Goal: Complete application form: Complete application form

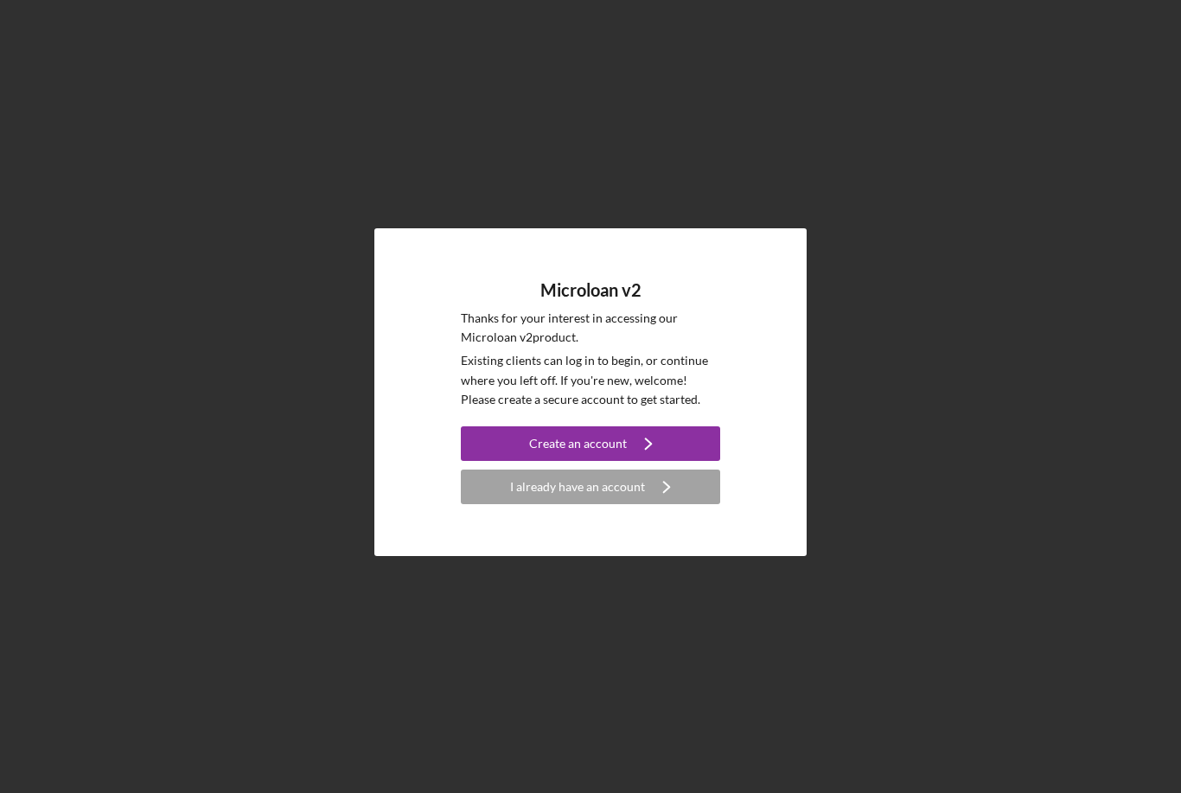
click at [620, 458] on div "Create an account" at bounding box center [578, 443] width 98 height 35
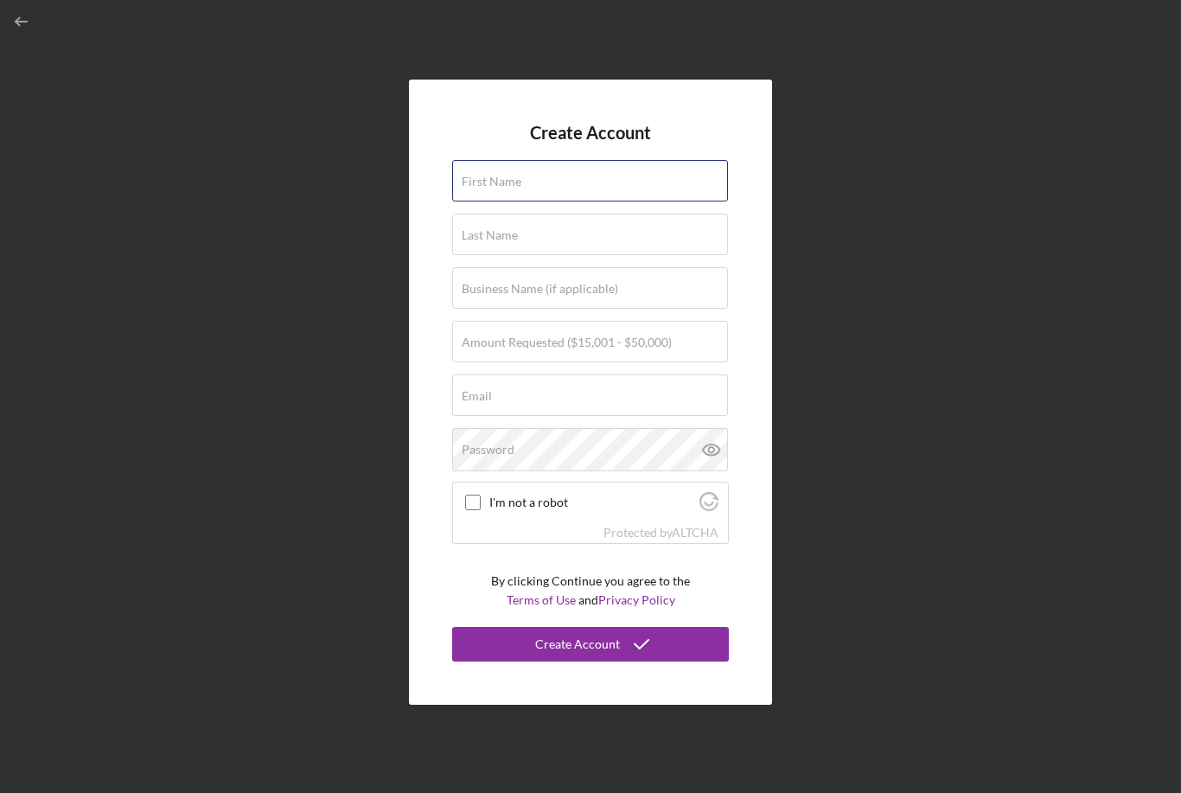
click at [568, 203] on div "First Name" at bounding box center [590, 181] width 277 height 43
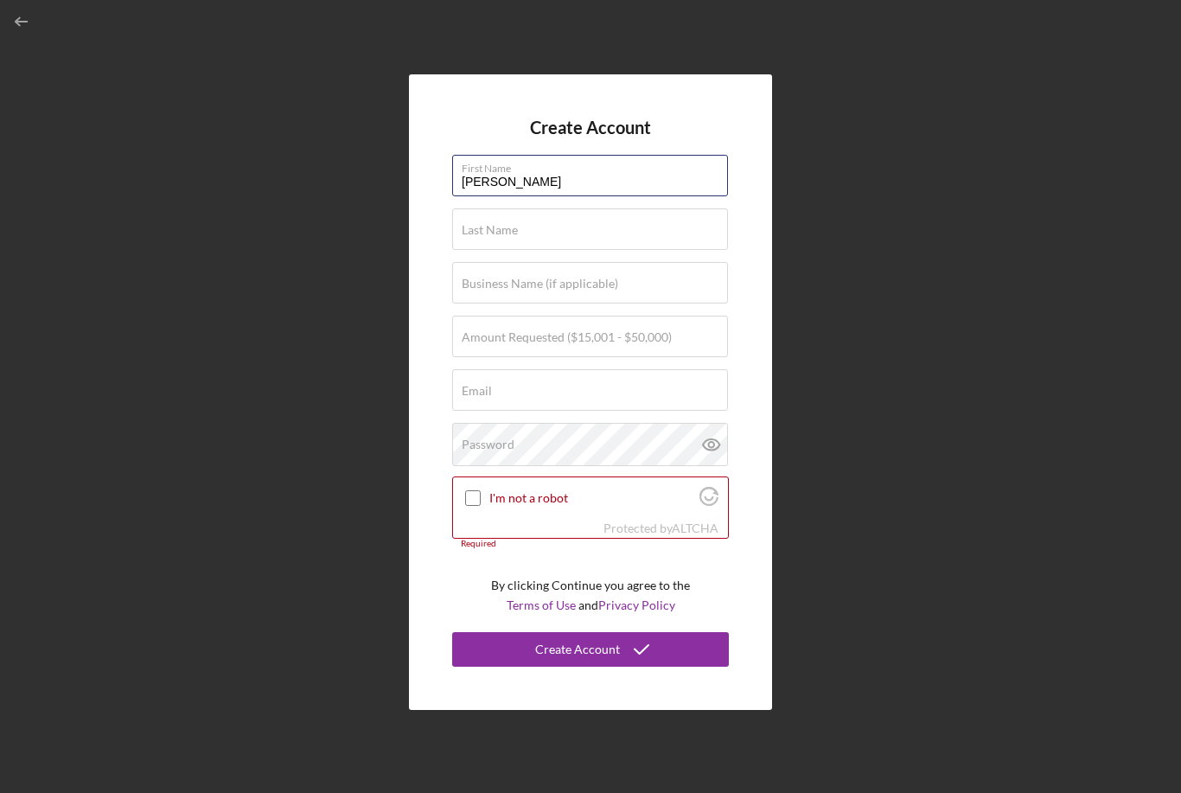
type input "[PERSON_NAME]"
click at [494, 237] on label "Last Name" at bounding box center [490, 230] width 56 height 14
click at [494, 250] on input "Last Name" at bounding box center [590, 229] width 276 height 42
type input "[PERSON_NAME]"
click at [501, 291] on label "Business Name (if applicable)" at bounding box center [540, 284] width 157 height 14
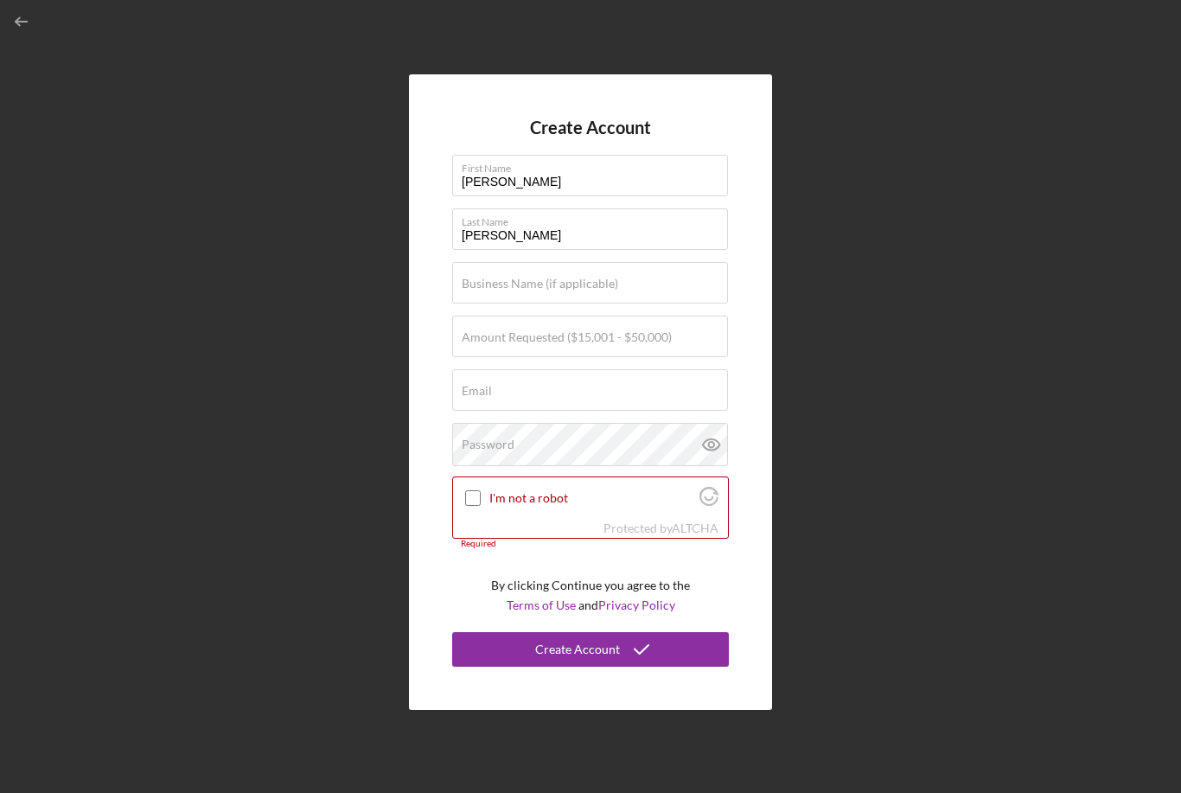
click at [501, 304] on input "Business Name (if applicable)" at bounding box center [590, 283] width 276 height 42
type input "C"
type input "[PERSON_NAME] [DATE] care"
click at [522, 413] on div "Email Required" at bounding box center [590, 390] width 277 height 43
type input "[EMAIL_ADDRESS][DOMAIN_NAME]"
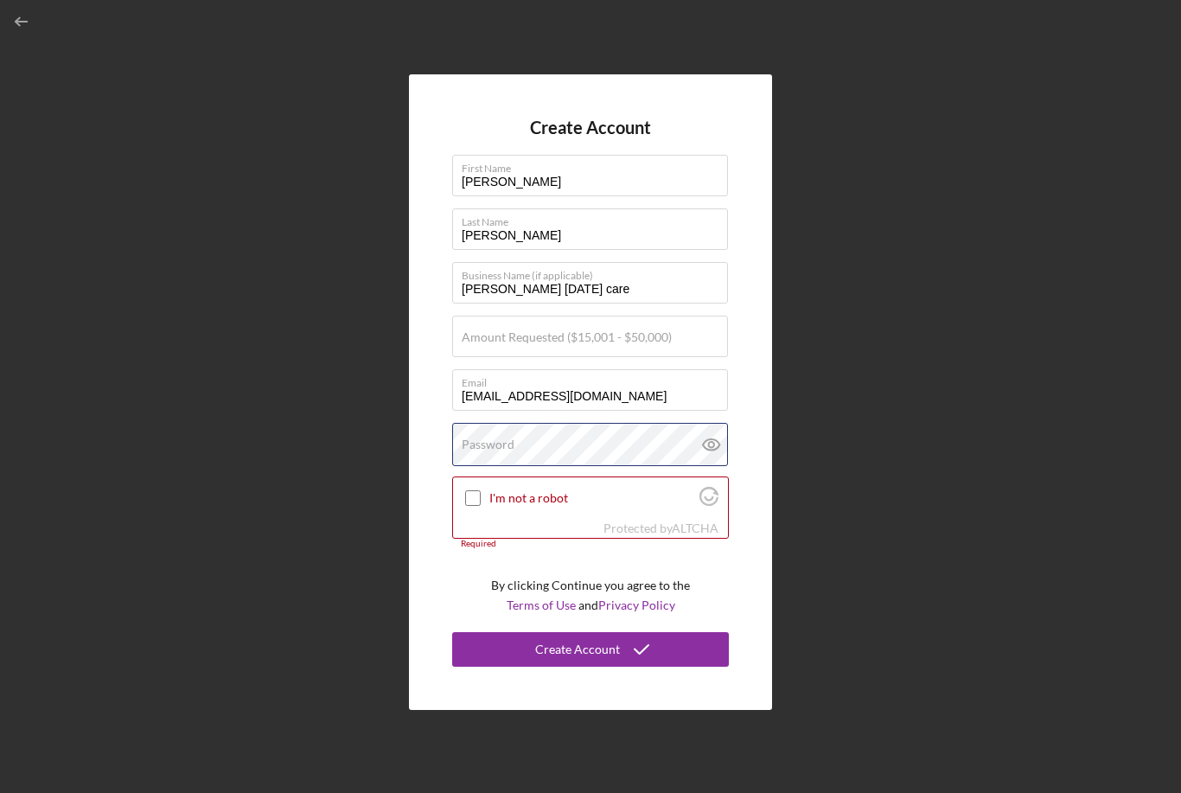
click at [557, 466] on div "Password" at bounding box center [590, 444] width 277 height 43
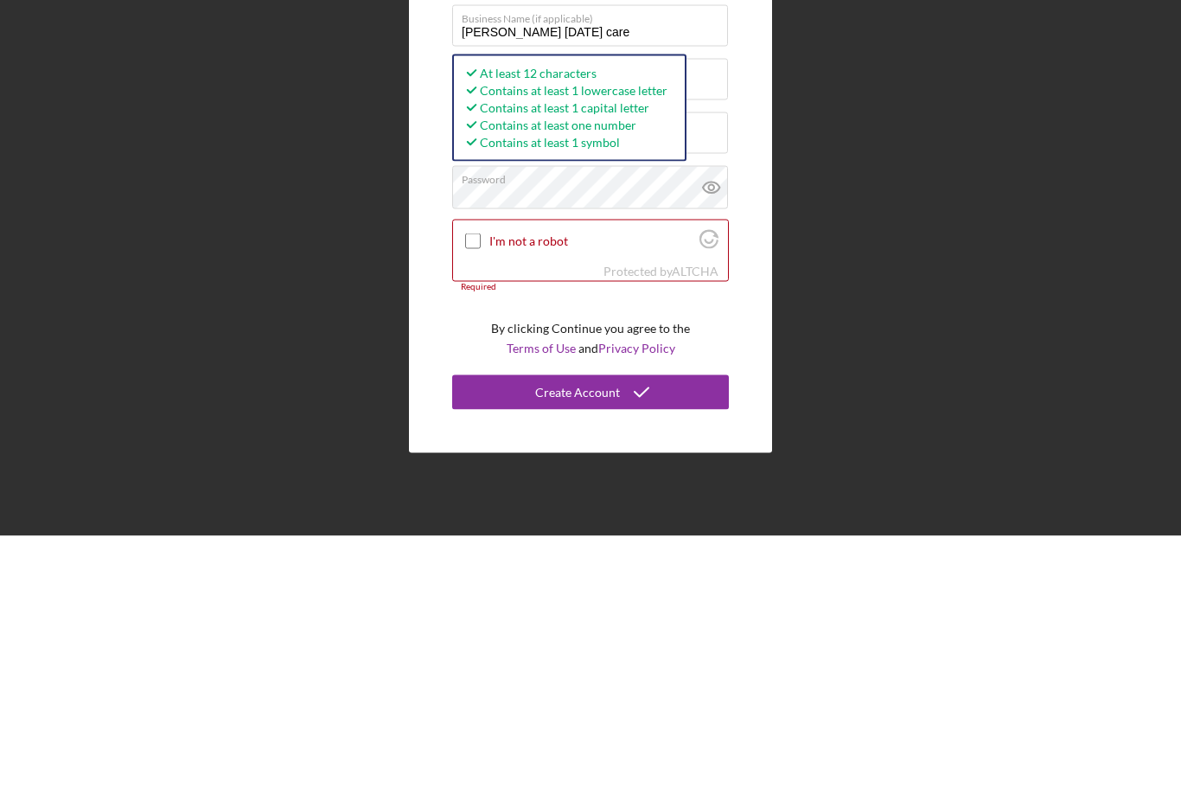
scroll to position [55, 0]
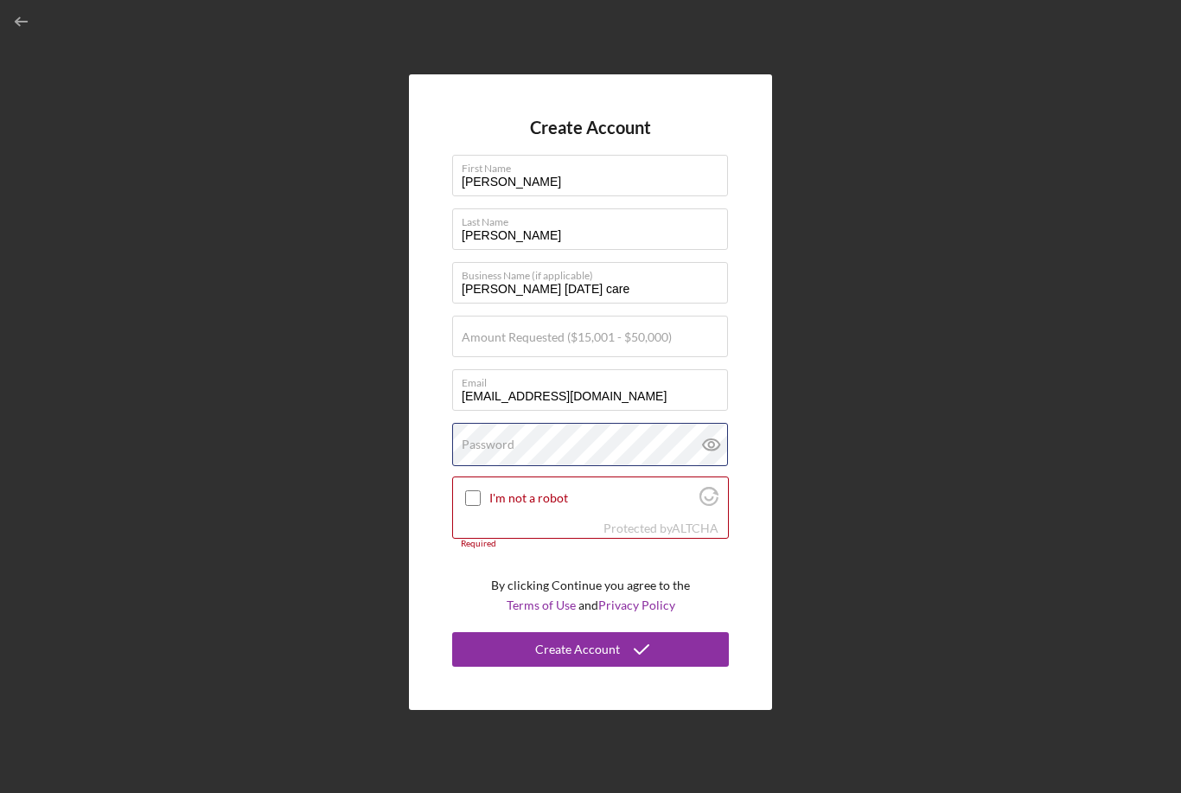
click at [528, 423] on div "Password" at bounding box center [590, 444] width 277 height 43
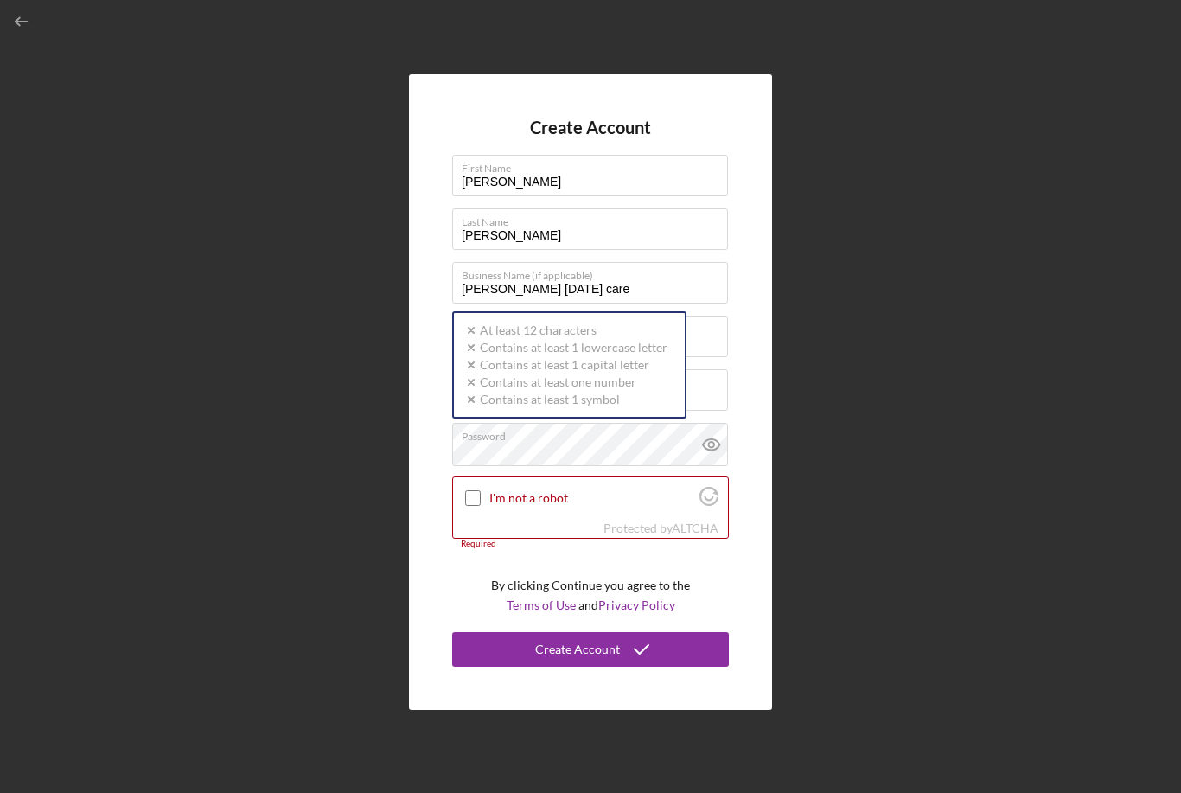
click at [534, 423] on div "Password Icon/icon-validation-no At least 12 characters Icon/icon-validation-no…" at bounding box center [590, 444] width 277 height 43
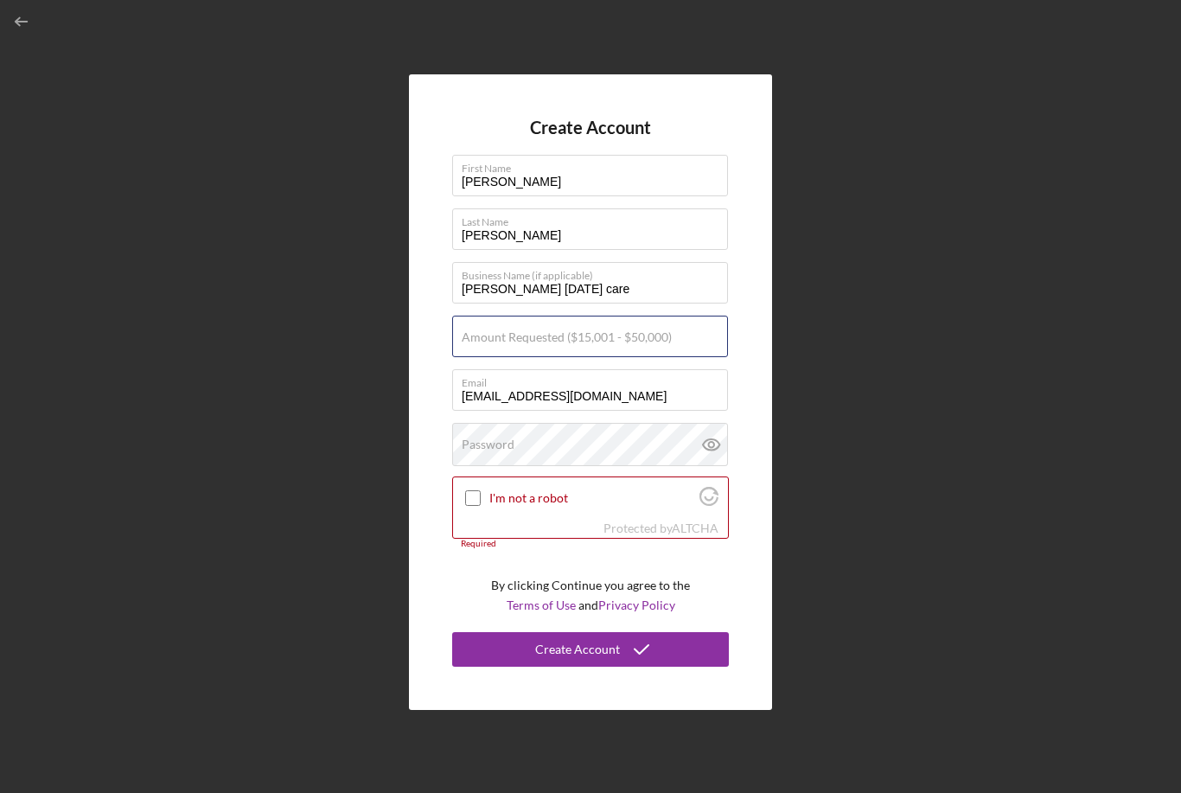
click at [657, 316] on input "Amount Requested ($15,001 - $50,000)" at bounding box center [590, 337] width 276 height 42
click at [676, 316] on div "Amount Requested ($15,001 - $50,000)" at bounding box center [590, 337] width 277 height 43
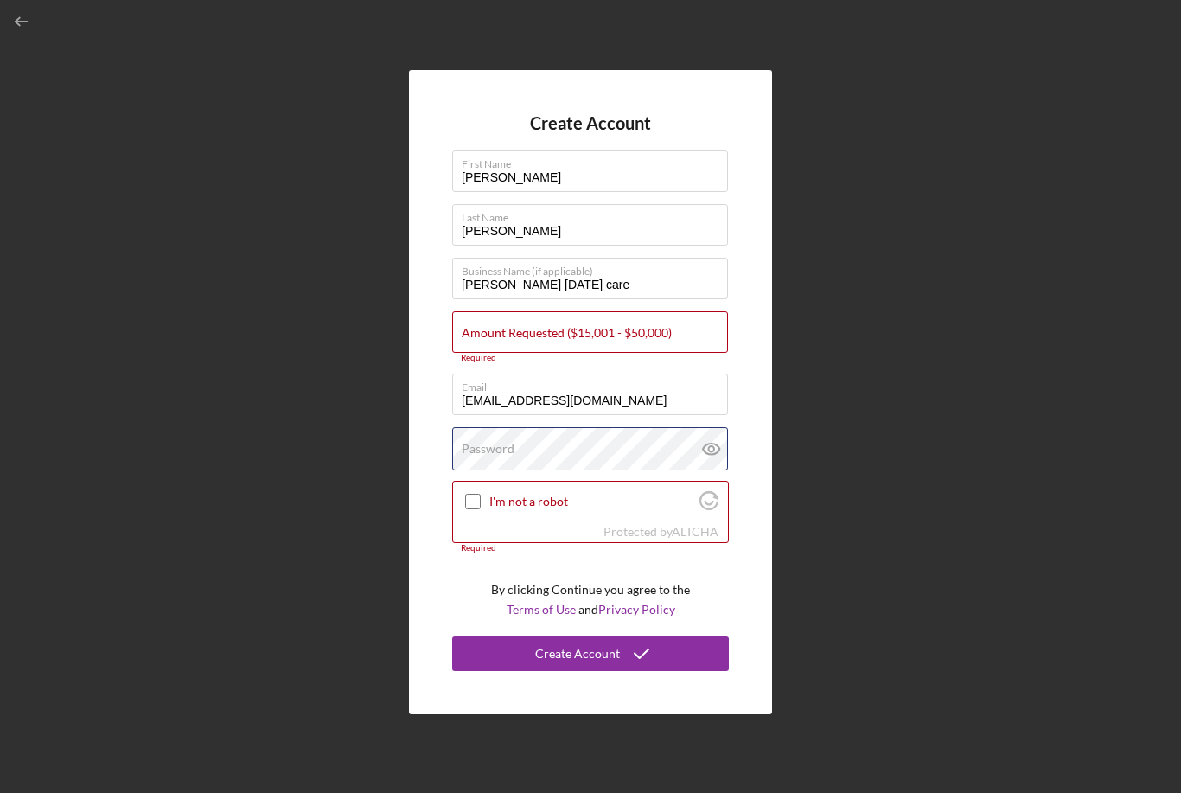
click at [545, 427] on div "Password" at bounding box center [590, 448] width 277 height 43
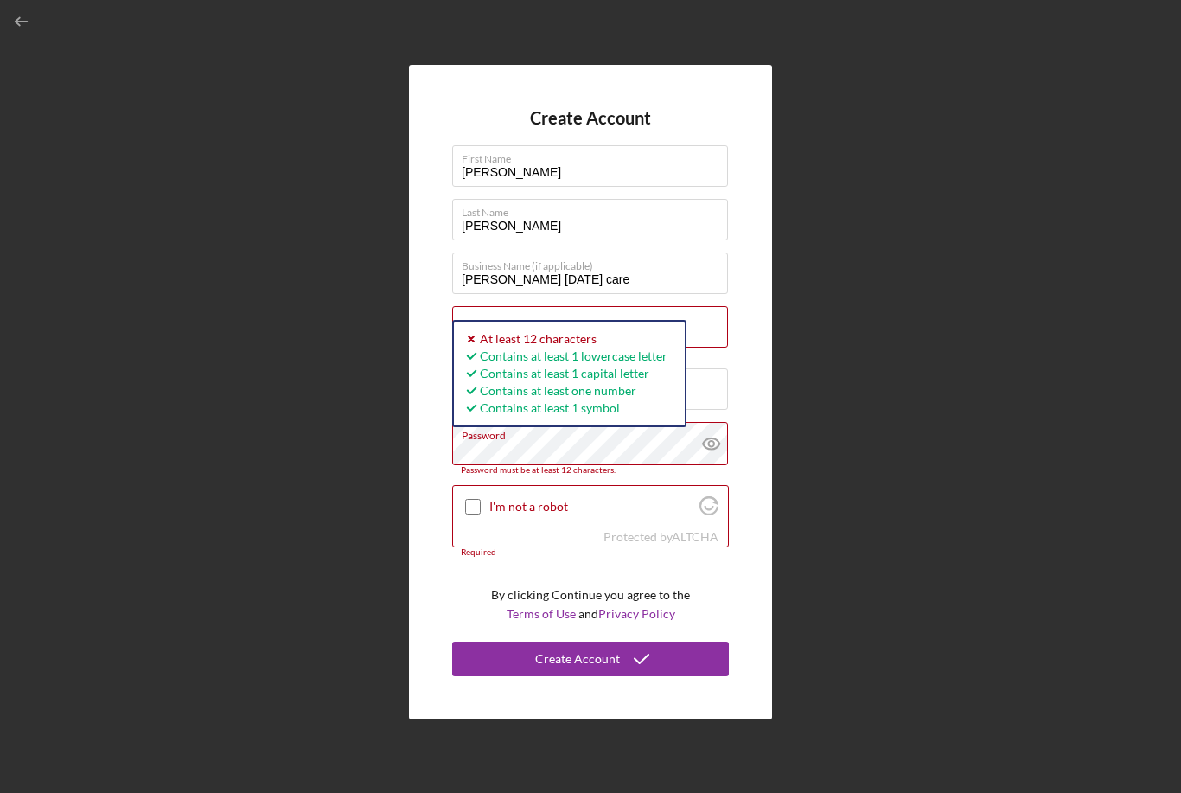
click at [713, 441] on icon at bounding box center [710, 443] width 5 height 5
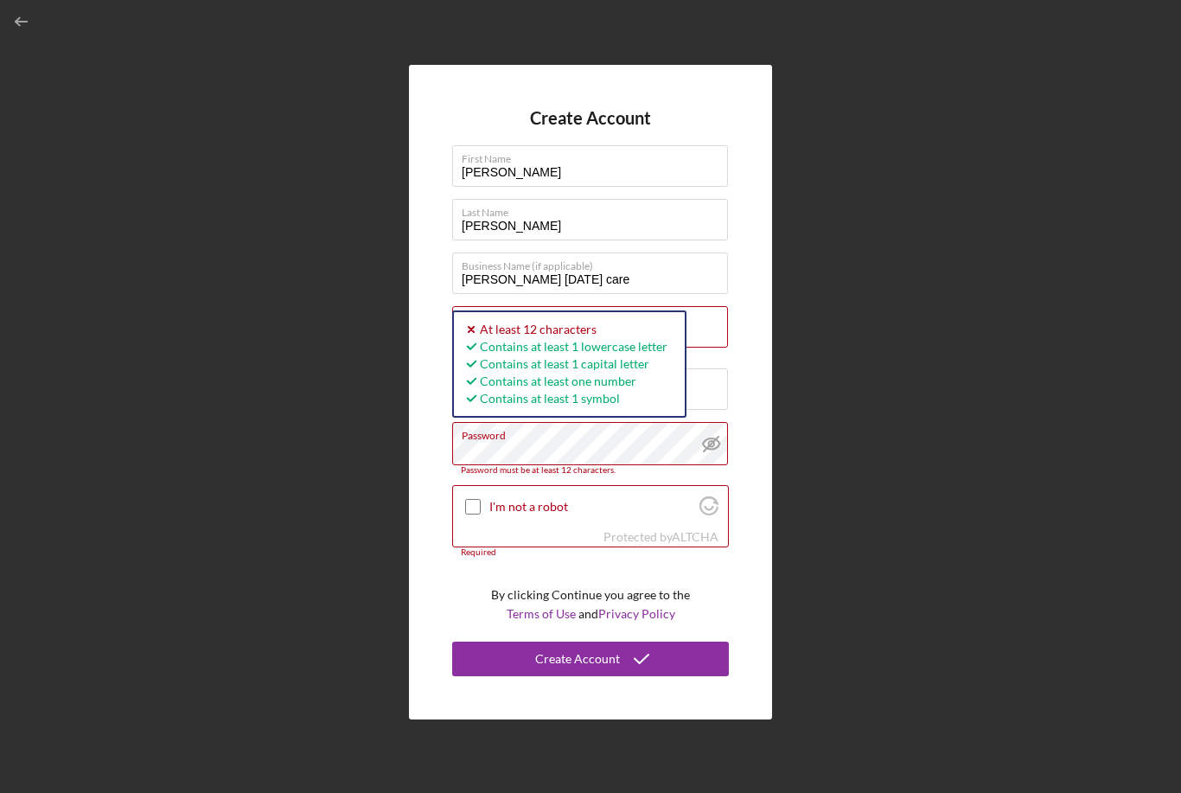
click at [479, 499] on input "I'm not a robot" at bounding box center [473, 507] width 16 height 16
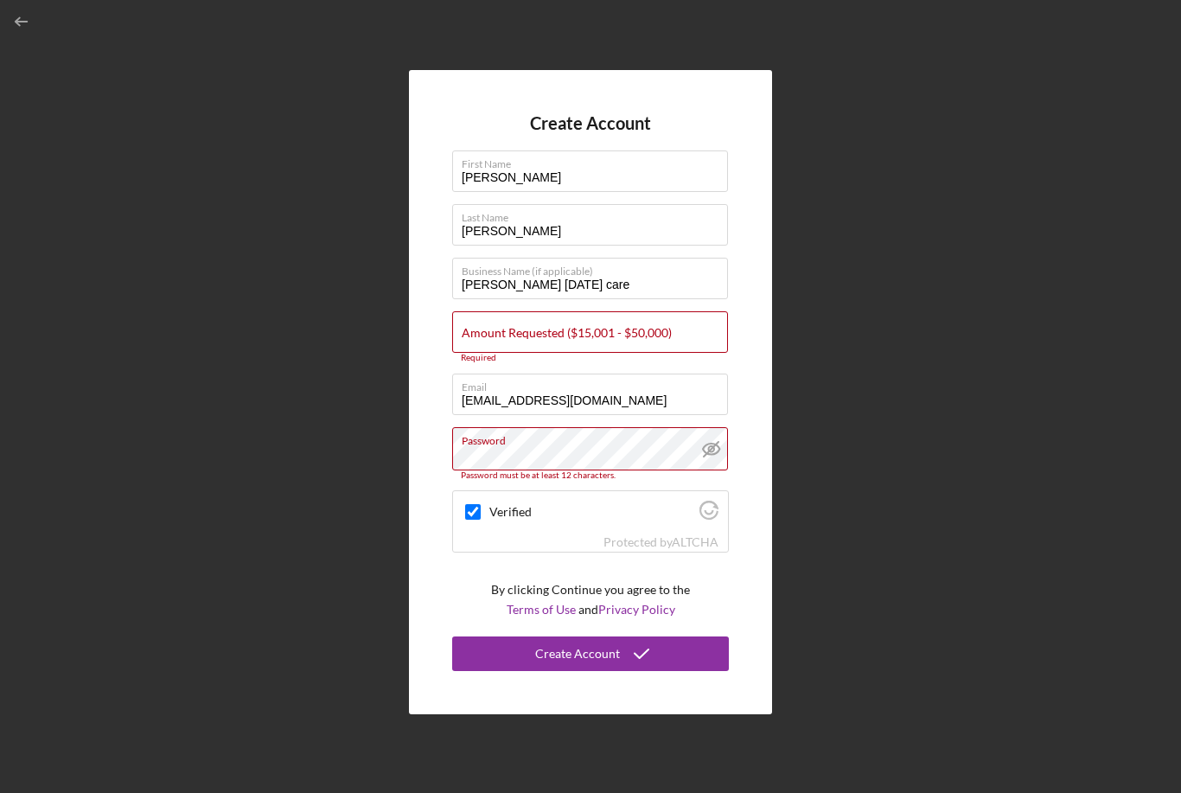
click at [574, 637] on div "Create Account" at bounding box center [577, 654] width 85 height 35
click at [594, 637] on div "Create Account" at bounding box center [577, 654] width 85 height 35
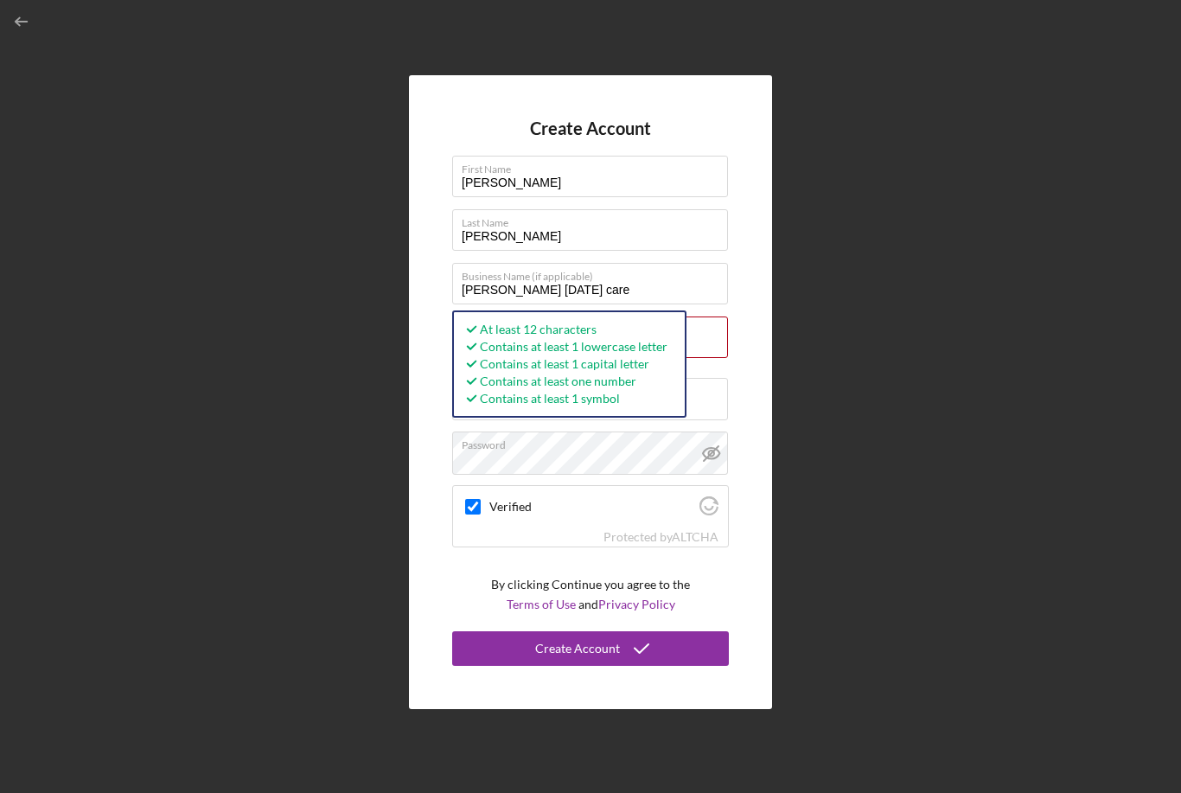
click at [577, 631] on div "Create Account" at bounding box center [577, 648] width 85 height 35
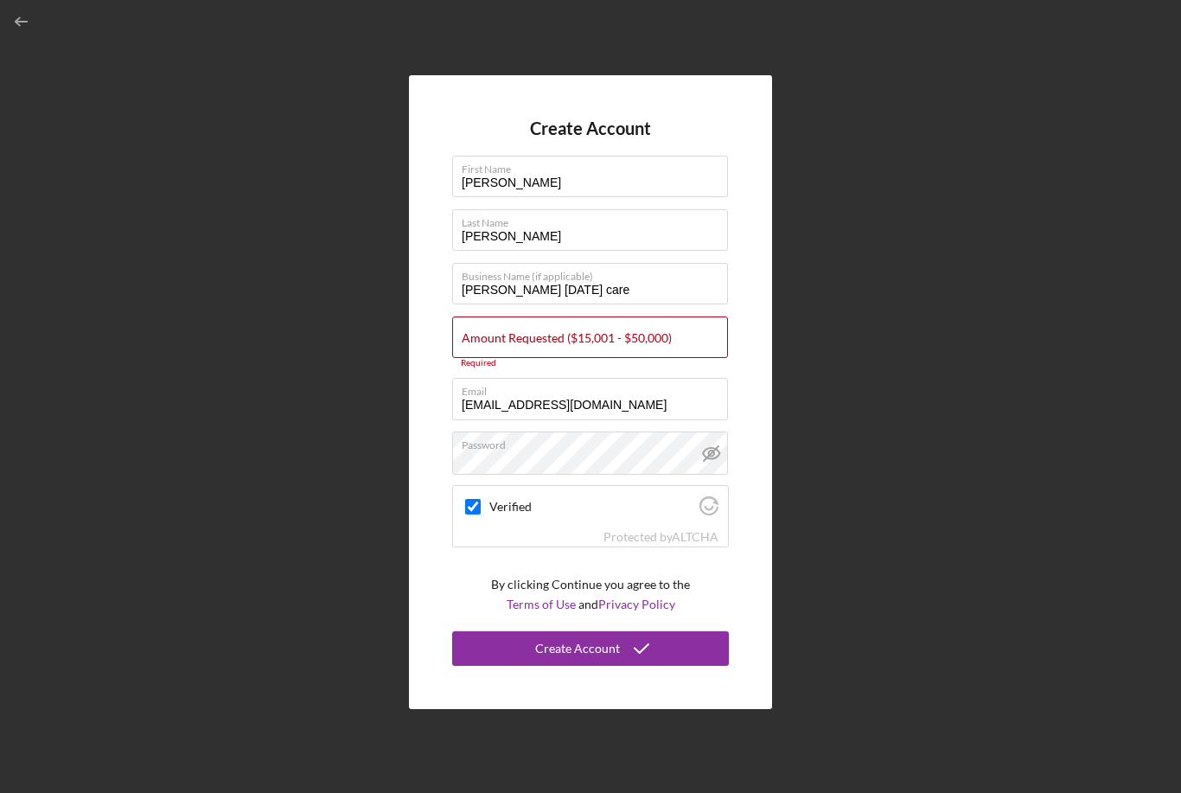
click at [675, 317] on div "Amount Requested ($15,001 - $50,000) Required" at bounding box center [590, 343] width 277 height 52
checkbox input "true"
type input "$20,000"
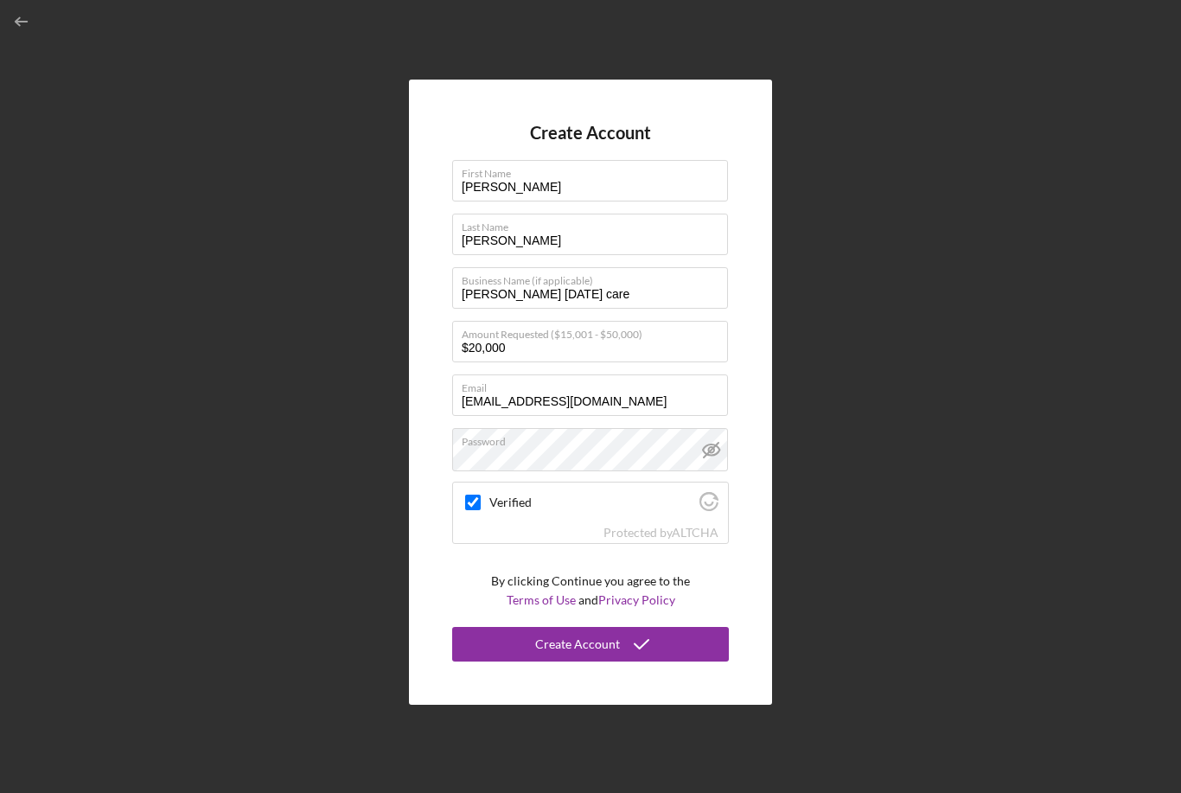
click at [593, 627] on div "Create Account" at bounding box center [577, 644] width 85 height 35
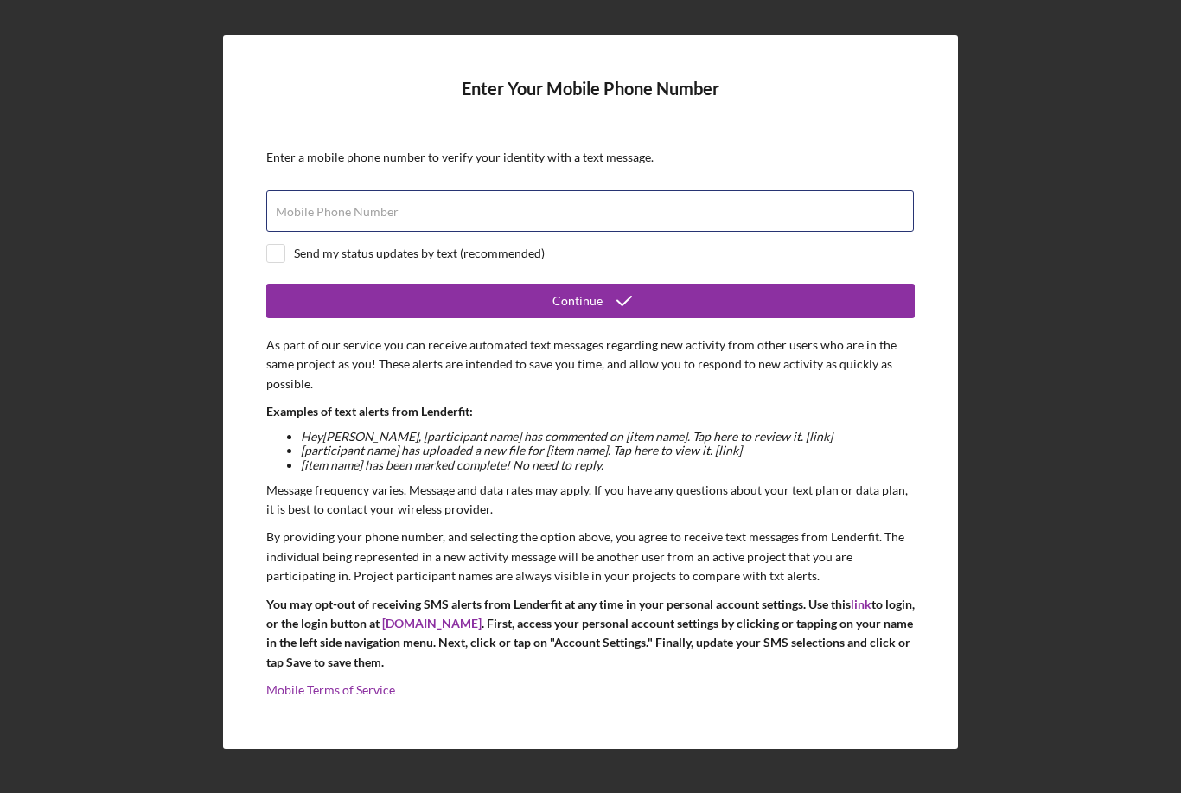
click at [509, 190] on div "Mobile Phone Number" at bounding box center [590, 211] width 649 height 43
type input "[PHONE_NUMBER]"
click at [279, 245] on input "checkbox" at bounding box center [275, 253] width 17 height 17
checkbox input "true"
click at [599, 284] on div "Continue" at bounding box center [578, 301] width 50 height 35
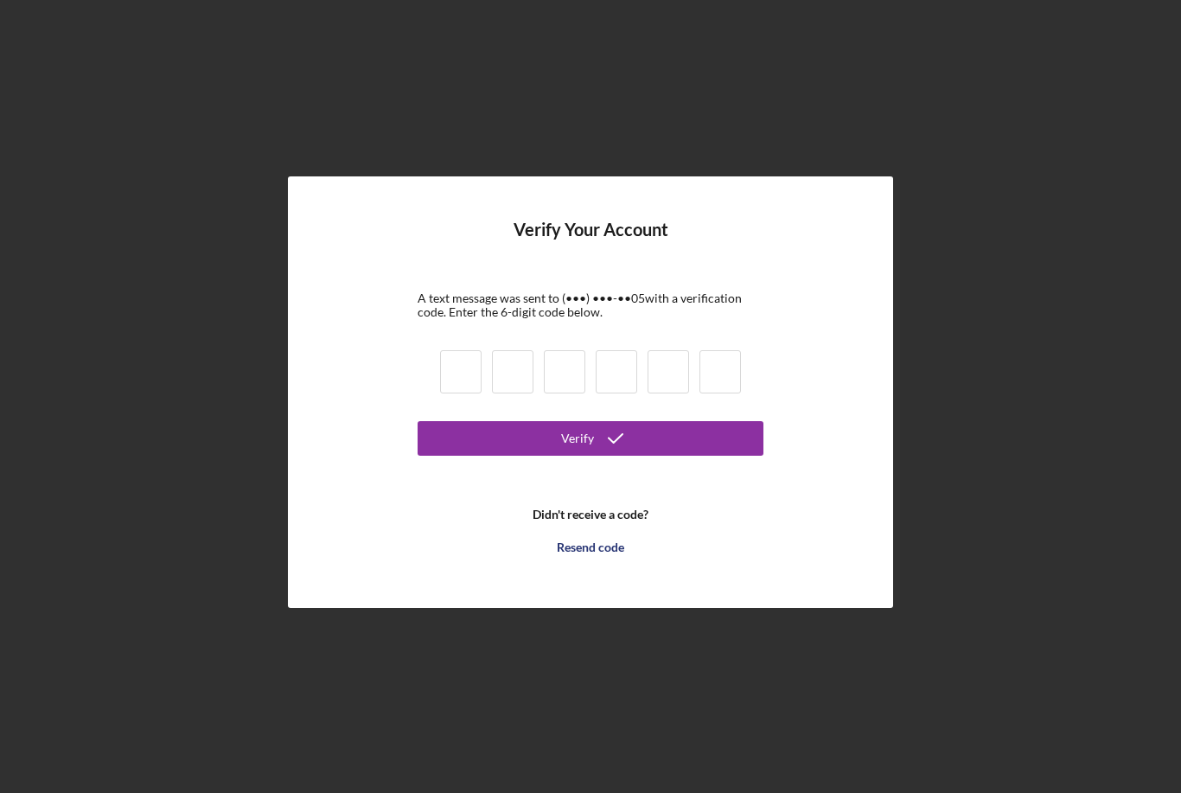
click at [592, 421] on div "Verify" at bounding box center [577, 438] width 33 height 35
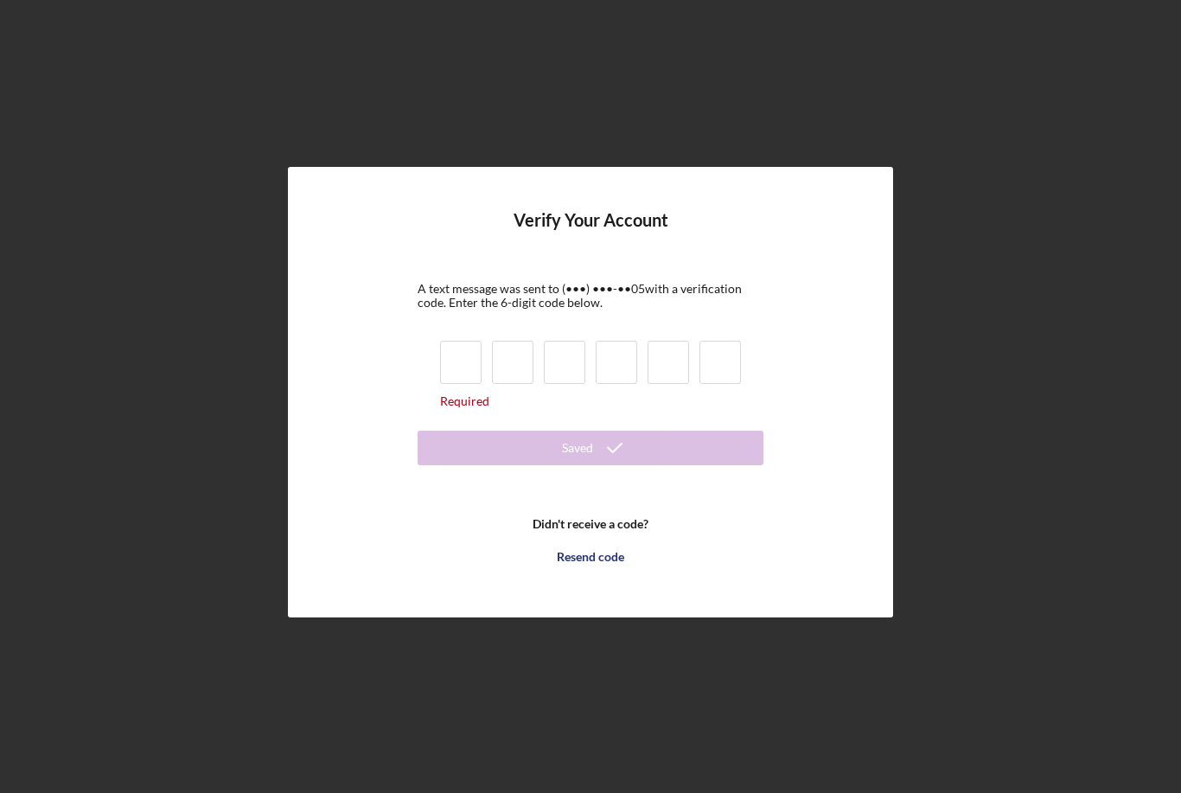
click at [600, 540] on div "Resend code" at bounding box center [590, 557] width 67 height 35
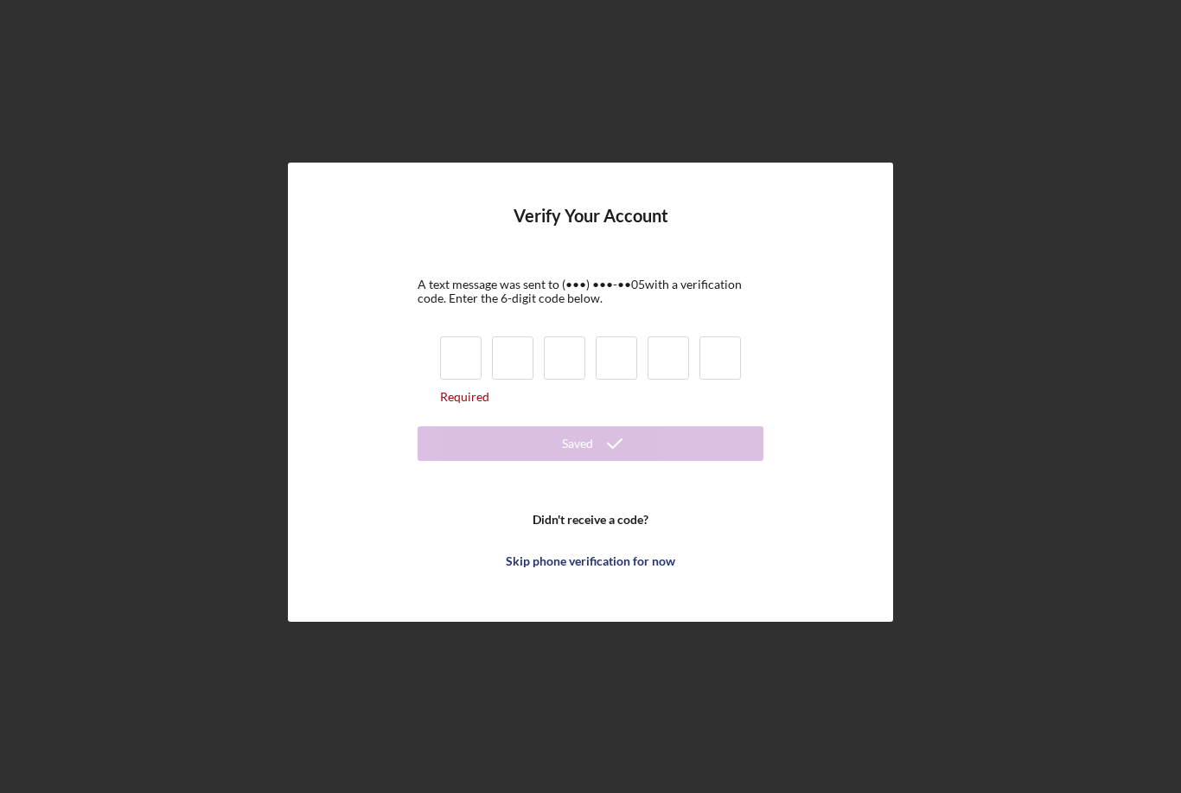
click at [653, 544] on div "Skip phone verification for now" at bounding box center [591, 561] width 170 height 35
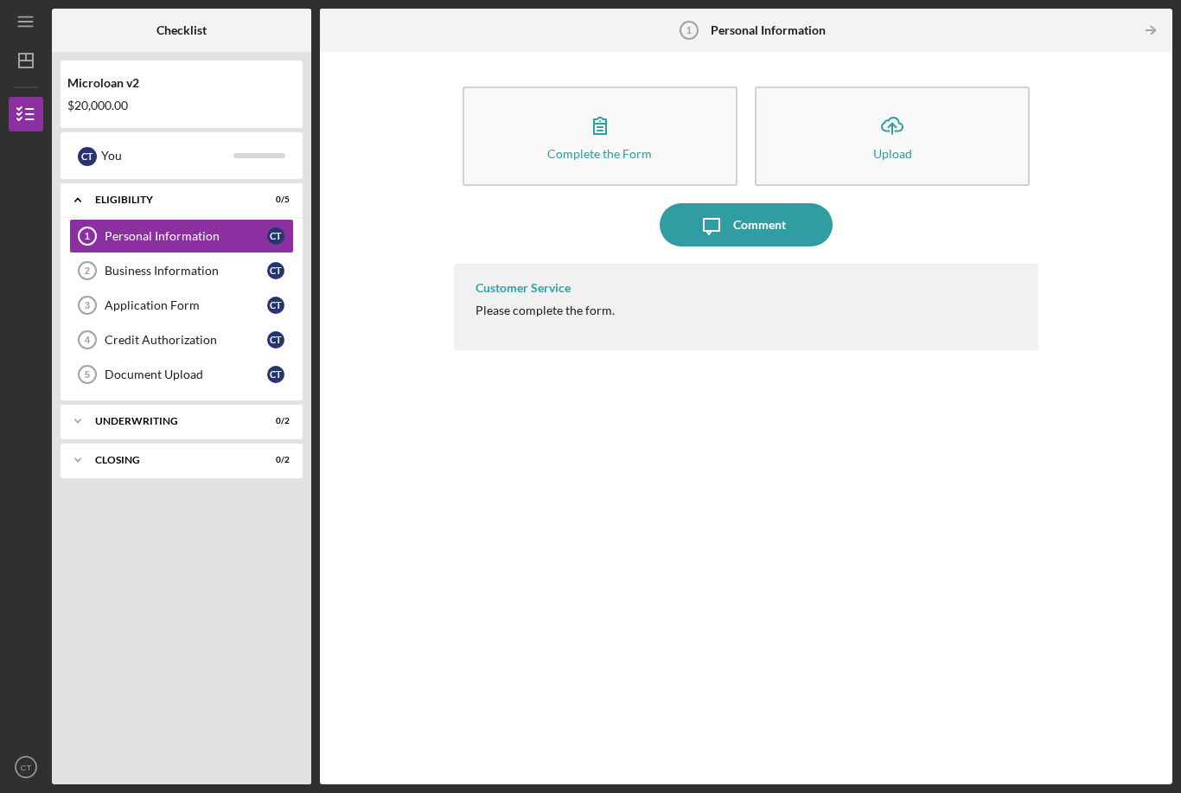
click at [133, 298] on div "Application Form" at bounding box center [186, 305] width 163 height 14
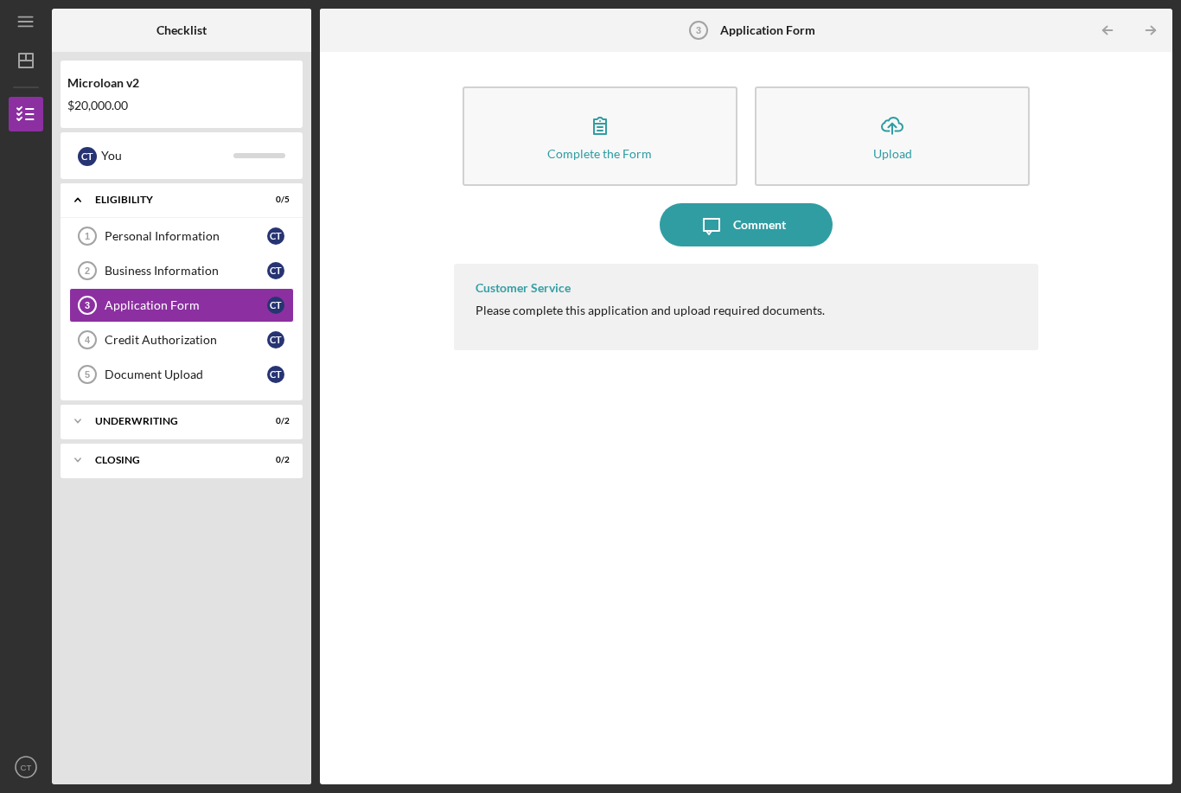
click at [630, 147] on div "Complete the Form" at bounding box center [599, 153] width 105 height 13
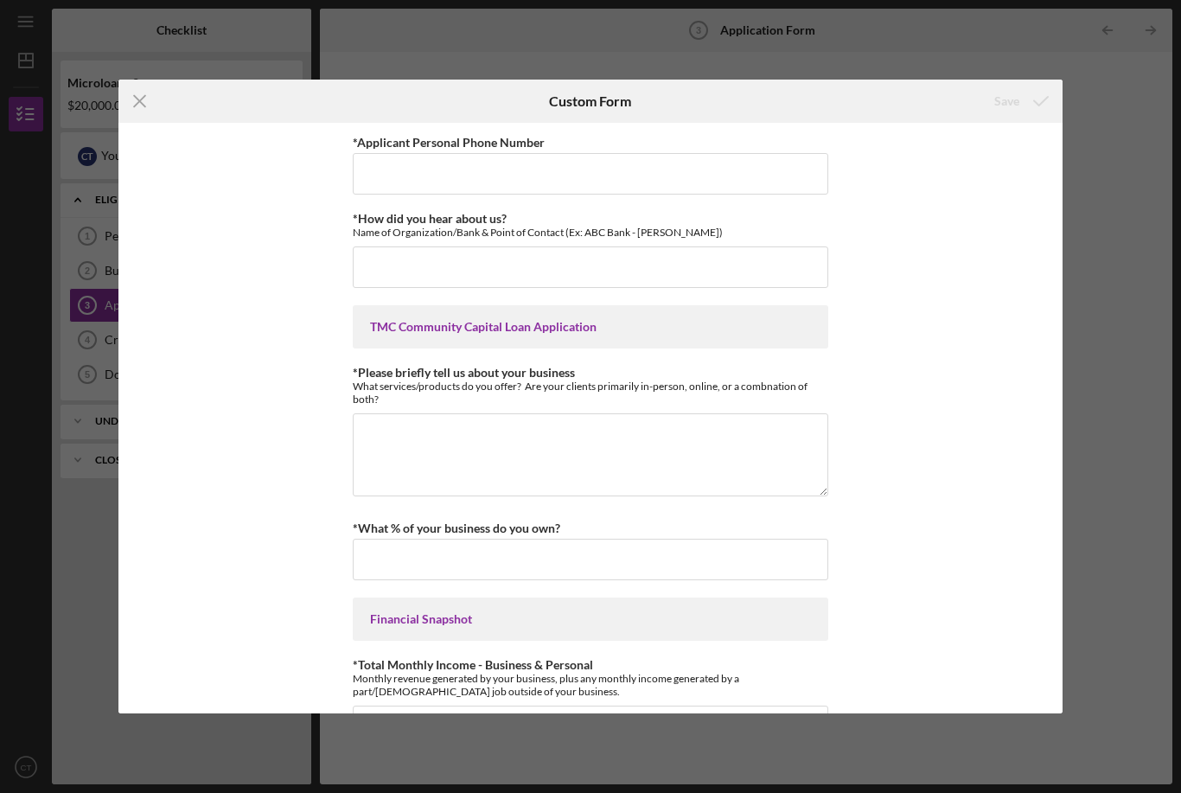
click at [468, 327] on div "TMC Community Capital Loan Application" at bounding box center [590, 327] width 441 height 14
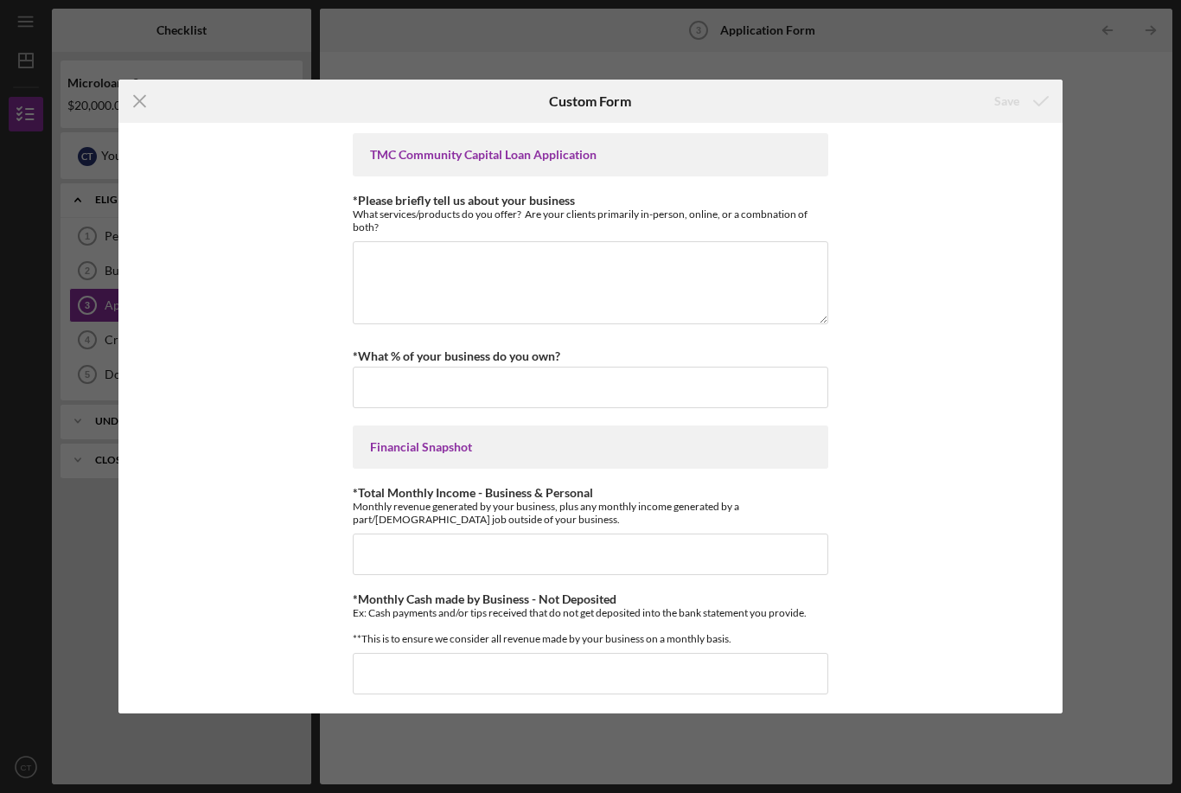
scroll to position [176, 0]
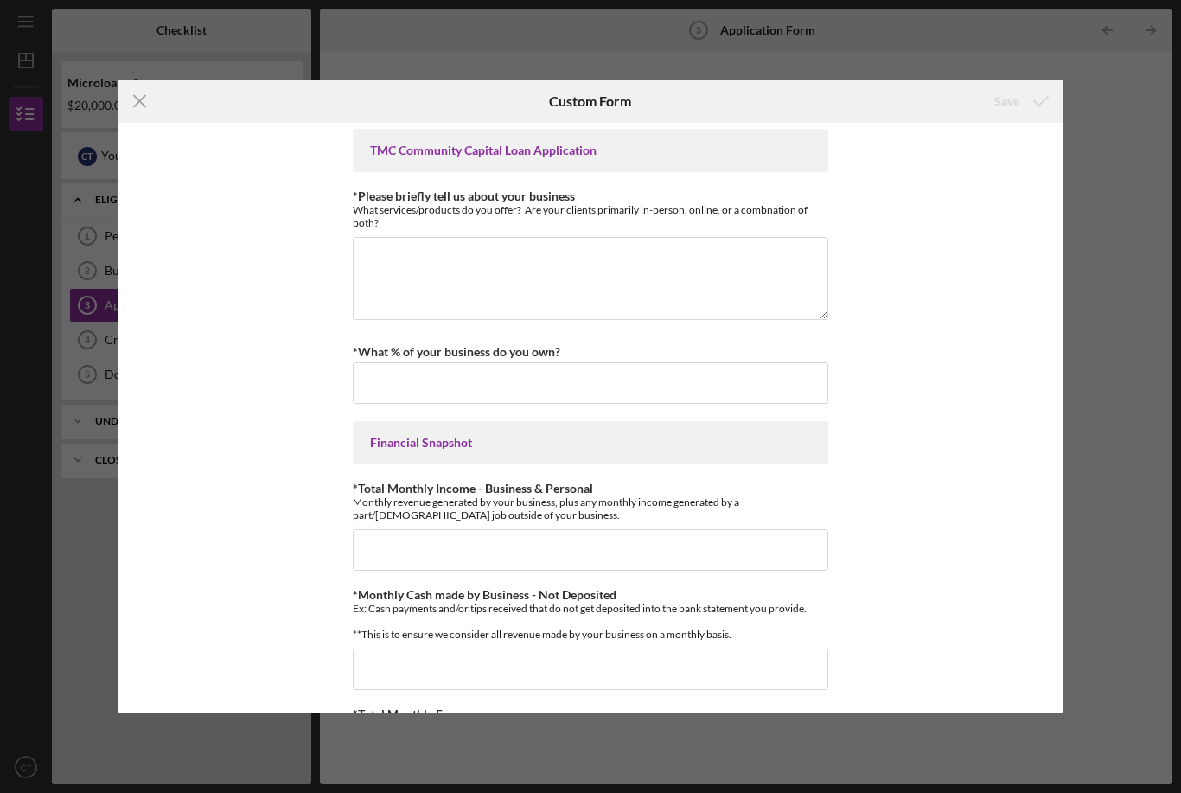
click at [1137, 289] on div "Icon/Menu Close Custom Form Save *Applicant Personal Phone Number *How did you …" at bounding box center [590, 396] width 1181 height 793
click at [1125, 293] on div "Icon/Menu Close Custom Form Save *Applicant Personal Phone Number *How did you …" at bounding box center [590, 396] width 1181 height 793
click at [137, 85] on icon "Icon/Menu Close" at bounding box center [139, 101] width 43 height 43
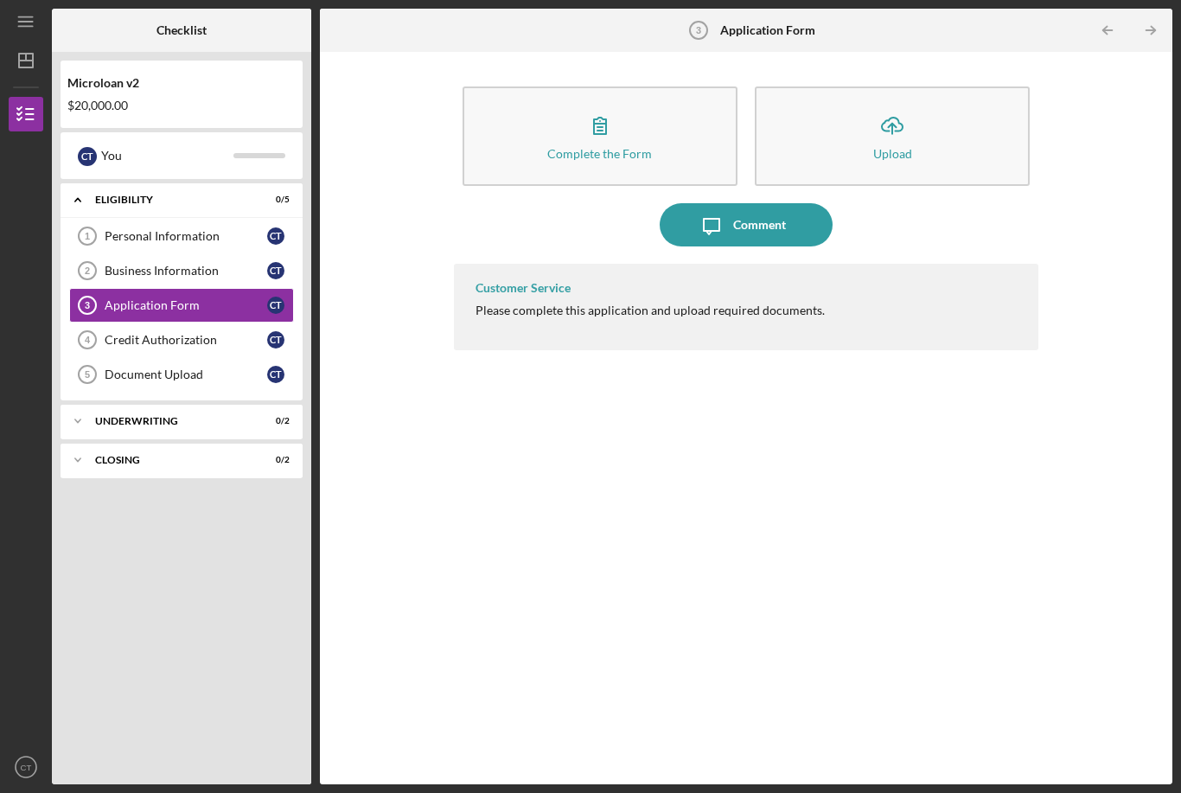
click at [155, 229] on div "Personal Information" at bounding box center [186, 236] width 163 height 14
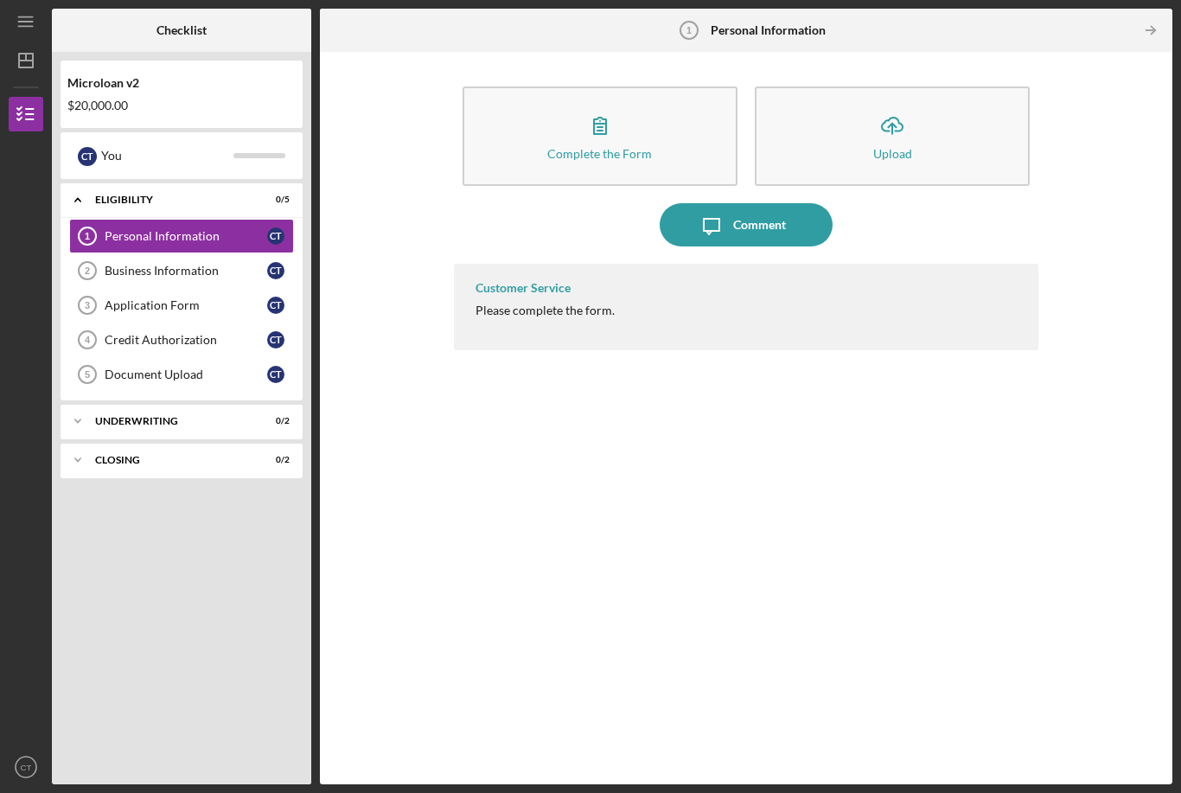
click at [119, 264] on div "Business Information" at bounding box center [186, 271] width 163 height 14
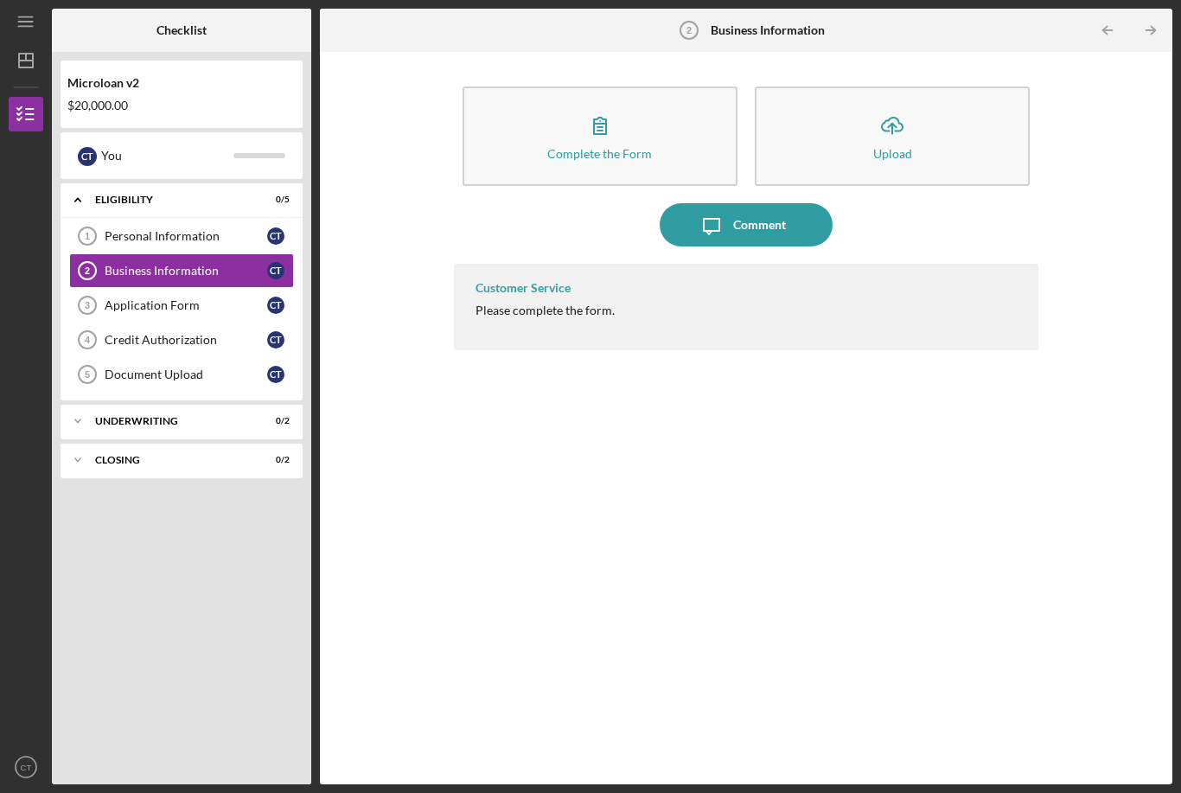
click at [118, 298] on div "Application Form" at bounding box center [186, 305] width 163 height 14
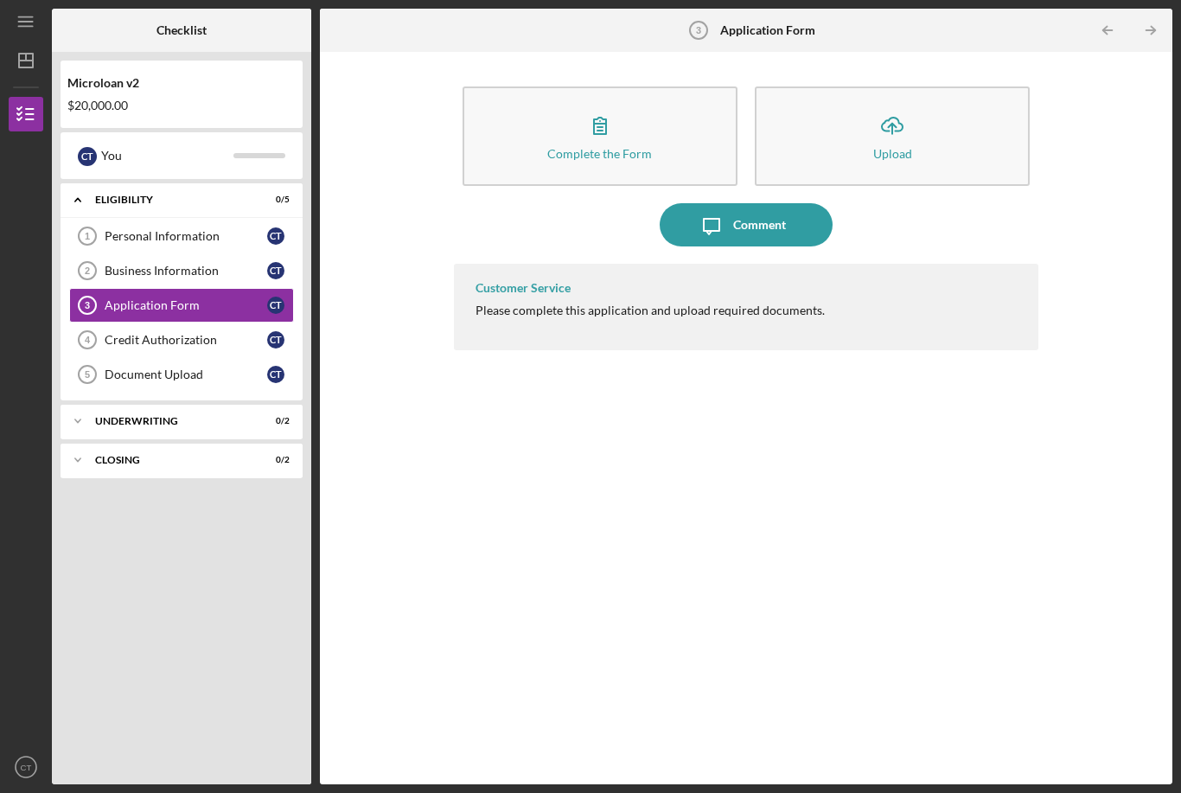
click at [106, 229] on div "Personal Information" at bounding box center [186, 236] width 163 height 14
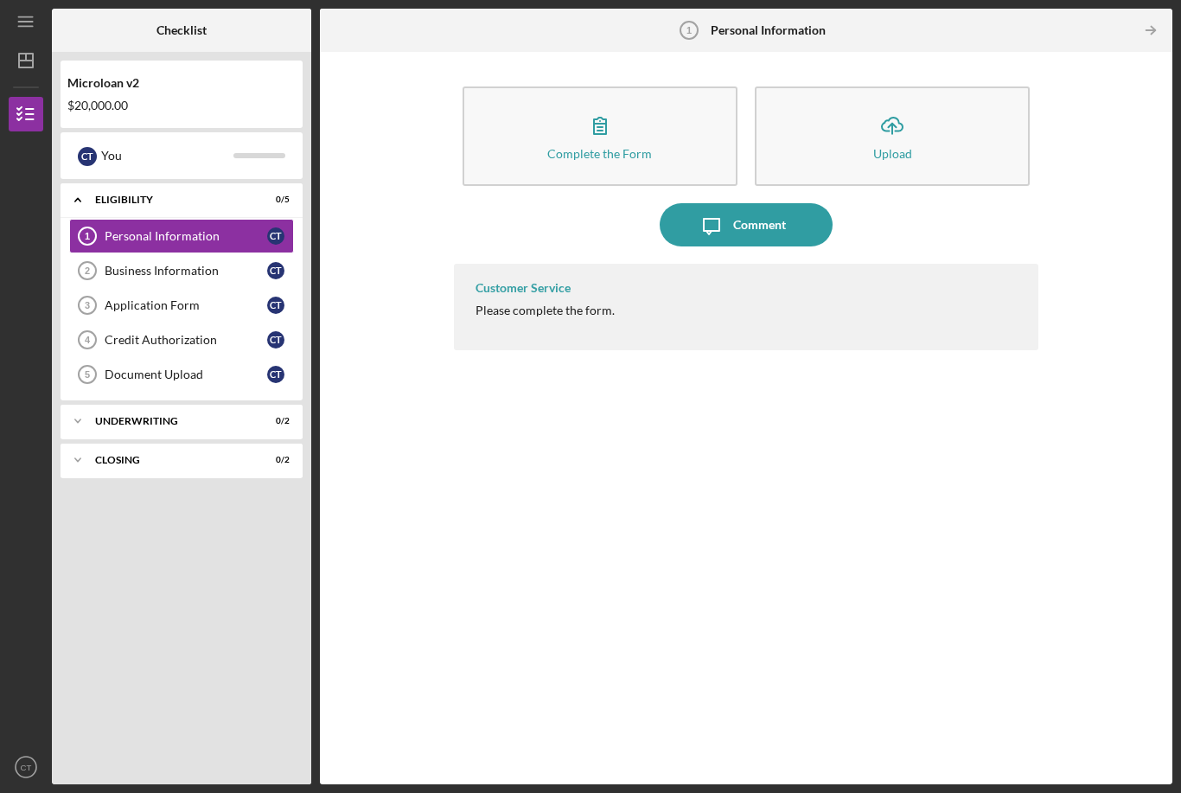
click at [854, 264] on div "Customer Service Please complete the form." at bounding box center [746, 307] width 585 height 86
click at [762, 267] on div "Customer Service Please complete the form." at bounding box center [746, 307] width 585 height 86
click at [769, 203] on div "Comment" at bounding box center [759, 224] width 53 height 43
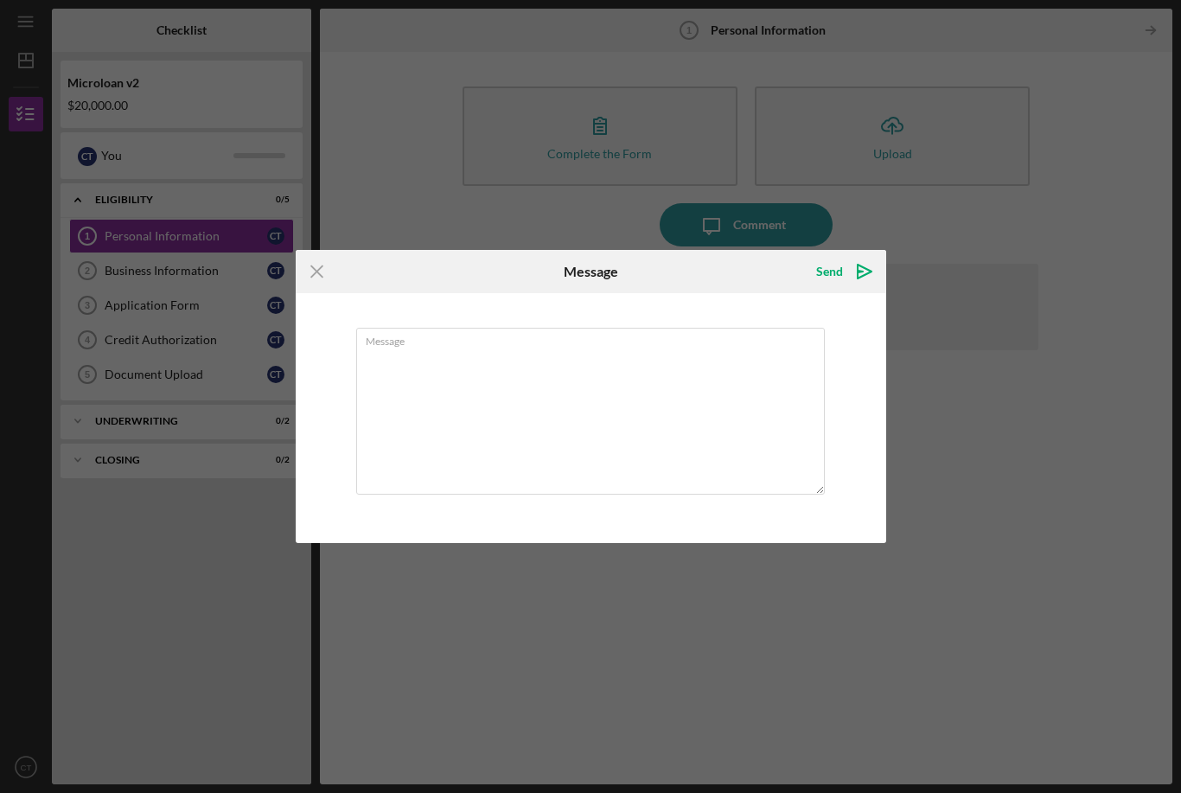
click at [327, 279] on icon "Icon/Menu Close" at bounding box center [317, 271] width 43 height 43
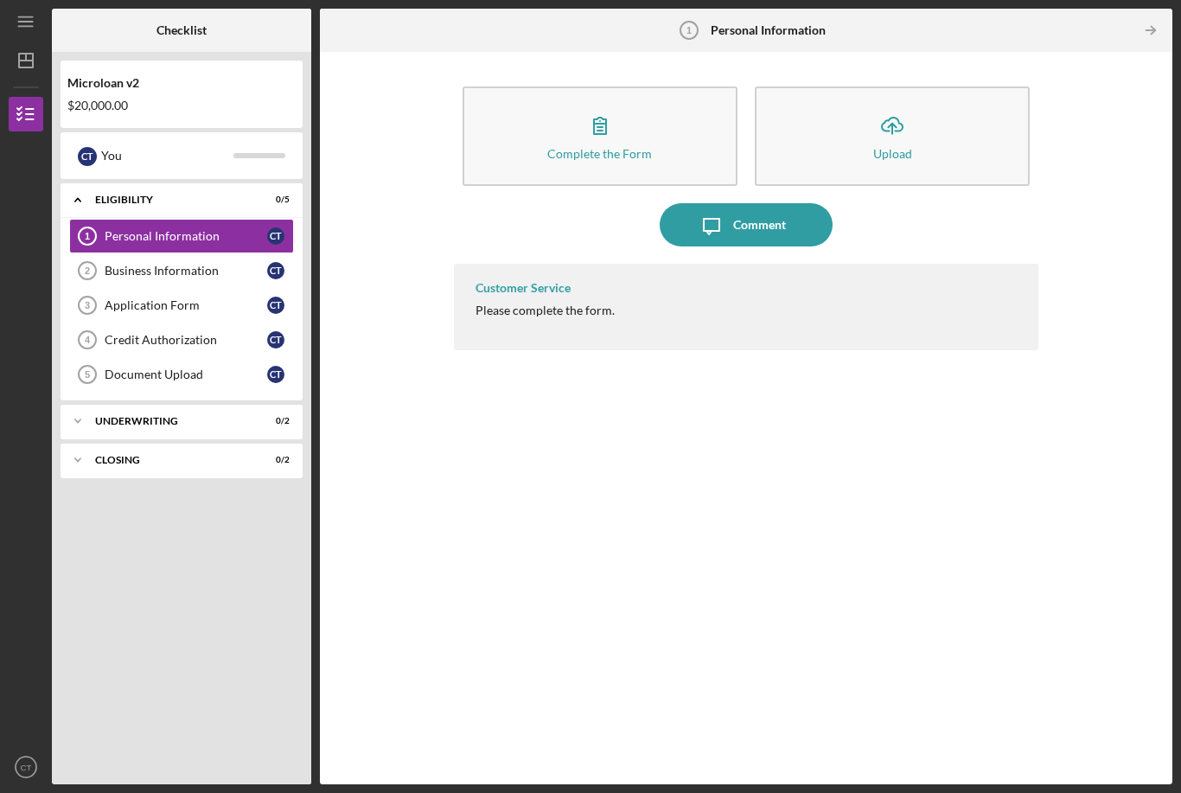
click at [171, 298] on div "Application Form" at bounding box center [186, 305] width 163 height 14
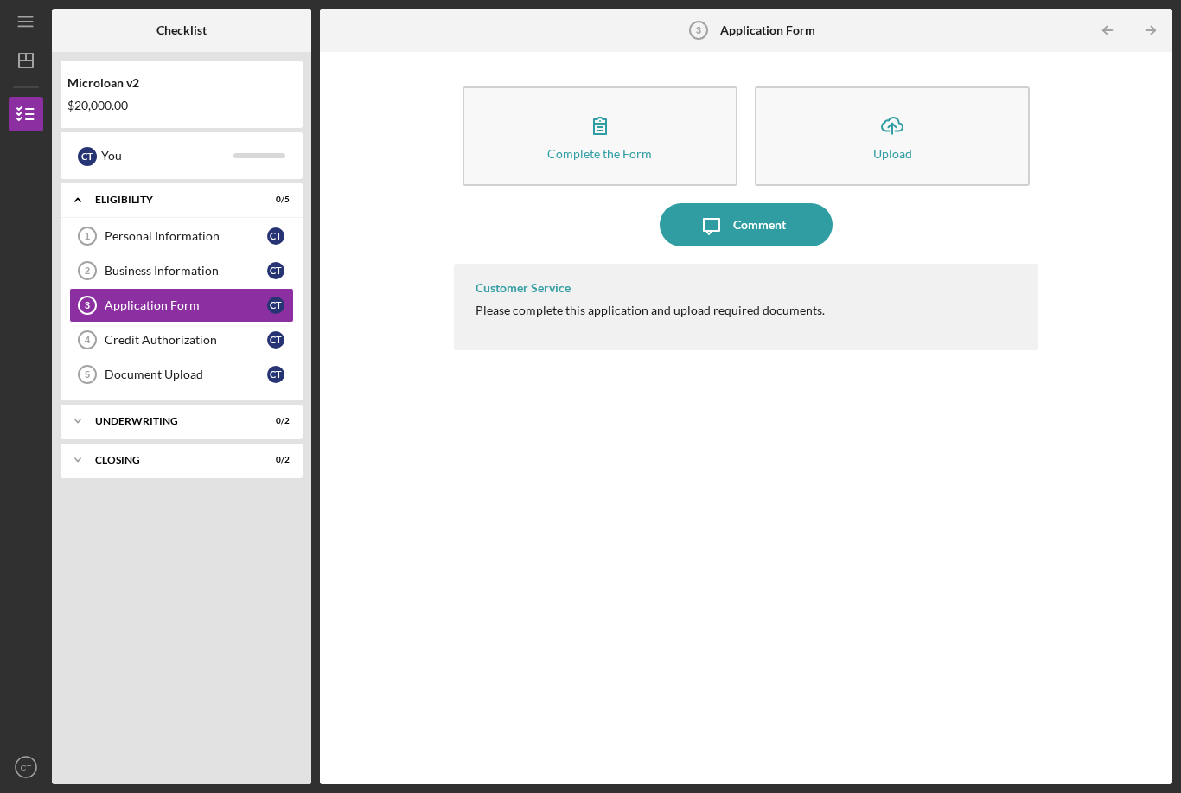
click at [567, 282] on div "Customer Service Please complete this application and upload required documents." at bounding box center [746, 307] width 585 height 86
click at [740, 304] on div "Please complete this application and upload required documents." at bounding box center [650, 311] width 349 height 14
click at [115, 219] on link "Personal Information 1 Personal Information C T" at bounding box center [181, 236] width 225 height 35
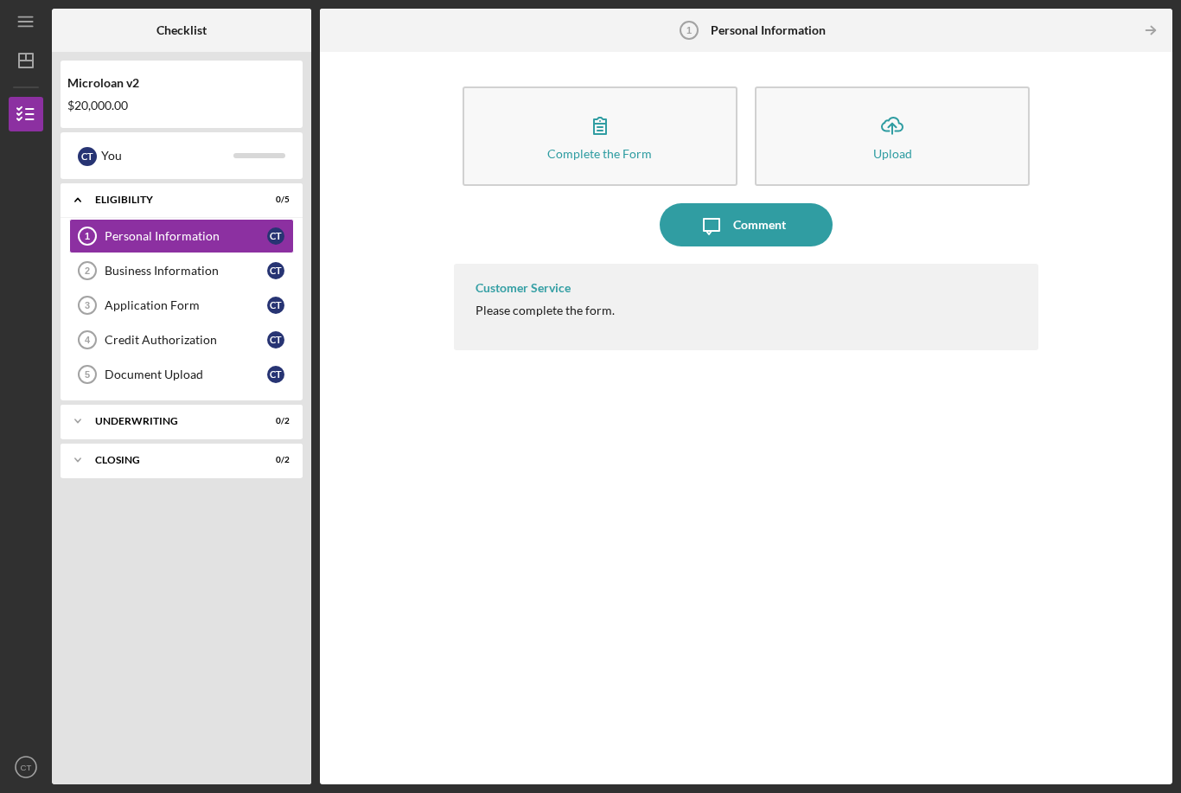
click at [678, 86] on button "Complete the Form Form" at bounding box center [600, 135] width 275 height 99
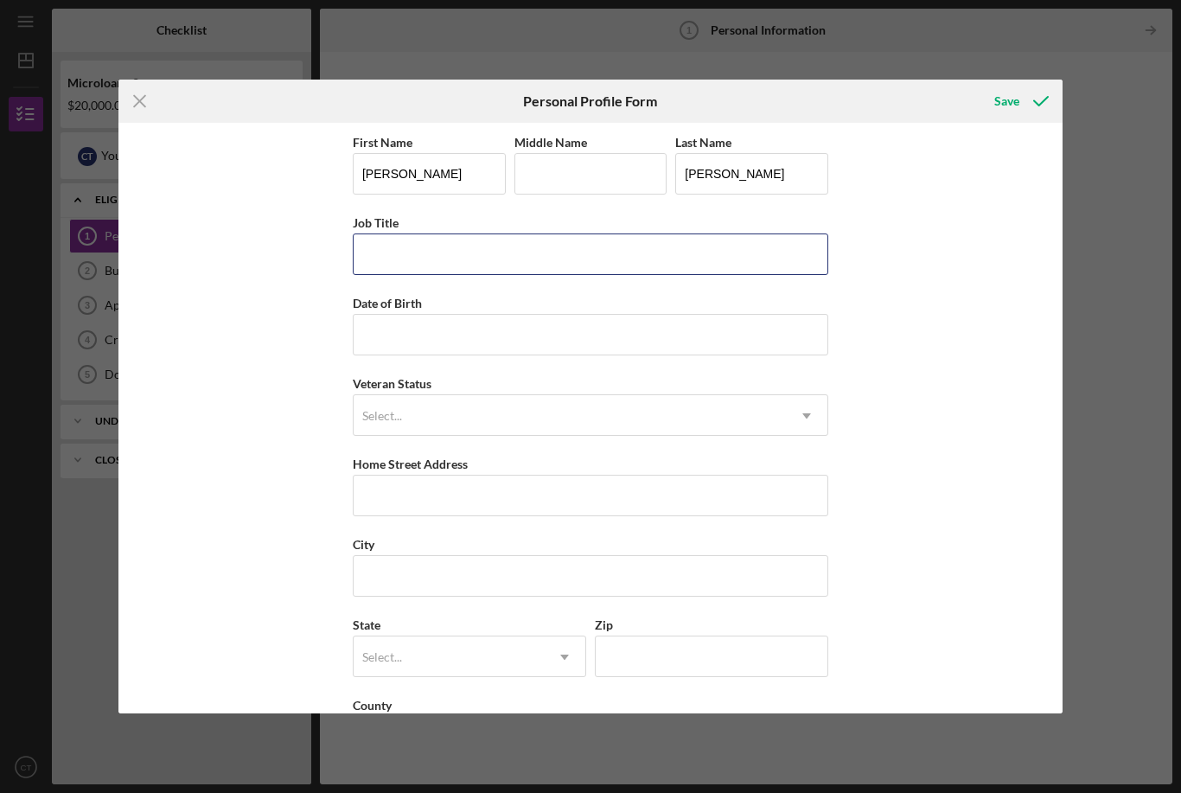
click at [481, 260] on input "Job Title" at bounding box center [591, 255] width 476 height 42
type input "Day care provider"
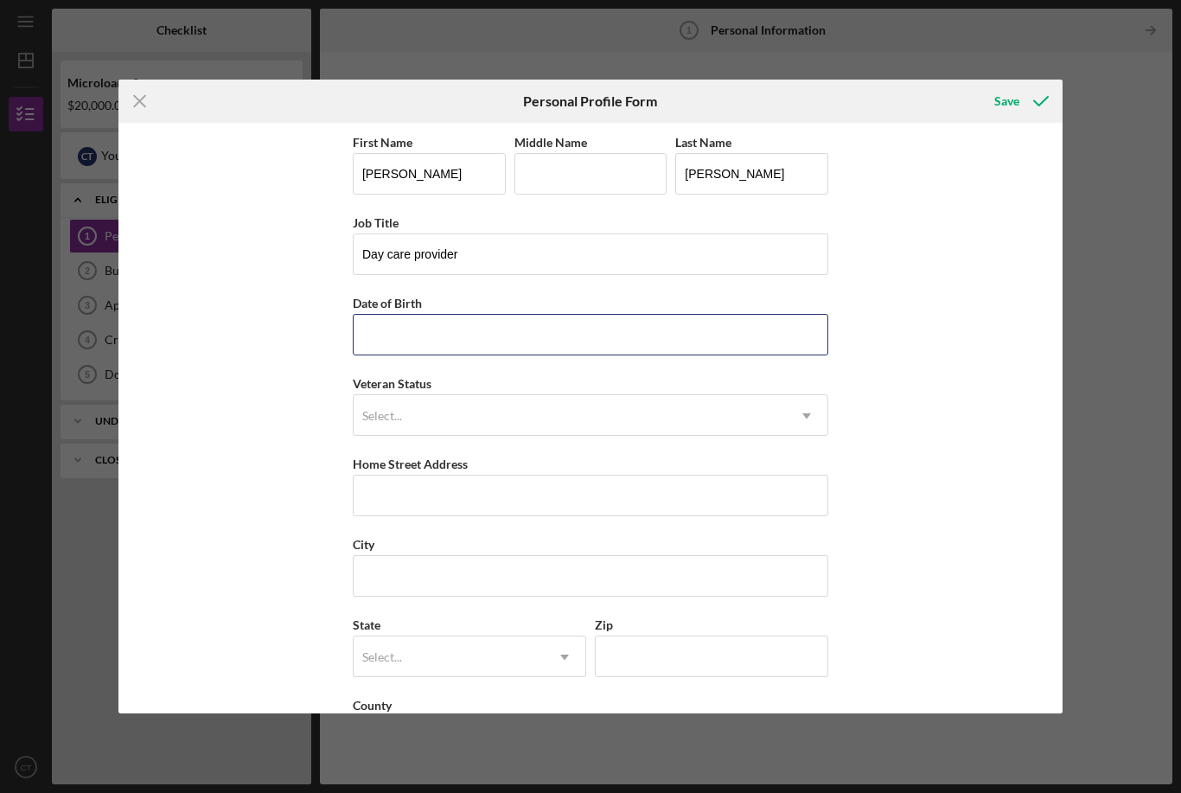
click at [481, 330] on input "Date of Birth" at bounding box center [591, 335] width 476 height 42
type input "[DATE]"
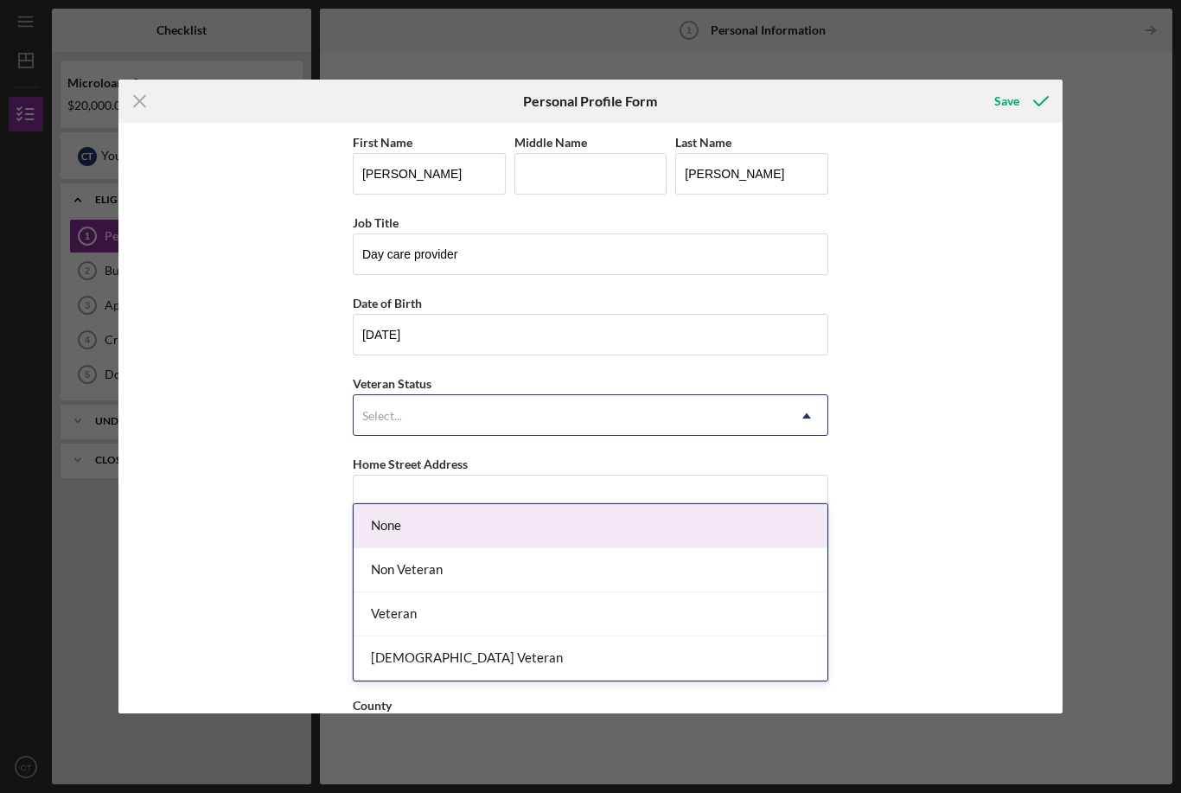
click at [394, 504] on div "None" at bounding box center [591, 526] width 474 height 44
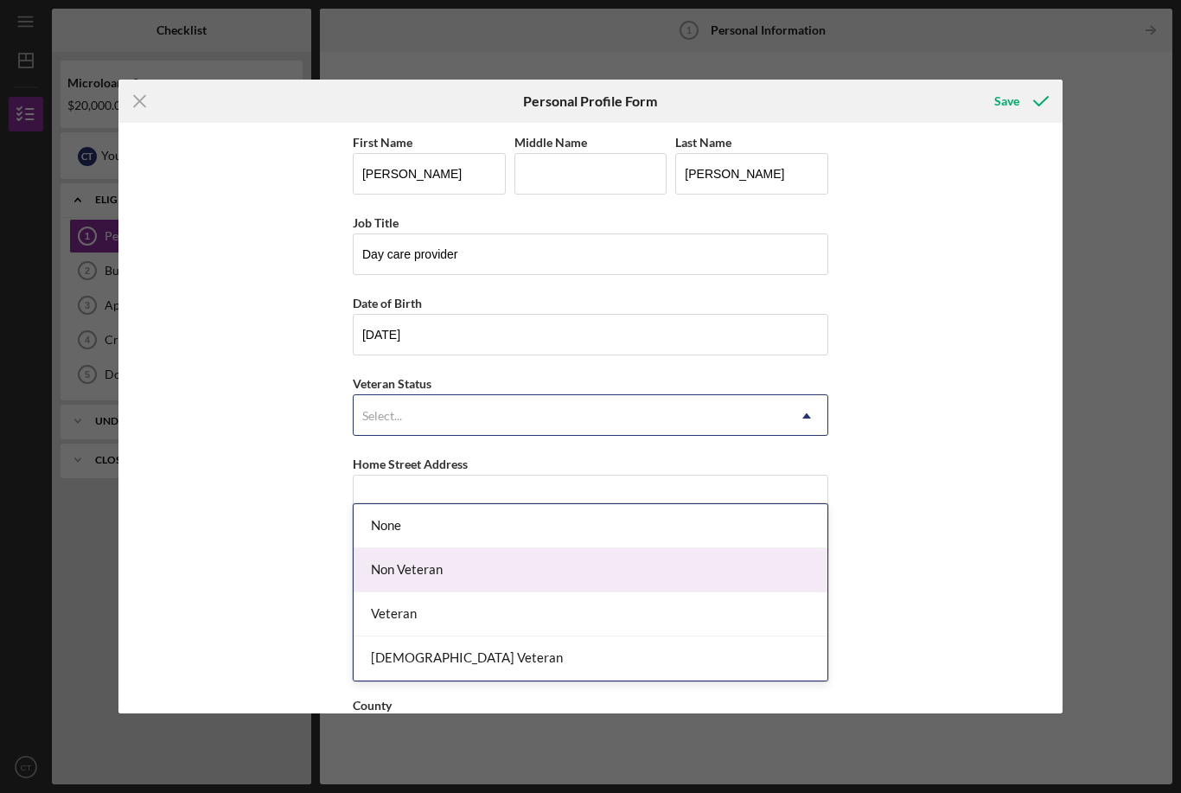
click at [460, 548] on div "Non Veteran" at bounding box center [591, 570] width 474 height 44
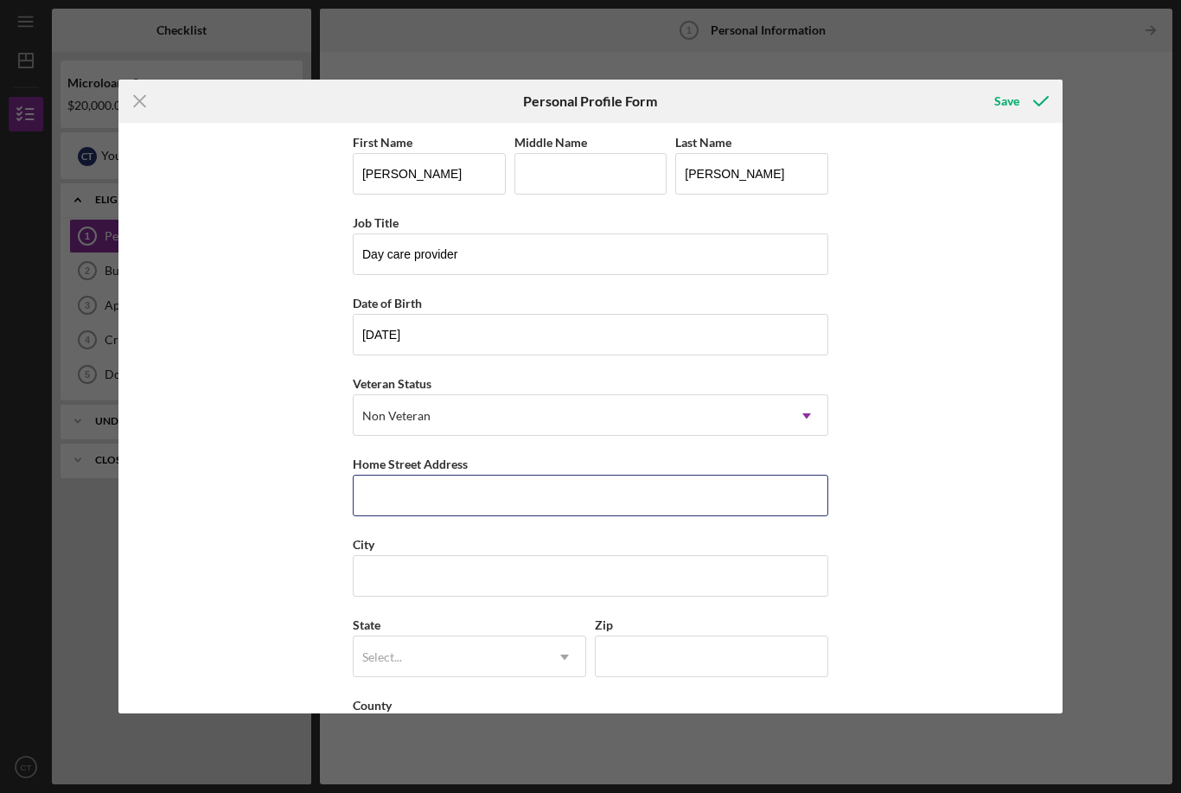
click at [431, 501] on input "Home Street Address" at bounding box center [591, 496] width 476 height 42
type input "[STREET_ADDRESS]"
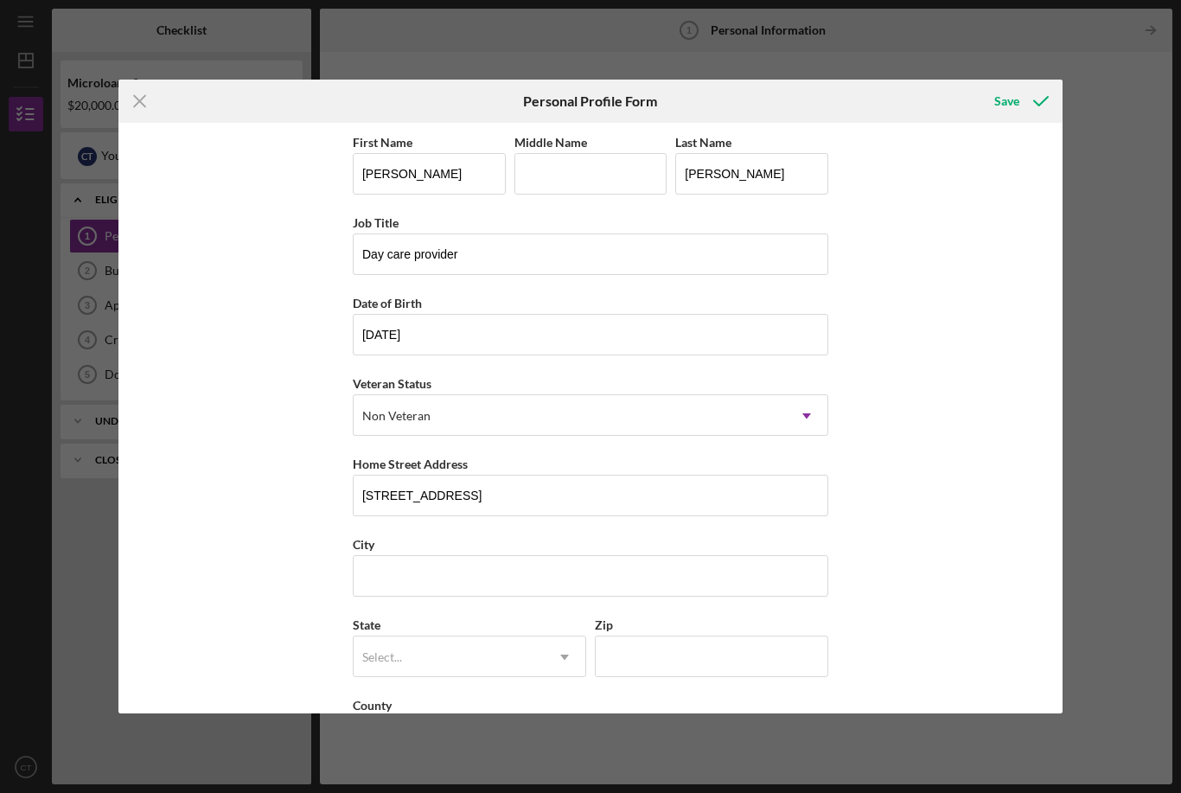
click at [411, 586] on input "City" at bounding box center [591, 576] width 476 height 42
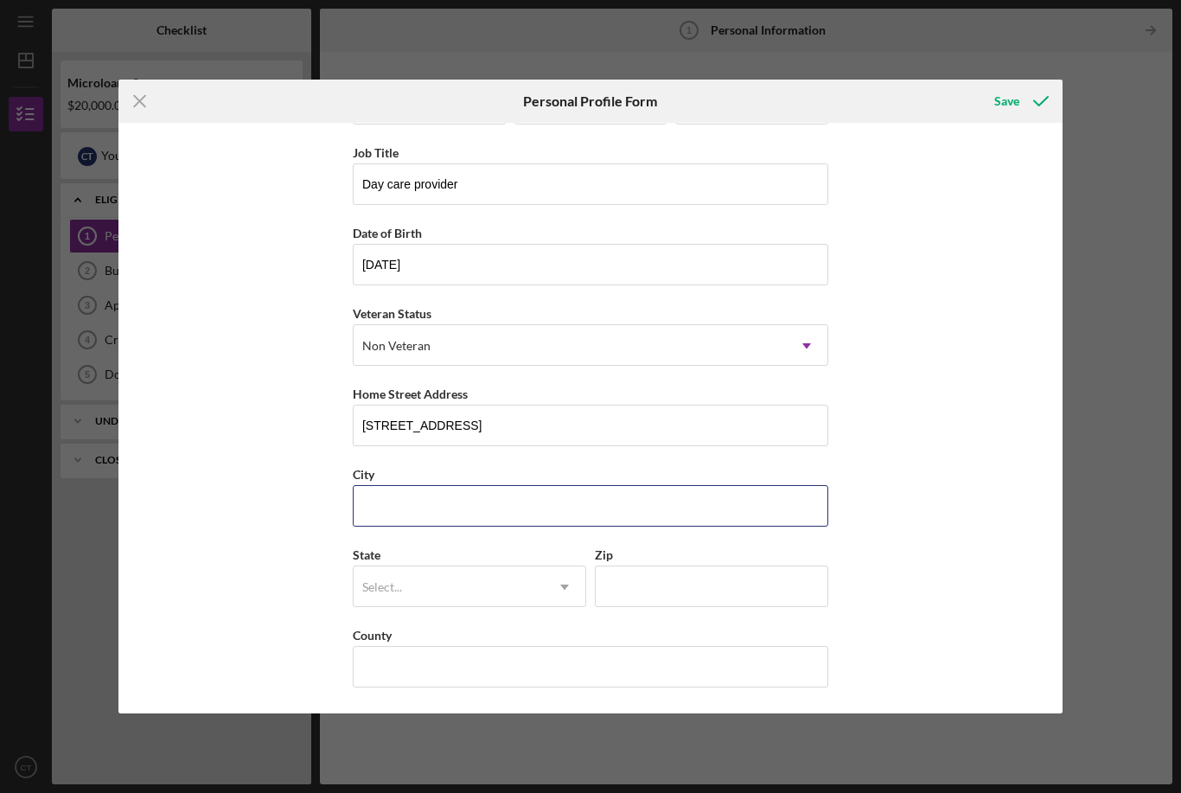
scroll to position [81, 0]
type input "Altadena"
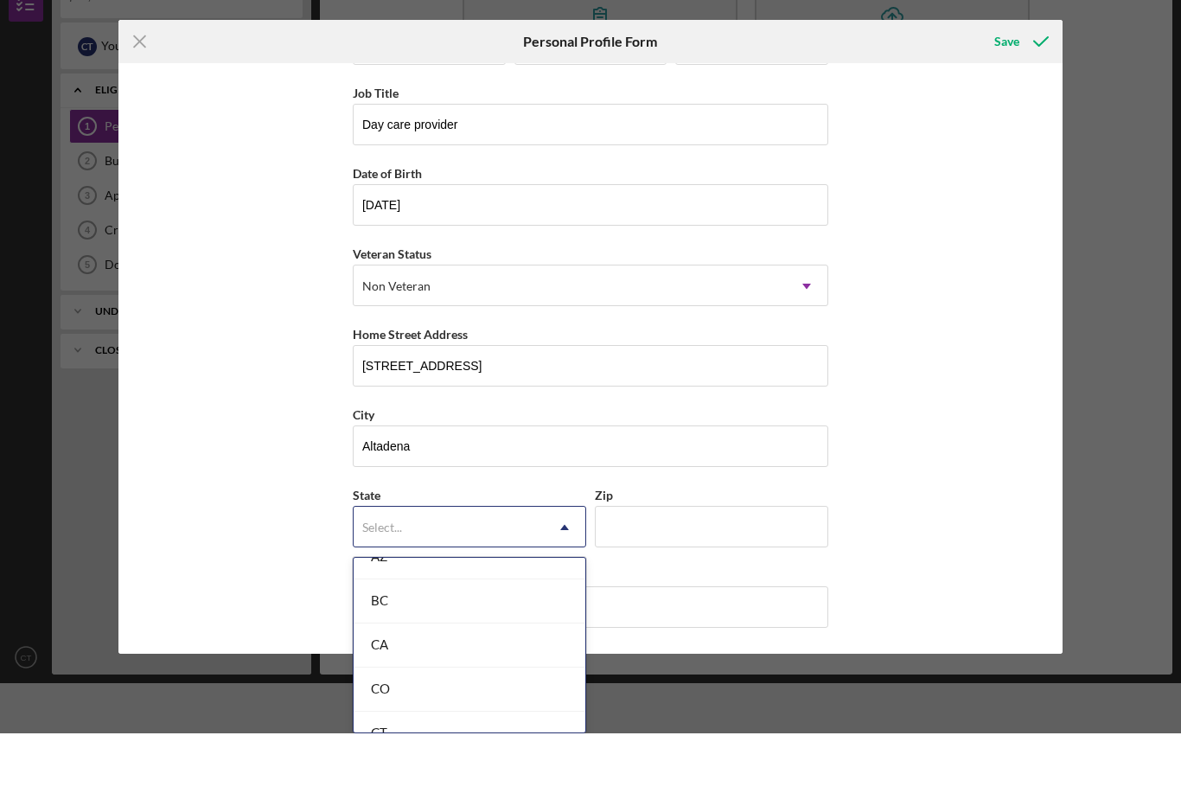
scroll to position [434, 0]
click at [489, 669] on div "CA" at bounding box center [470, 691] width 232 height 44
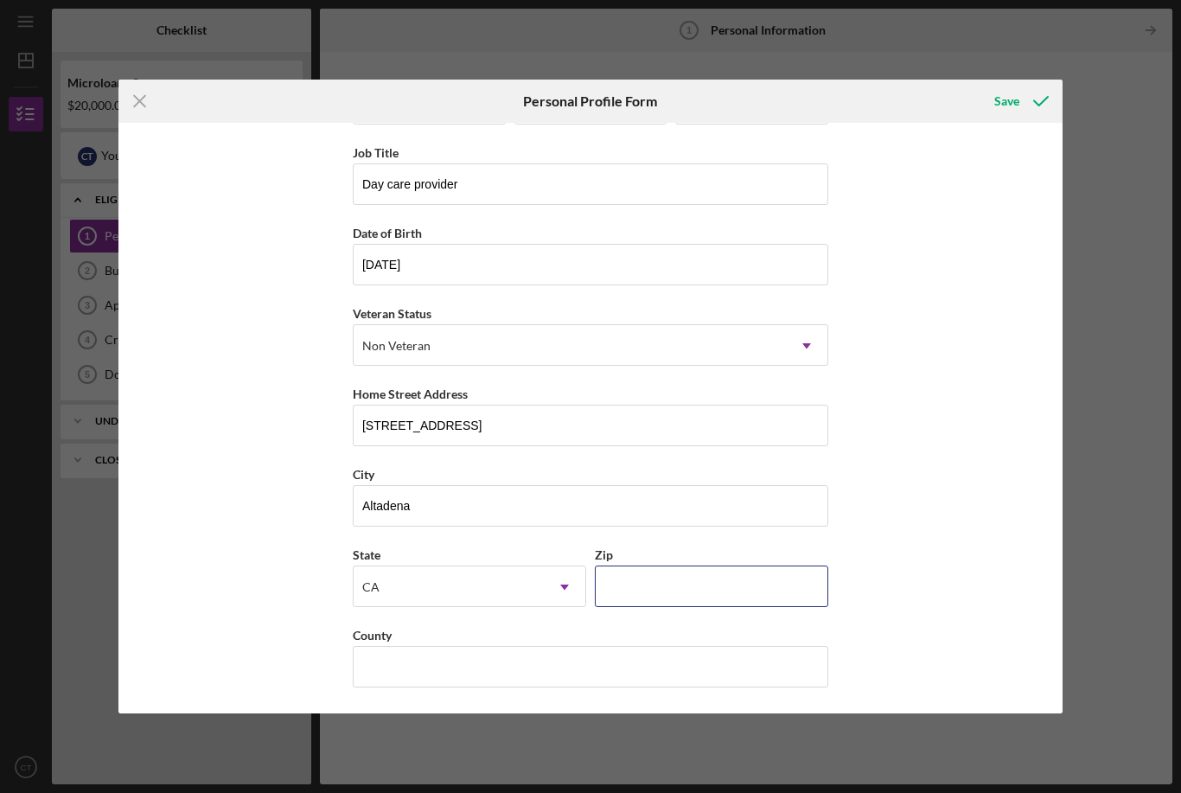
click at [681, 586] on input "Zip" at bounding box center [712, 587] width 234 height 42
type input "91001"
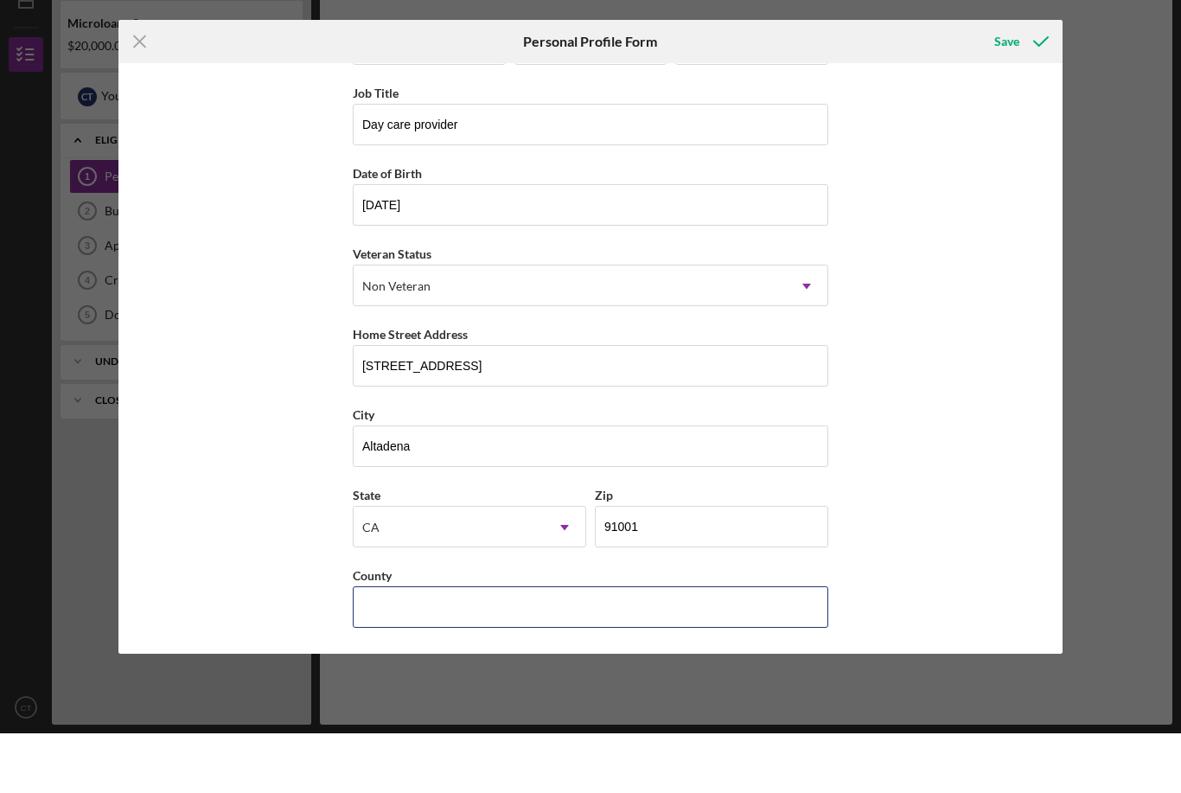
click at [682, 646] on input "County" at bounding box center [591, 667] width 476 height 42
type input "[GEOGRAPHIC_DATA]"
click at [1003, 515] on div "First Name [PERSON_NAME] Middle Name Last Name [PERSON_NAME] Job Title Day care…" at bounding box center [590, 419] width 945 height 592
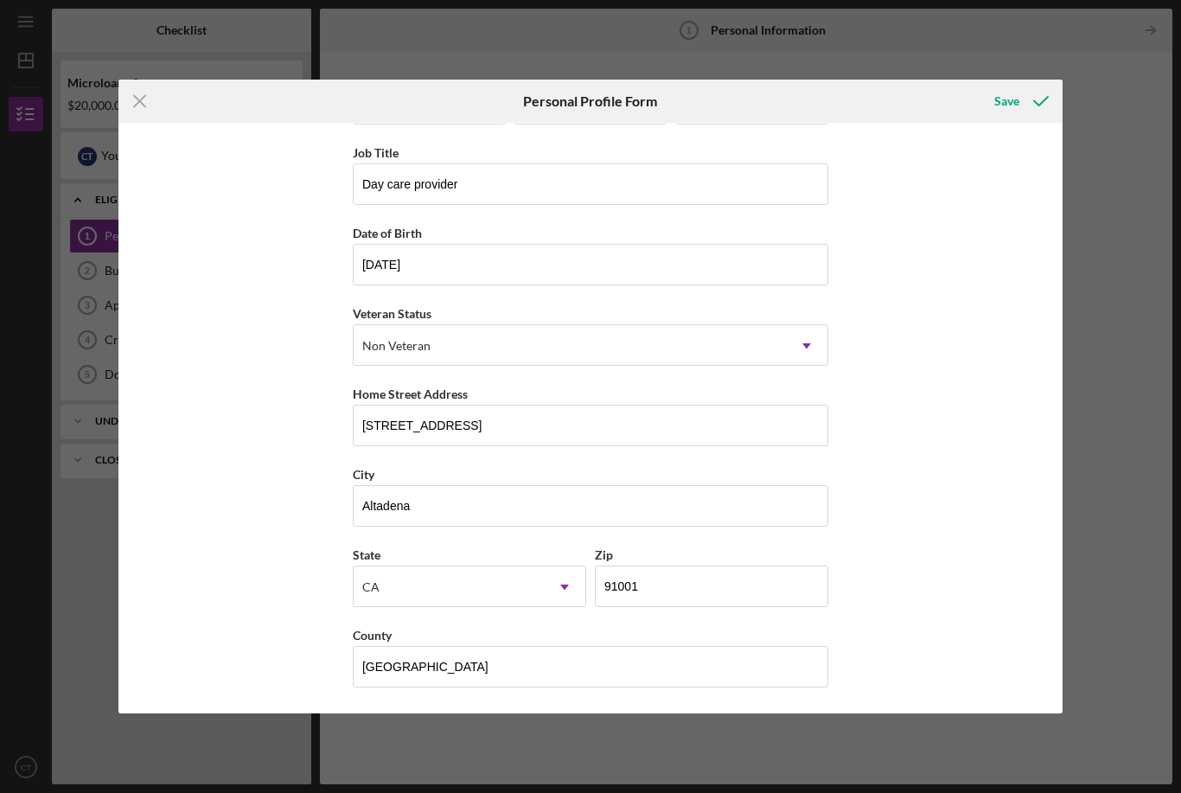
click at [1008, 107] on div "Save" at bounding box center [1007, 101] width 25 height 35
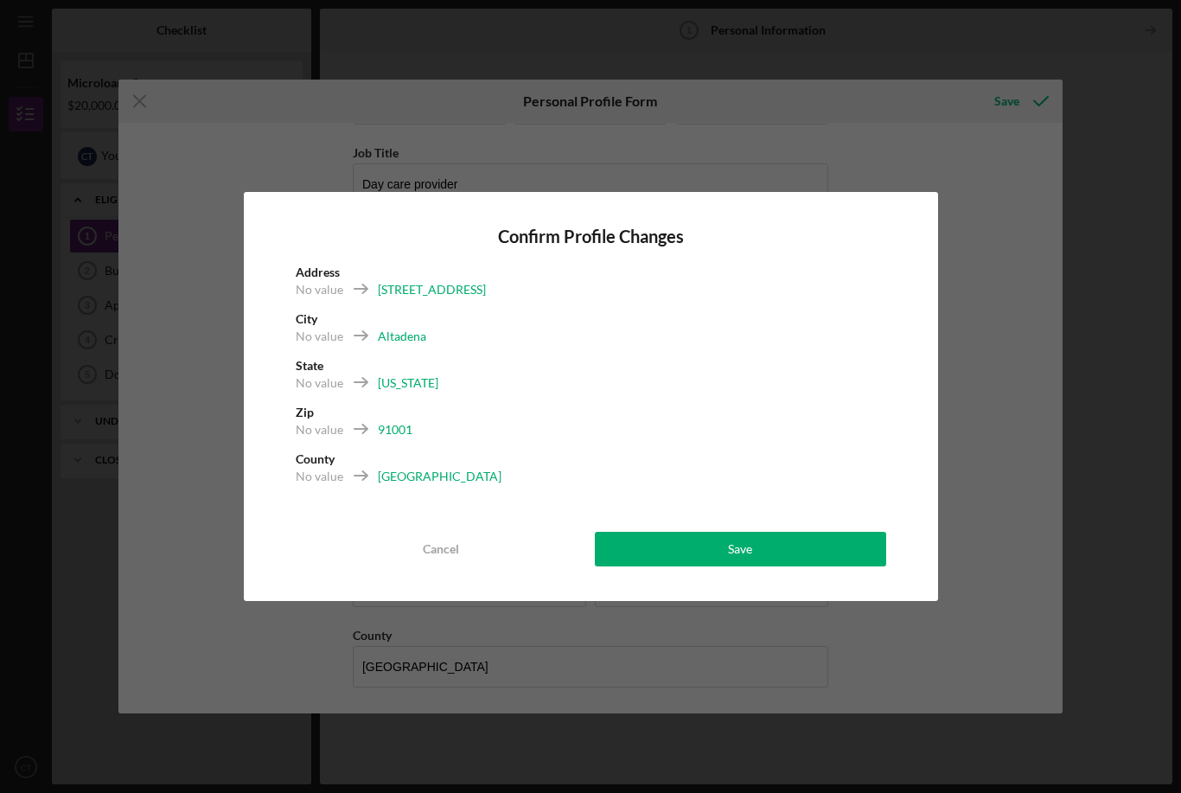
click at [749, 548] on div "Save" at bounding box center [740, 549] width 24 height 35
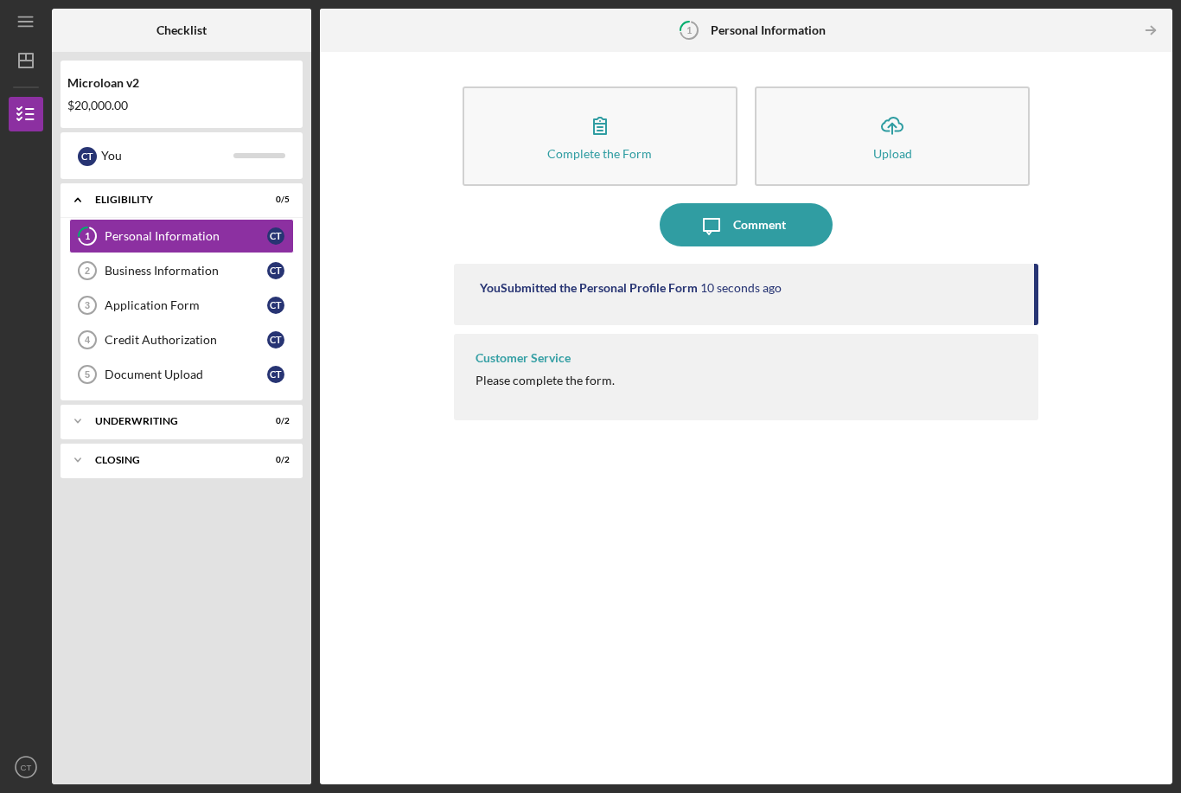
click at [566, 147] on div "Complete the Form" at bounding box center [599, 153] width 105 height 13
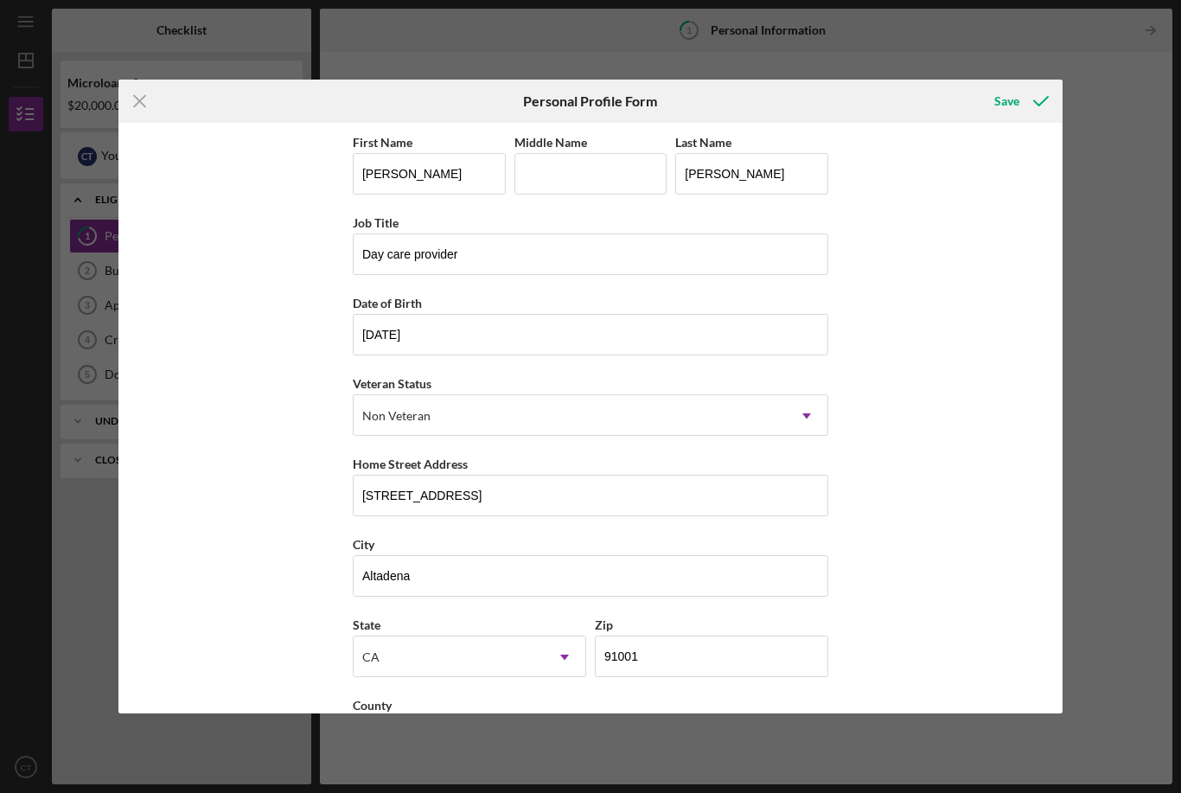
click at [1022, 99] on icon "submit" at bounding box center [1041, 101] width 43 height 43
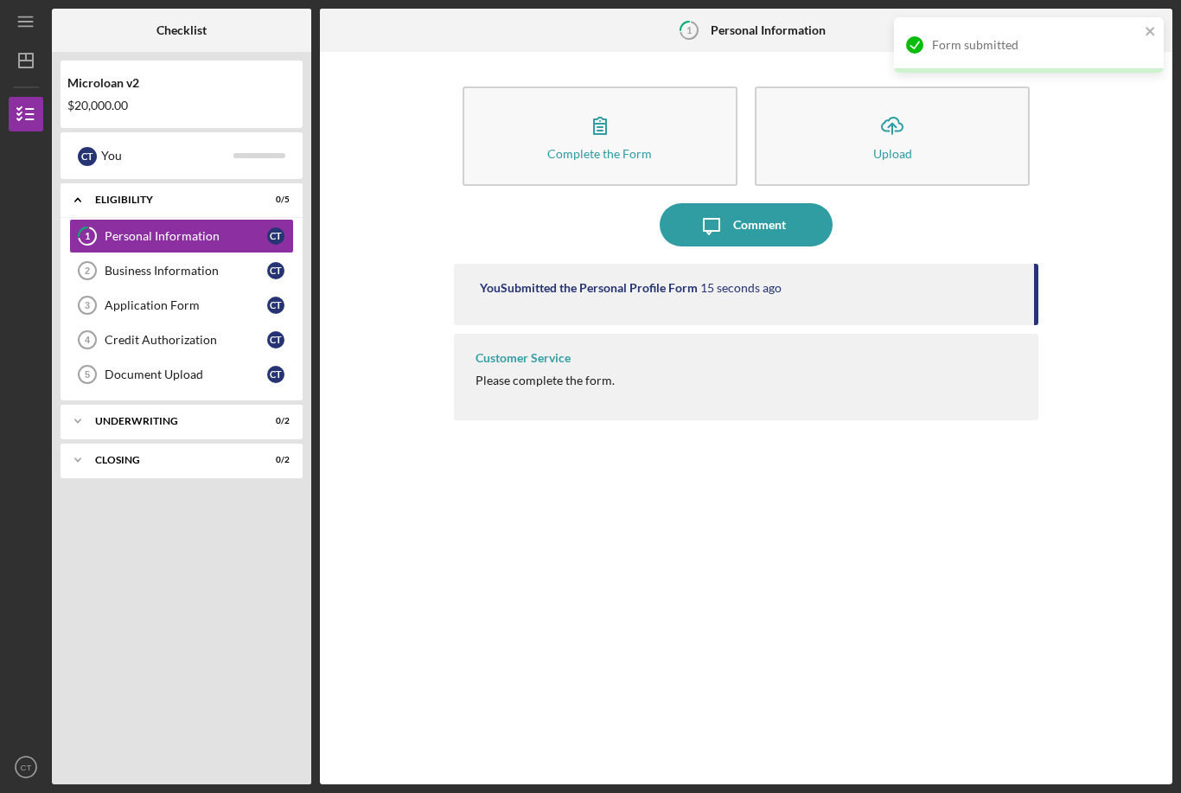
click at [674, 86] on button "Complete the Form Form" at bounding box center [600, 135] width 275 height 99
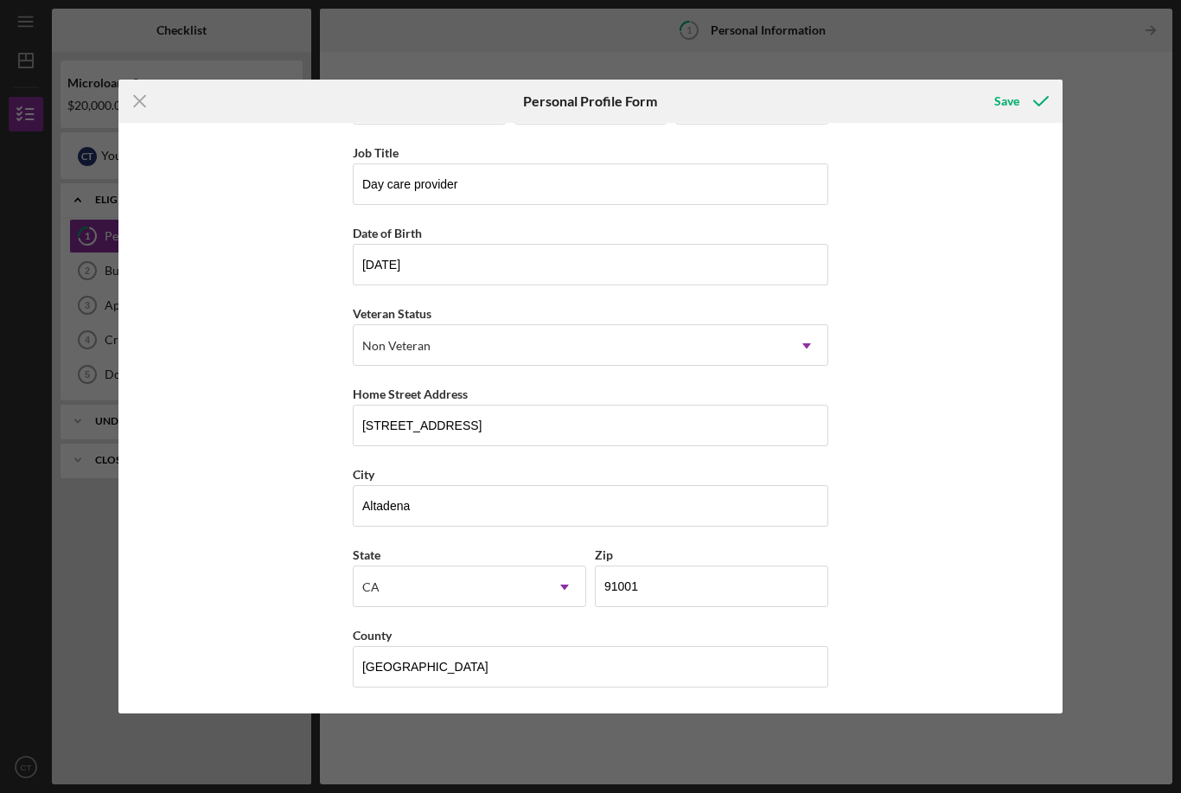
scroll to position [81, 0]
click at [1023, 99] on icon "submit" at bounding box center [1041, 101] width 43 height 43
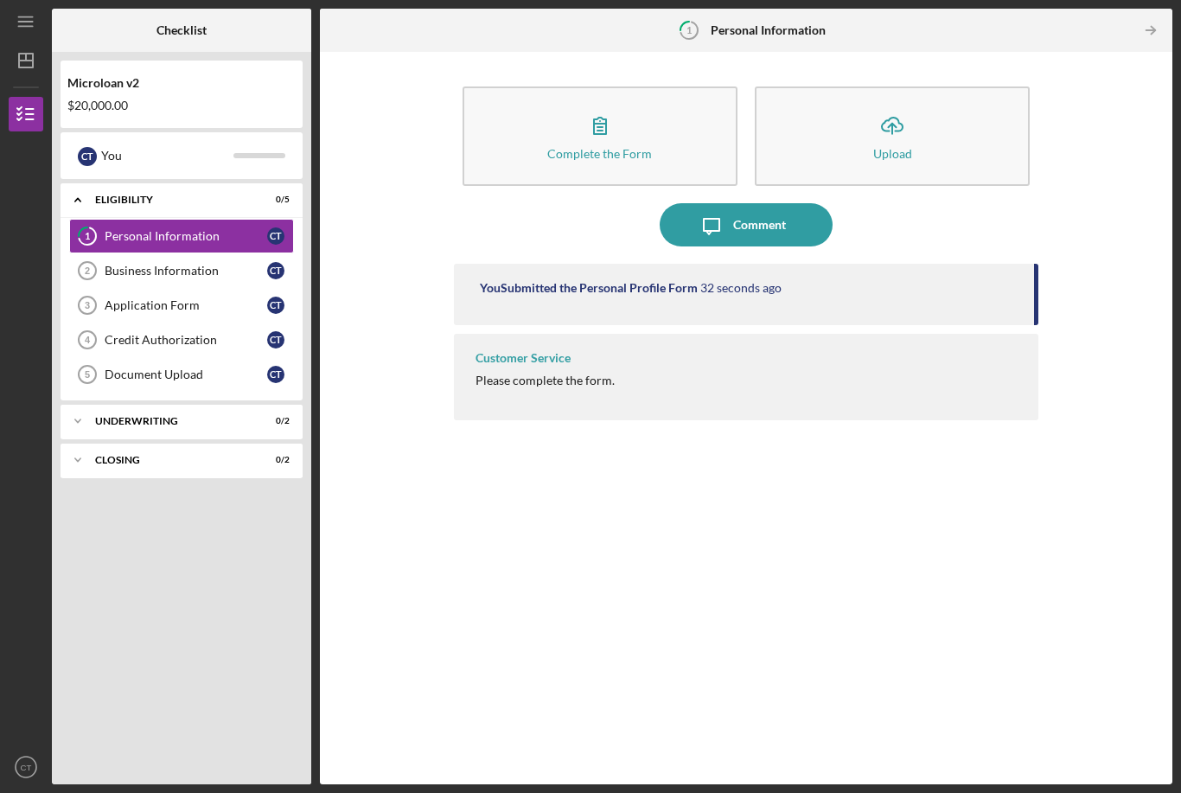
click at [214, 253] on link "Business Information 2 Business Information C T" at bounding box center [181, 270] width 225 height 35
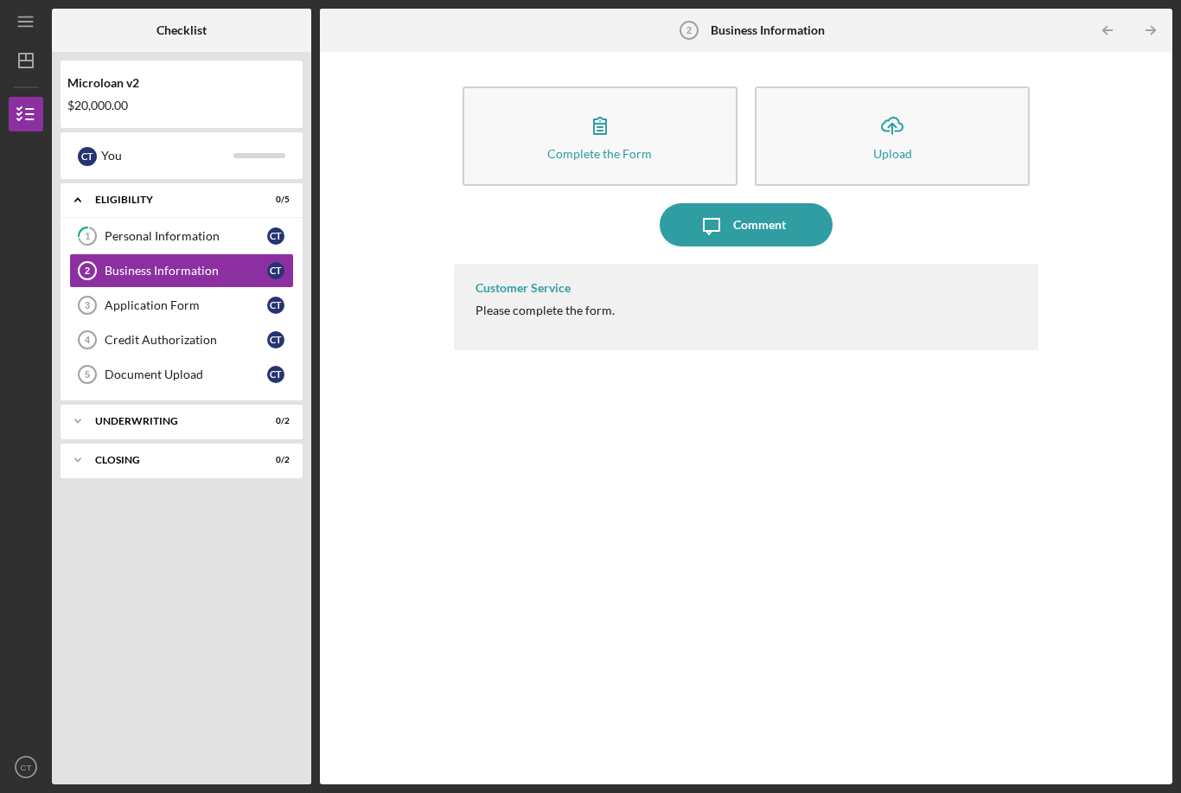
click at [622, 89] on button "Complete the Form Form" at bounding box center [600, 135] width 275 height 99
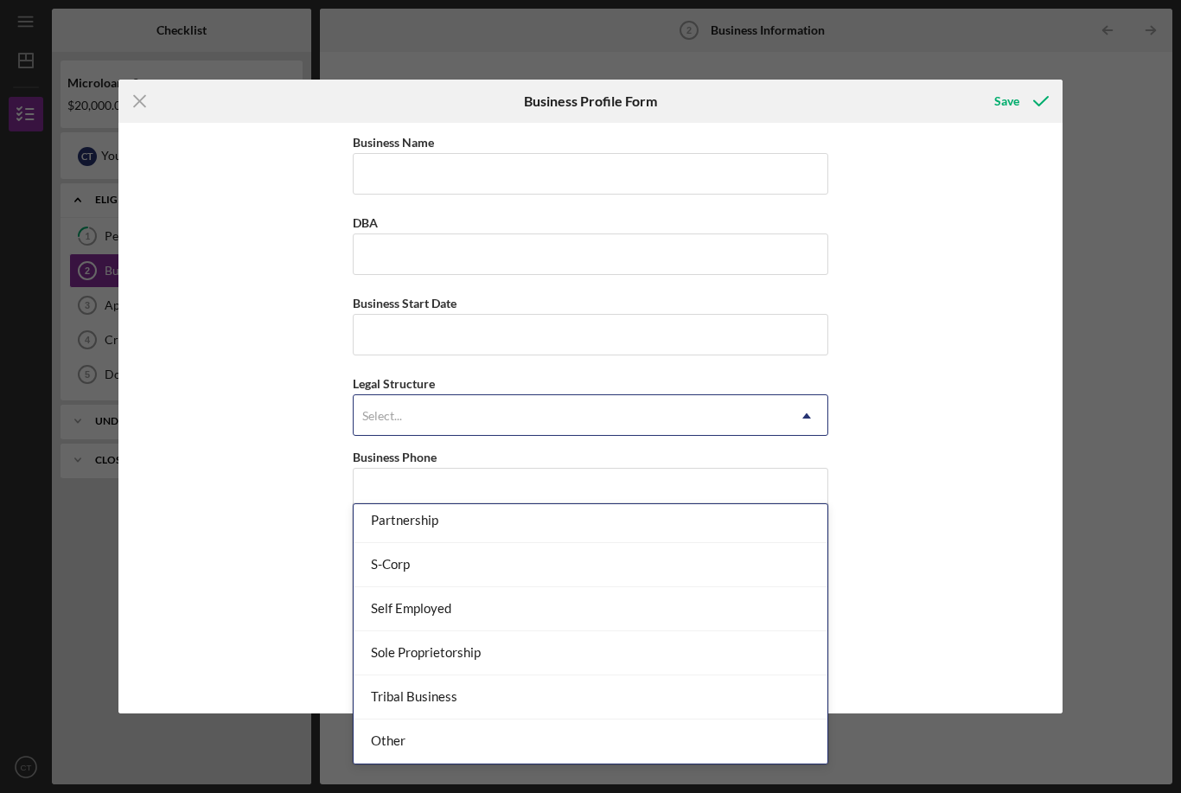
scroll to position [402, 0]
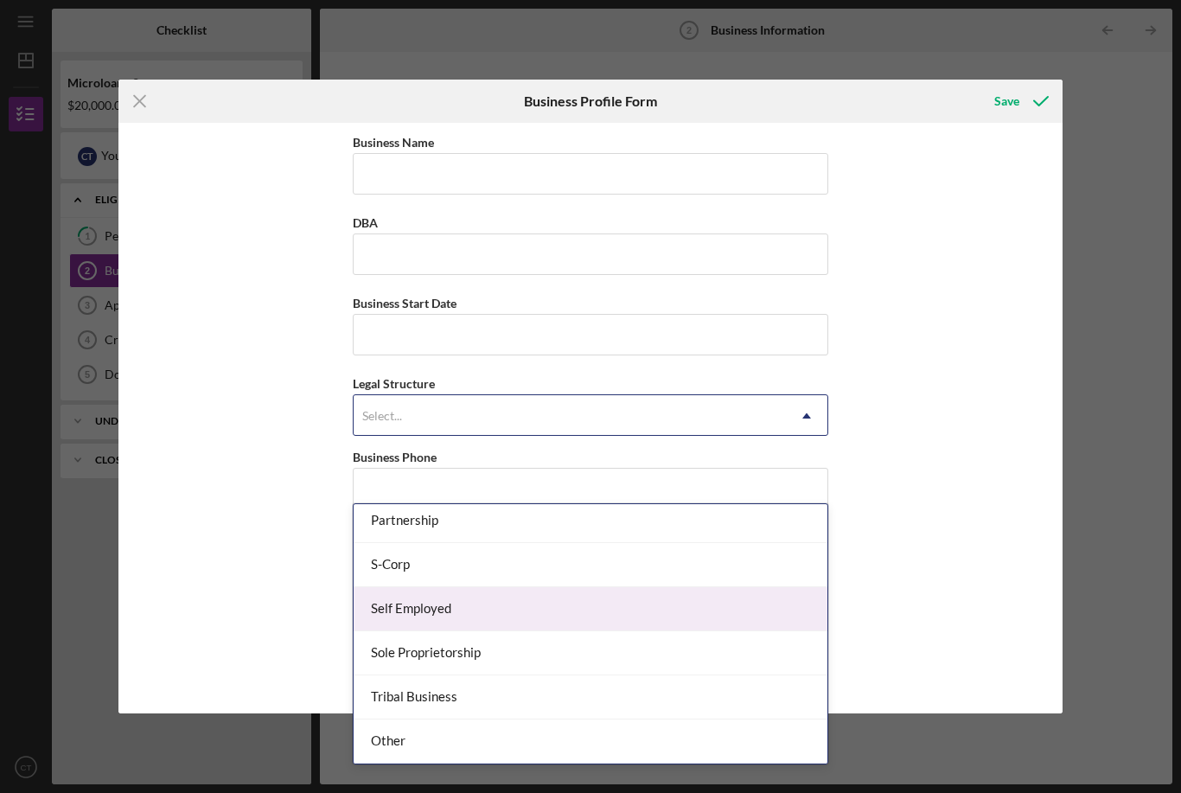
click at [747, 587] on div "Self Employed" at bounding box center [591, 609] width 474 height 44
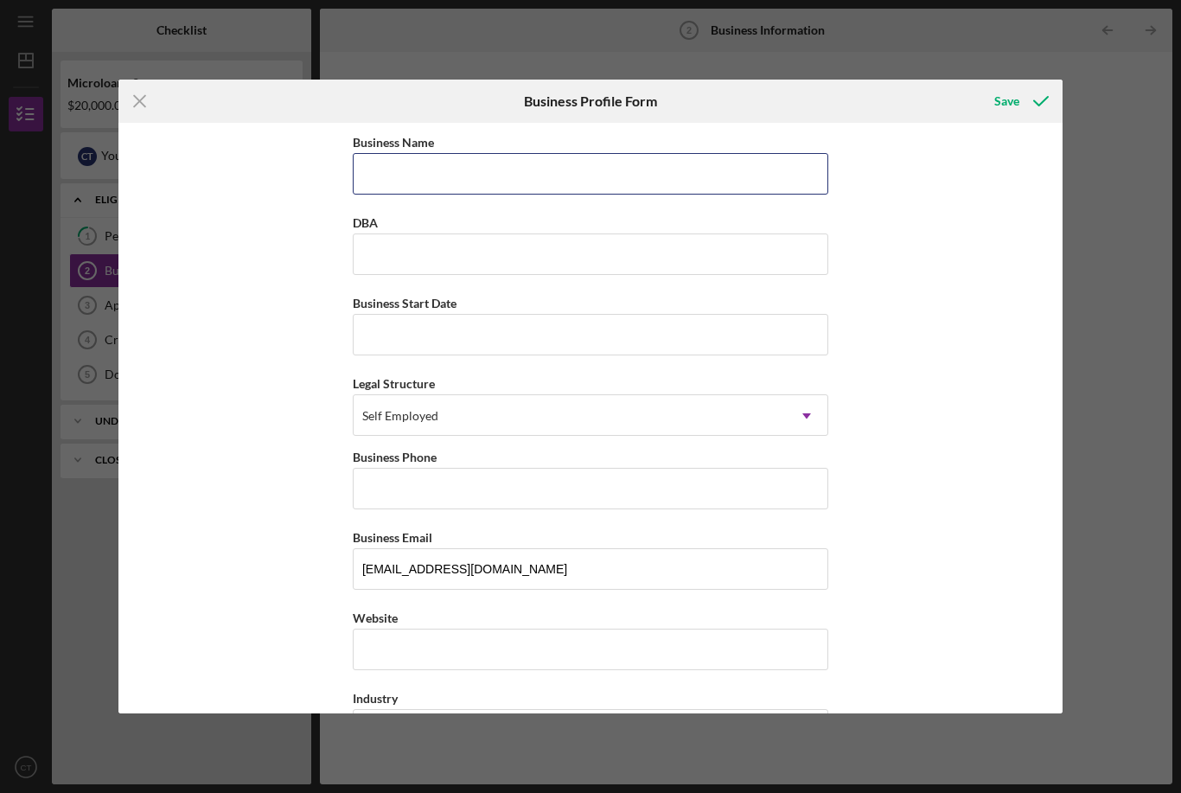
click at [453, 177] on input "Business Name" at bounding box center [591, 174] width 476 height 42
type input "[PERSON_NAME] [DATE] care"
click at [703, 253] on input "DBA" at bounding box center [591, 255] width 476 height 42
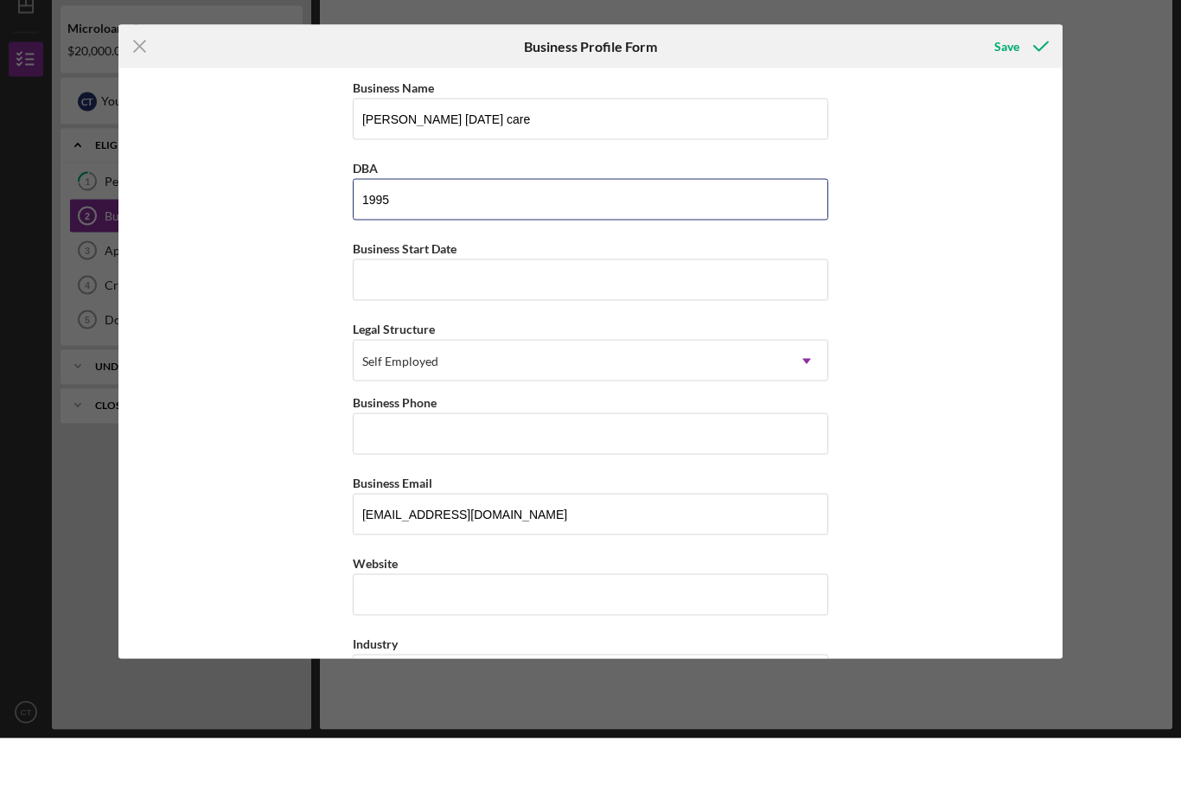
scroll to position [0, 0]
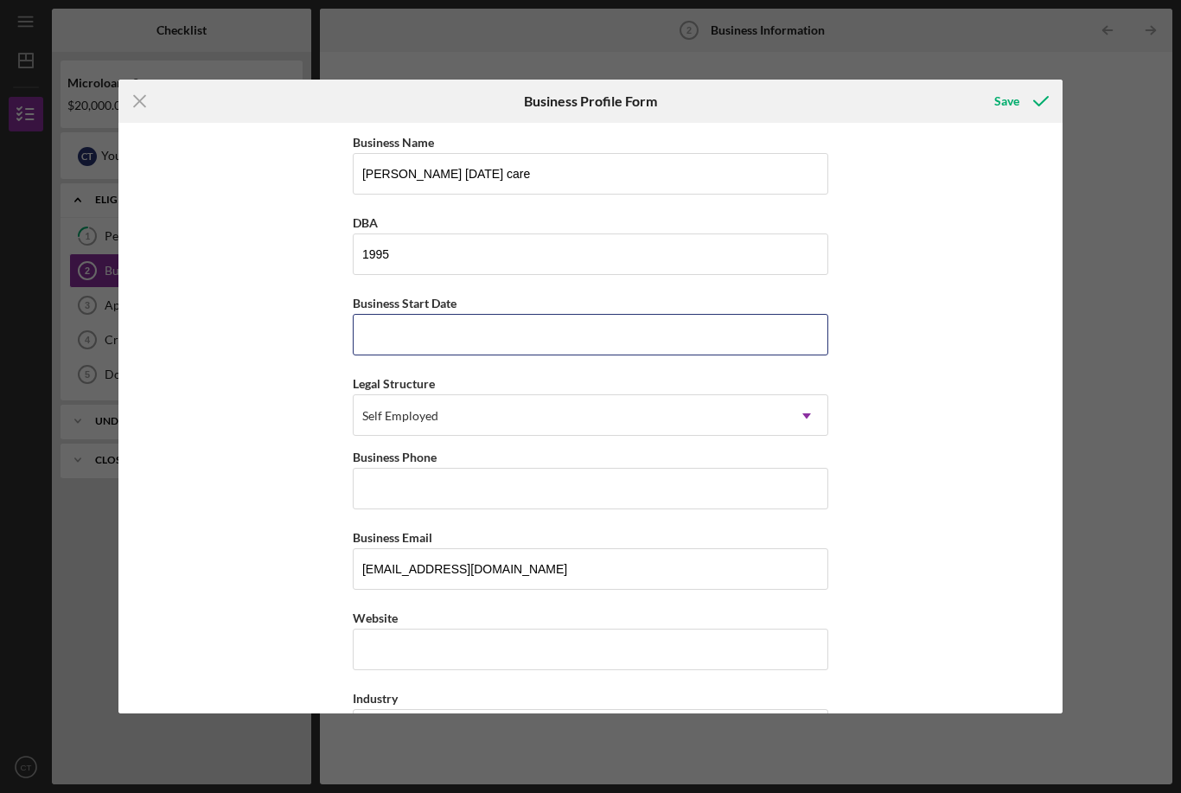
click at [678, 335] on input "Business Start Date" at bounding box center [591, 335] width 476 height 42
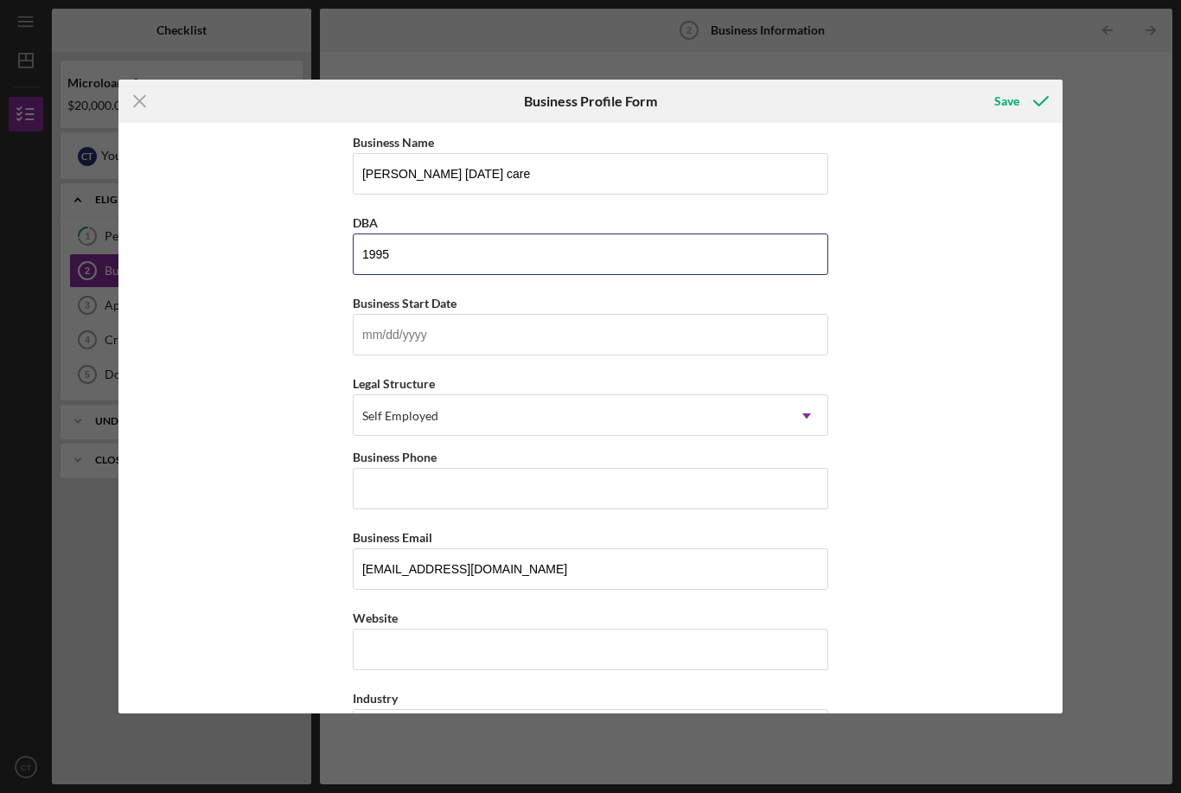
click at [432, 256] on input "1995" at bounding box center [591, 255] width 476 height 42
click at [242, 259] on div "Business Name [PERSON_NAME] [DATE] care DBA 1995 Business Start Date Legal Stru…" at bounding box center [590, 419] width 945 height 592
click at [413, 253] on input "1995" at bounding box center [591, 255] width 476 height 42
type input "1"
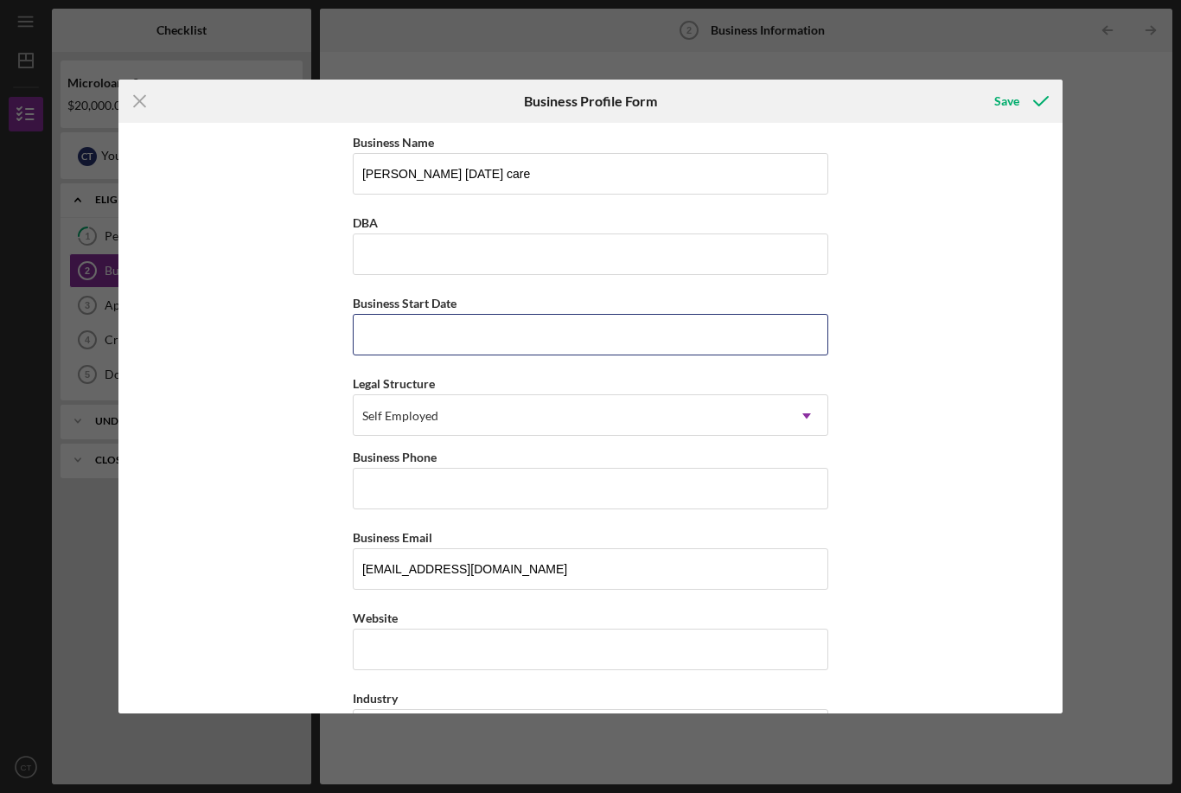
click at [461, 323] on input "Business Start Date" at bounding box center [591, 335] width 476 height 42
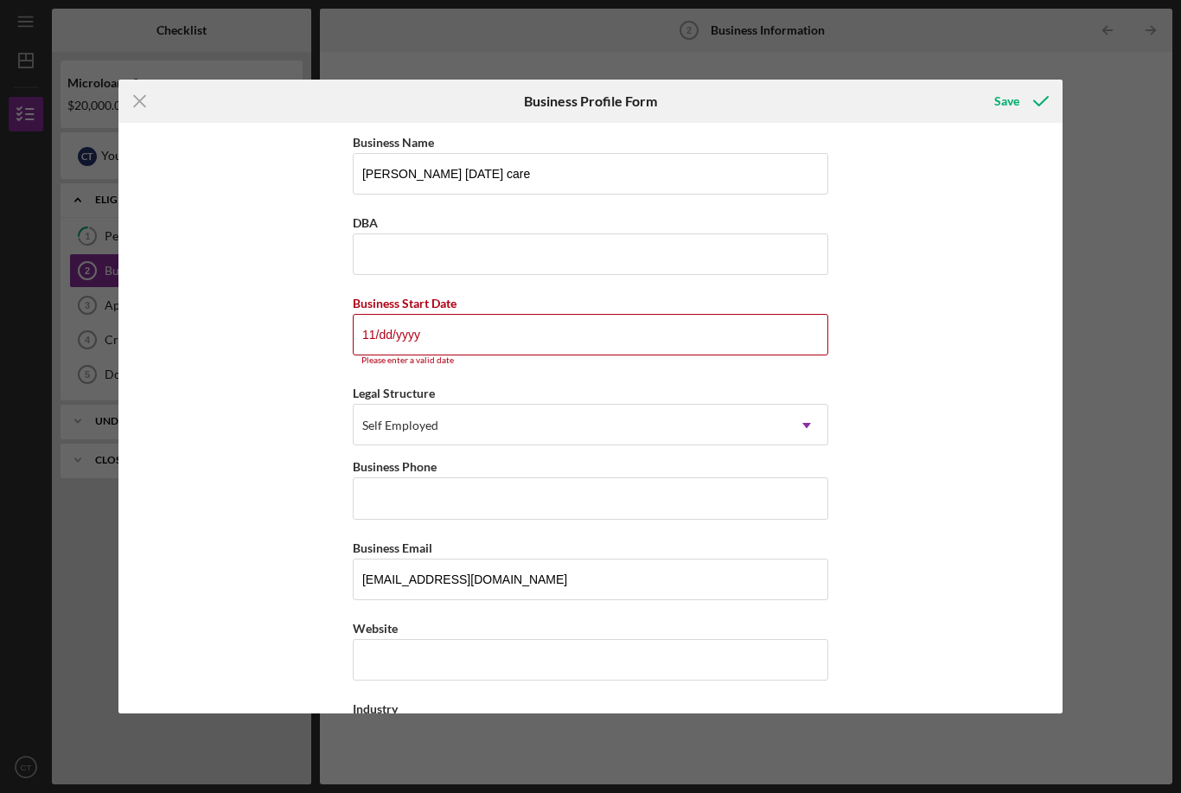
type input "1m/dd/yyyy"
click at [534, 343] on input "1m/dd/yyyy" at bounding box center [591, 335] width 476 height 42
click at [477, 341] on input "1m/dd/yyyy" at bounding box center [591, 335] width 476 height 42
click at [550, 337] on input "1m/dd/yyyy" at bounding box center [591, 335] width 476 height 42
type input "1m/dd/yyyy"
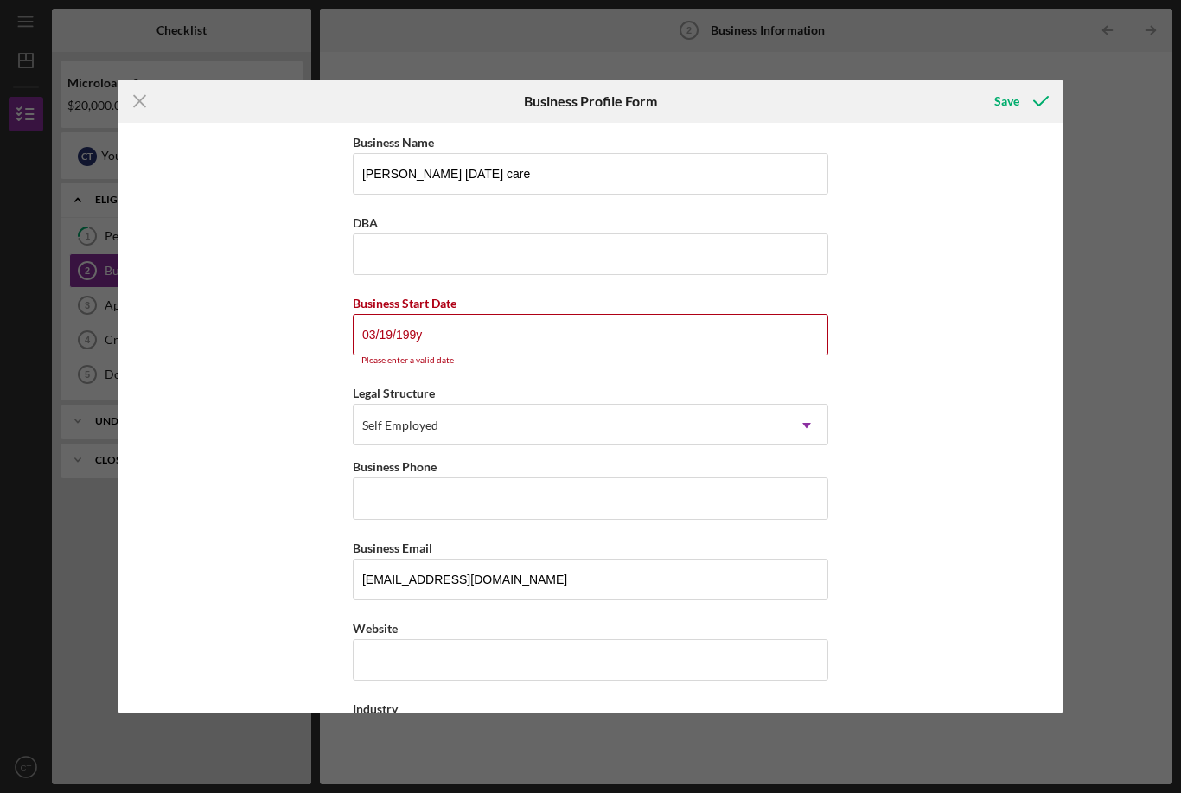
type input "[DATE]"
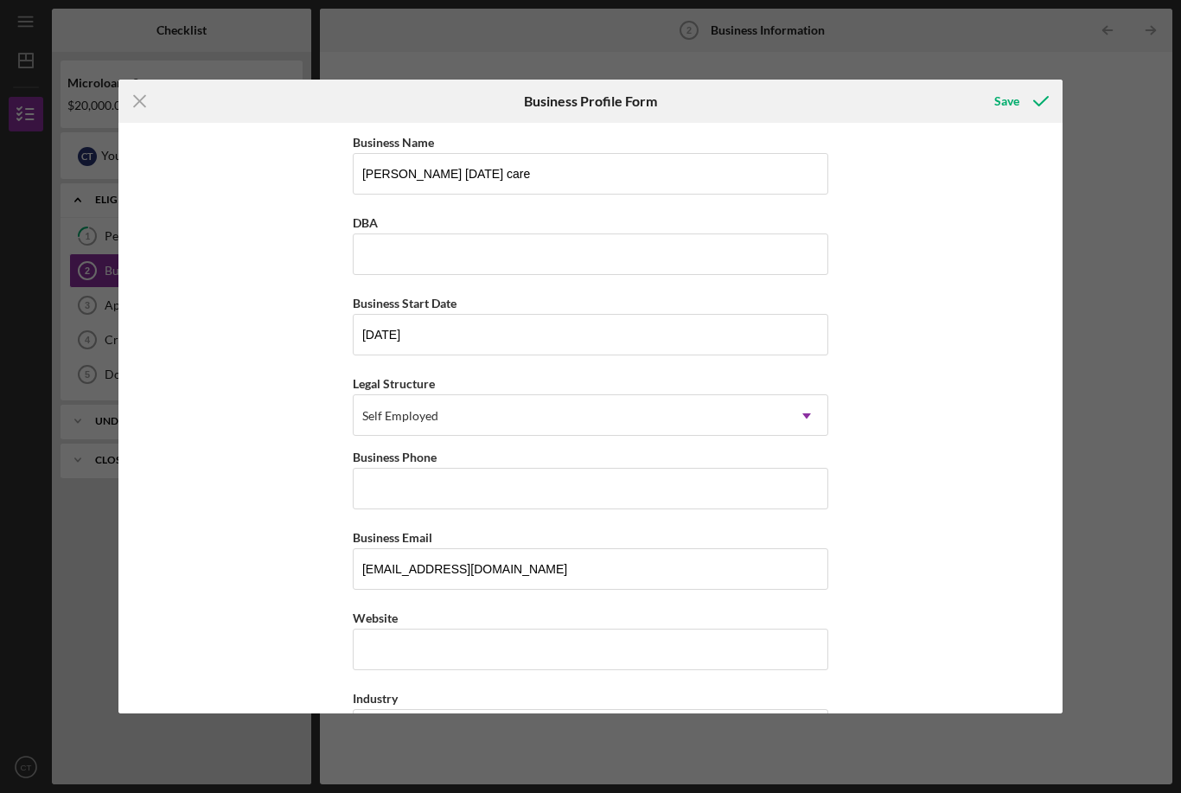
click at [1155, 295] on div "Icon/Menu Close Business Profile Form Save Business Name [PERSON_NAME] [DATE] c…" at bounding box center [590, 396] width 1181 height 793
click at [499, 489] on input "Business Phone" at bounding box center [591, 489] width 476 height 42
type input "[PHONE_NUMBER]"
click at [590, 579] on input "[EMAIL_ADDRESS][DOMAIN_NAME]" at bounding box center [591, 569] width 476 height 42
type input "[EMAIL_ADDRESS][DOMAIN_NAME]"
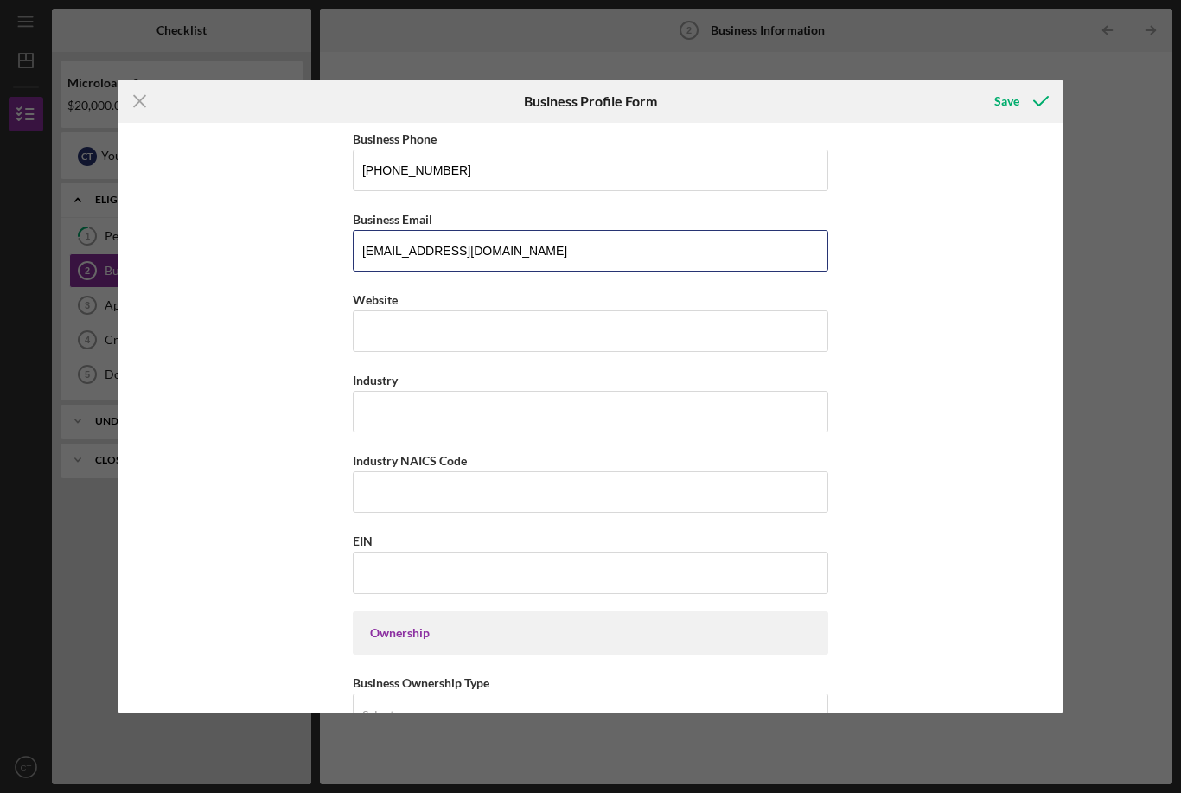
scroll to position [321, 0]
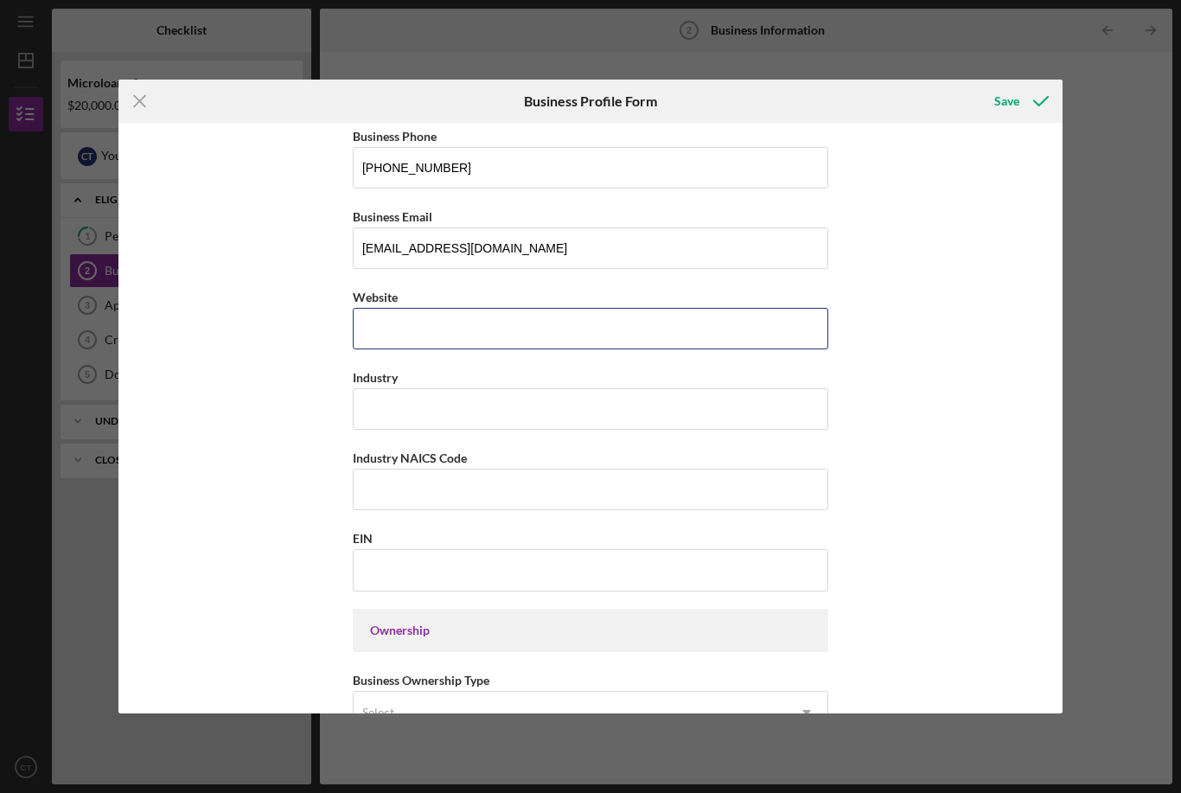
click at [388, 327] on input "Website" at bounding box center [591, 329] width 476 height 42
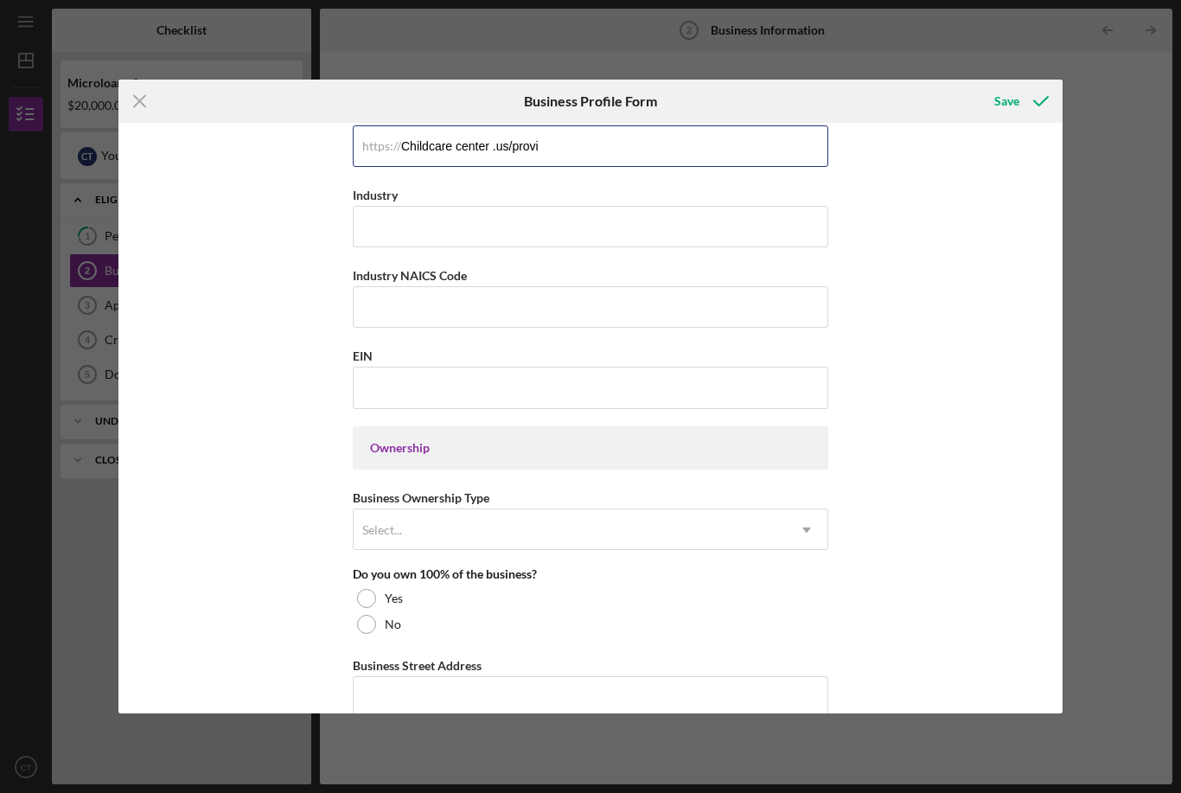
scroll to position [509, 0]
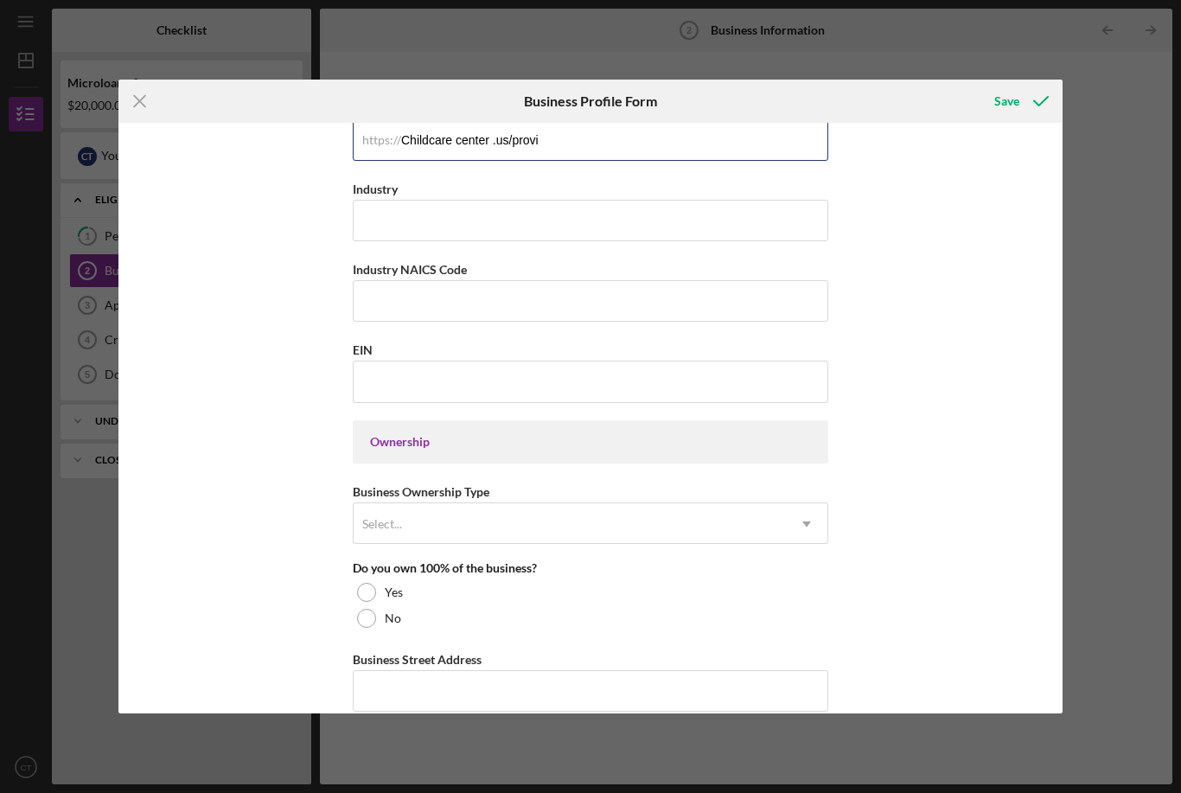
type input "Childcare center .us/provi"
click at [696, 464] on div "Ownership" at bounding box center [591, 441] width 476 height 43
click at [695, 464] on div "Ownership" at bounding box center [591, 441] width 476 height 43
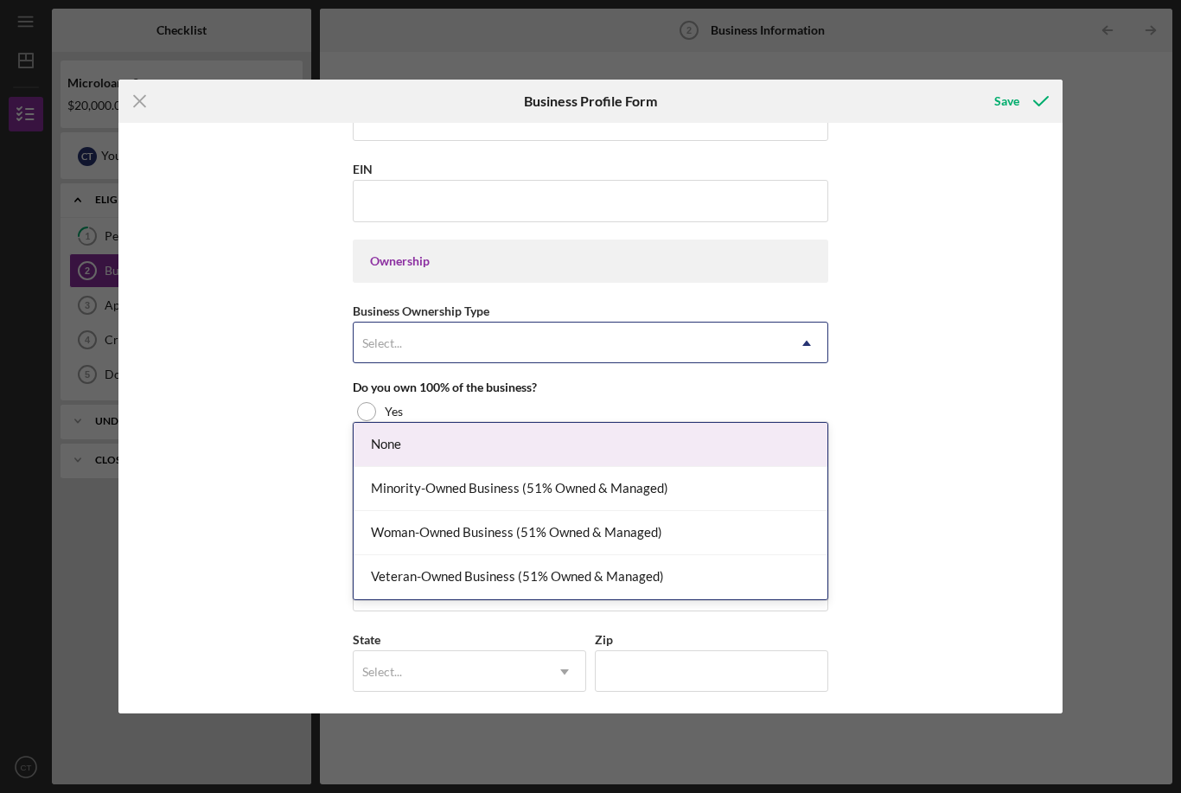
scroll to position [693, 0]
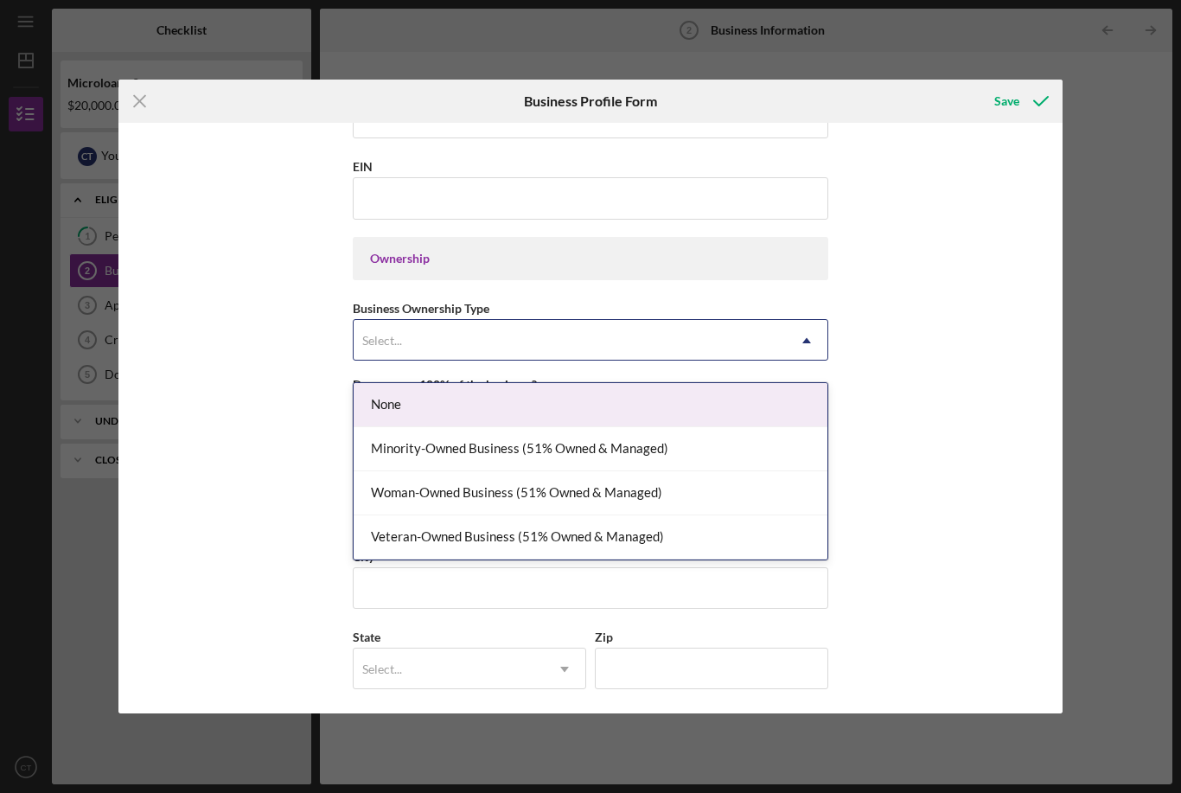
click at [1013, 406] on div "Business Name [PERSON_NAME] [DATE] care DBA Business Start Date [DATE] Legal St…" at bounding box center [590, 419] width 945 height 592
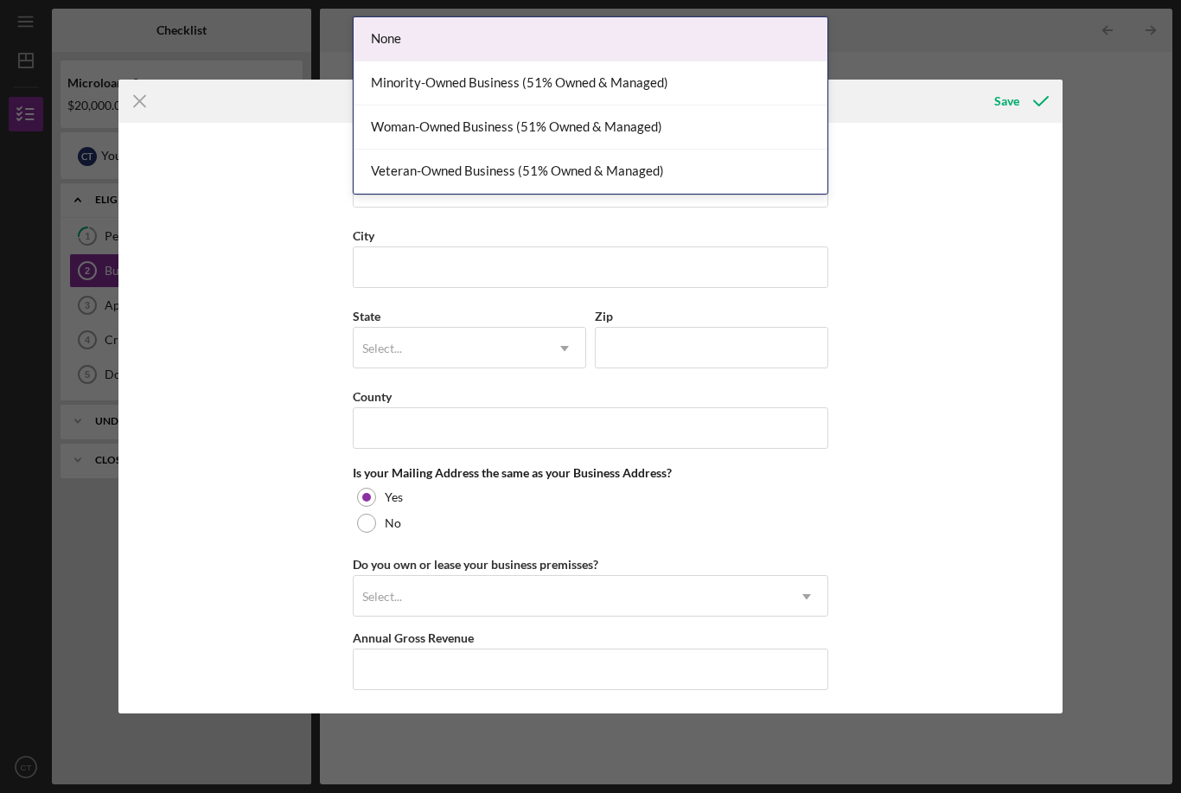
scroll to position [1008, 0]
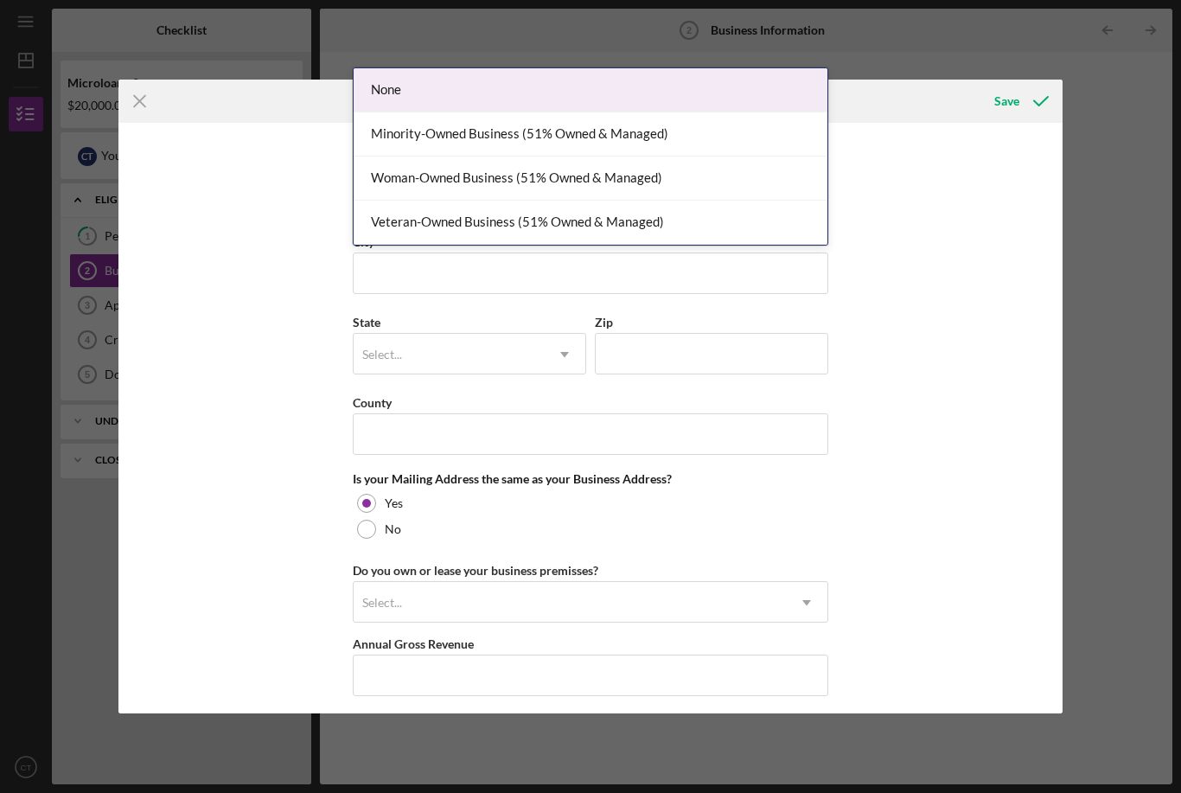
click at [407, 80] on div "None" at bounding box center [591, 90] width 474 height 44
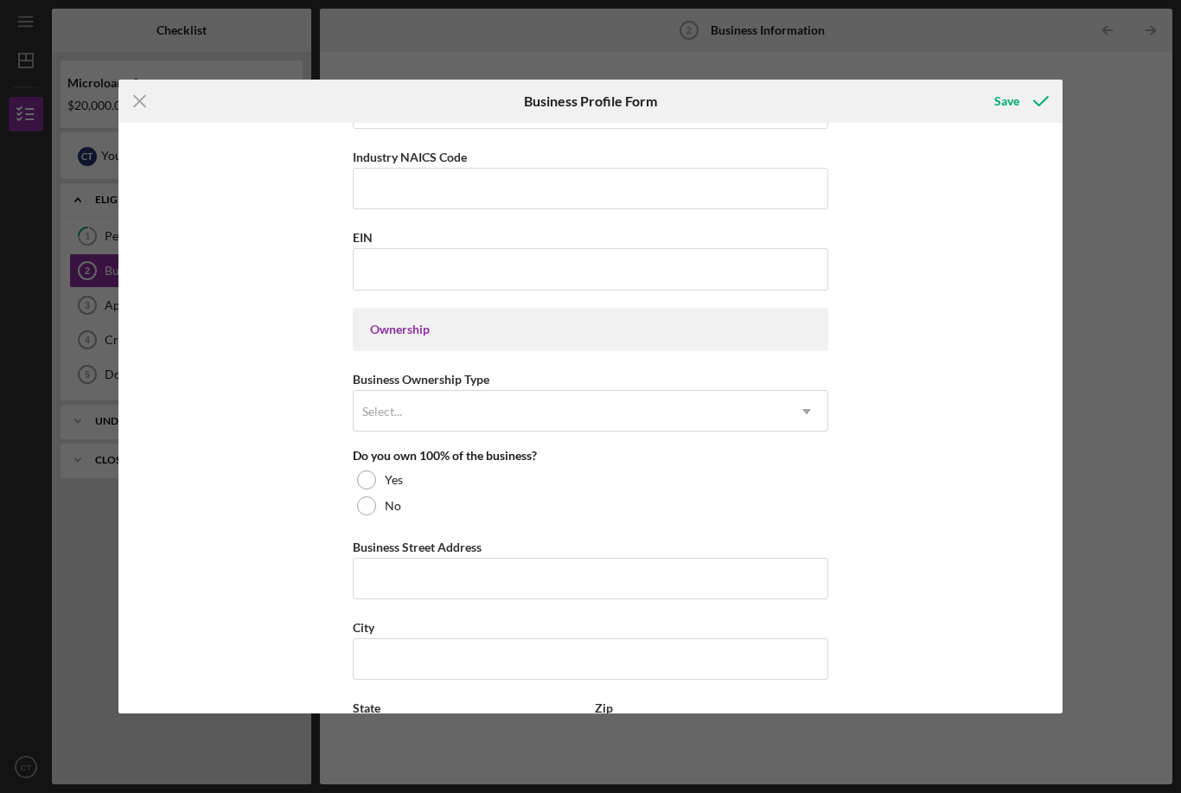
scroll to position [624, 0]
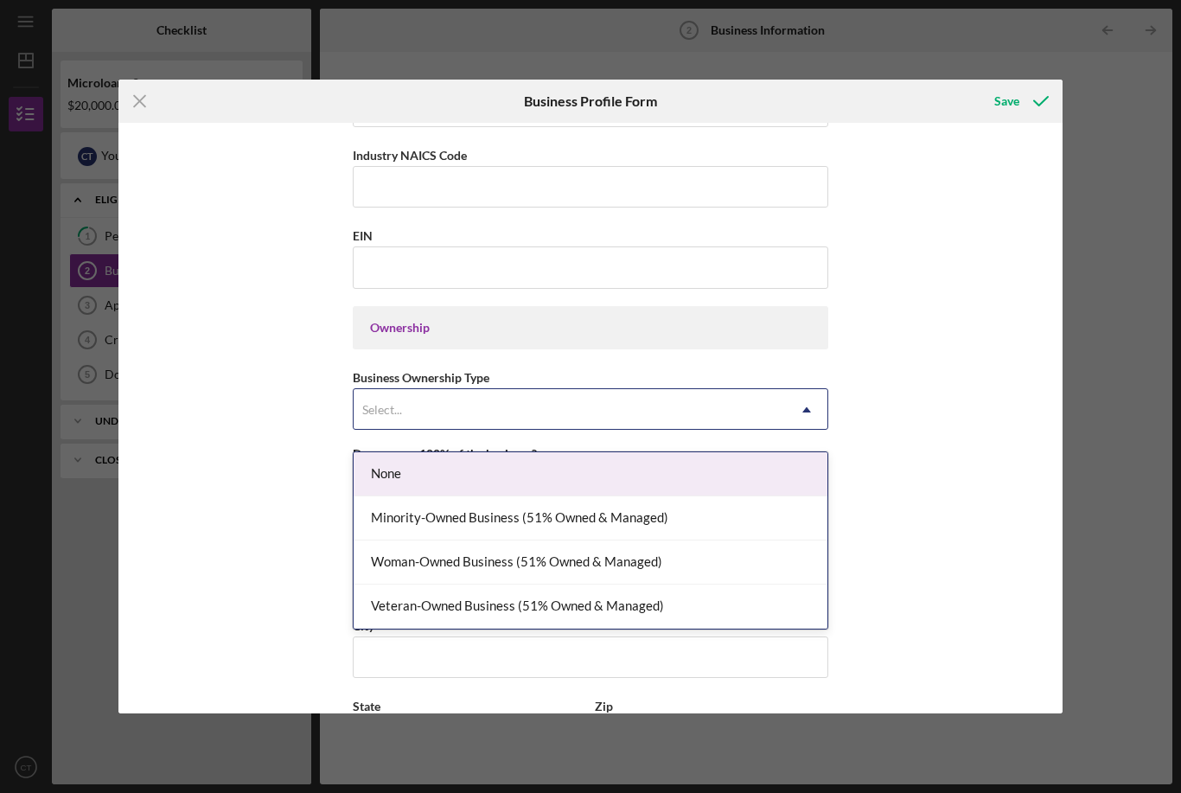
click at [954, 373] on div "Business Name [PERSON_NAME] [DATE] care DBA Business Start Date [DATE] Legal St…" at bounding box center [590, 419] width 945 height 592
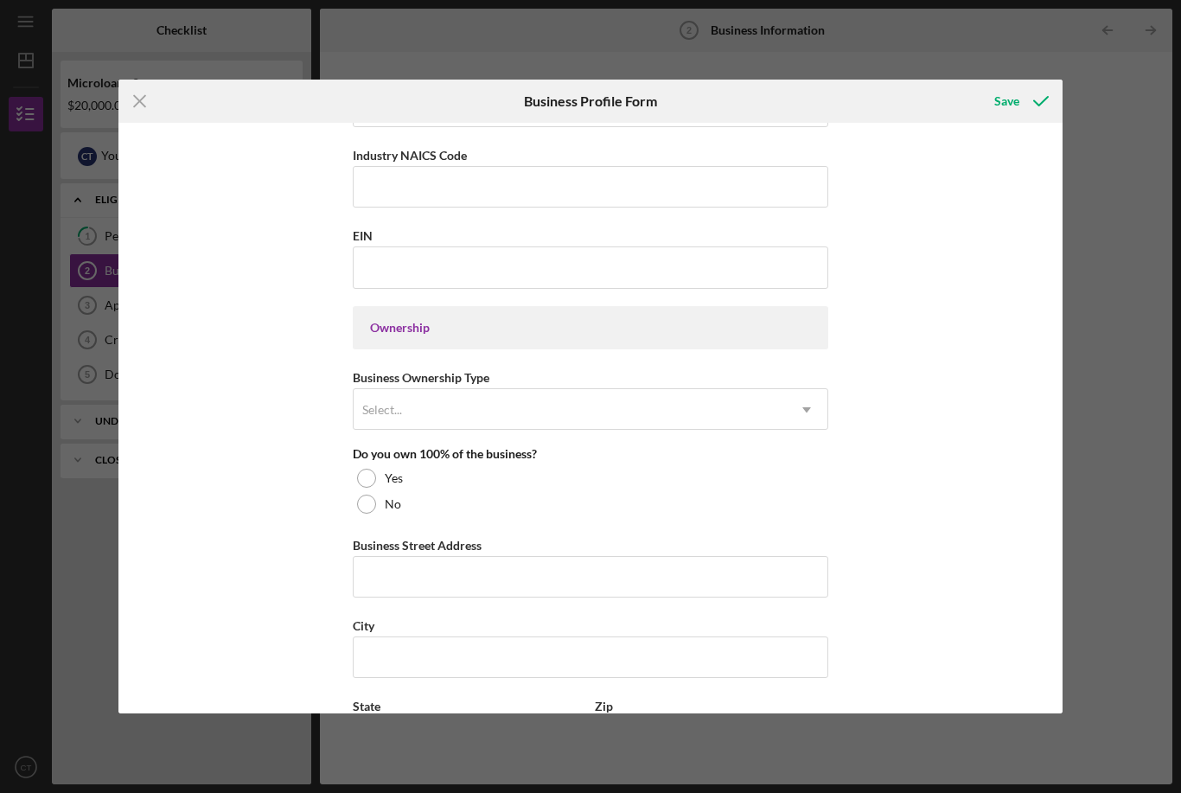
click at [368, 488] on div at bounding box center [366, 478] width 19 height 19
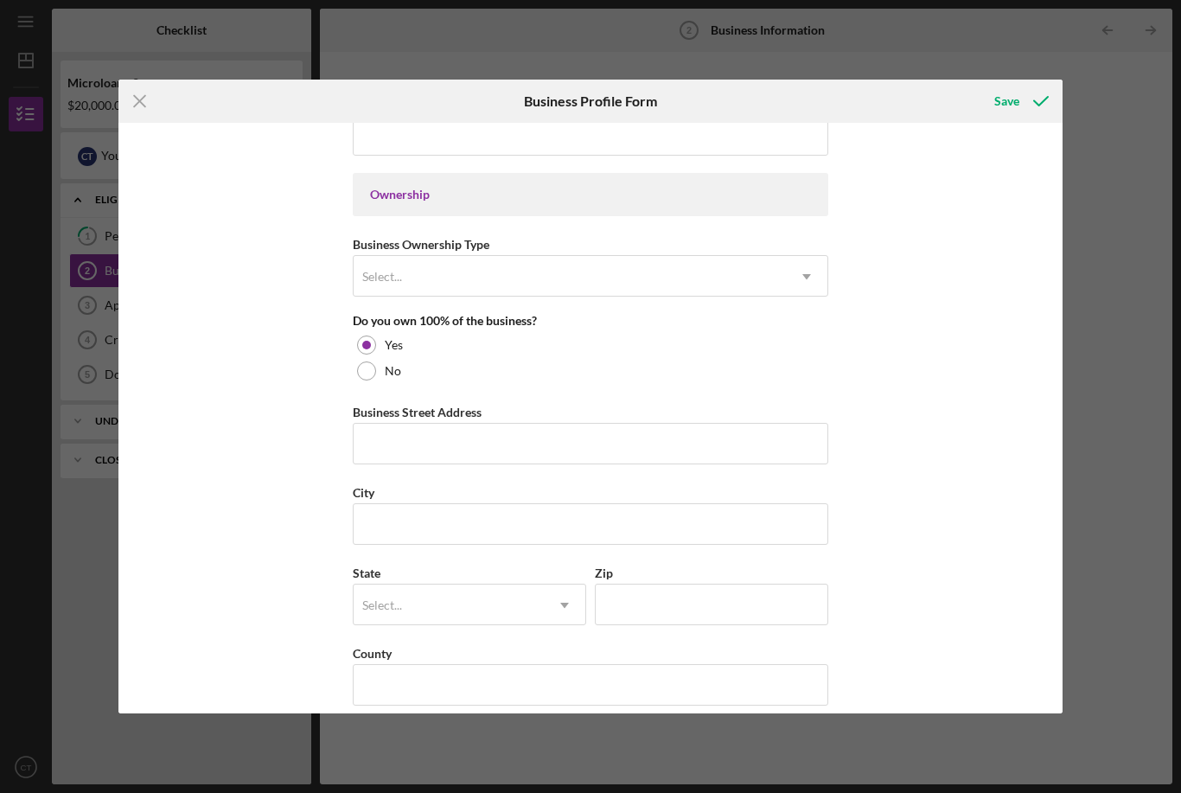
scroll to position [761, 0]
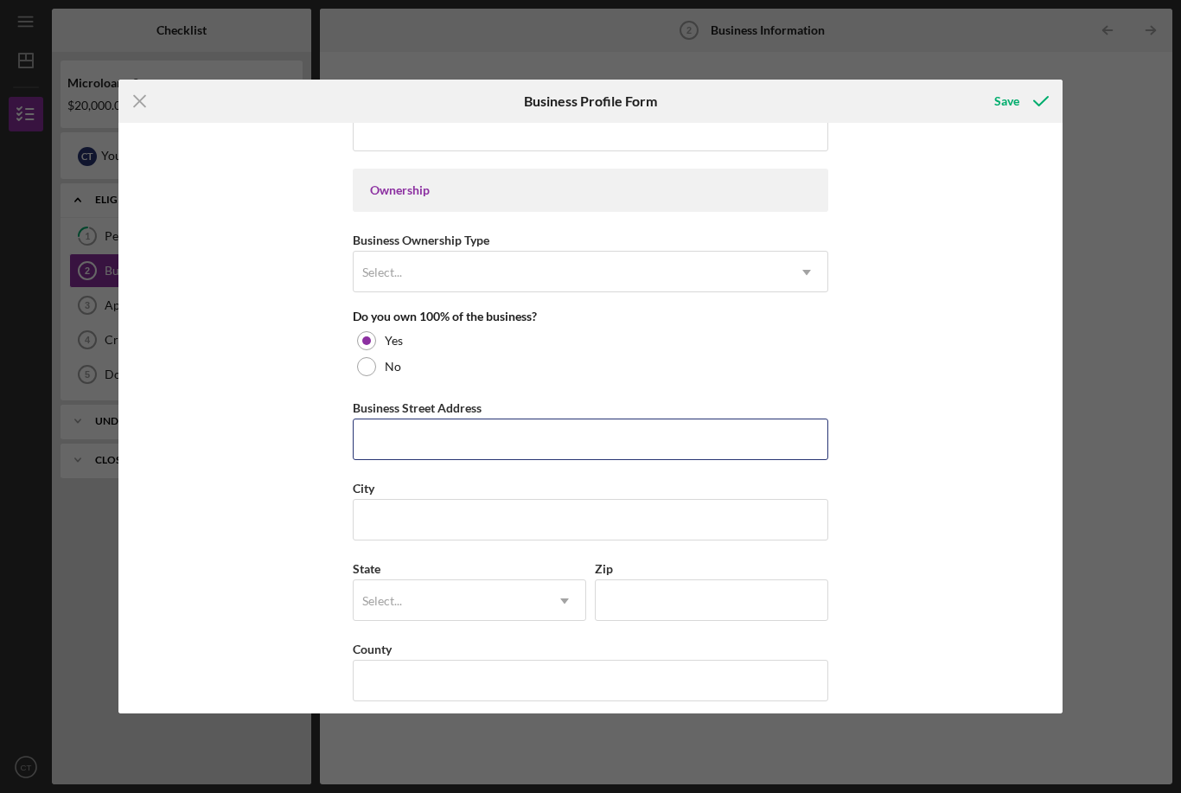
click at [435, 460] on input "Business Street Address" at bounding box center [591, 440] width 476 height 42
type input "[STREET_ADDRESS]"
click at [487, 529] on input "City" at bounding box center [591, 520] width 476 height 42
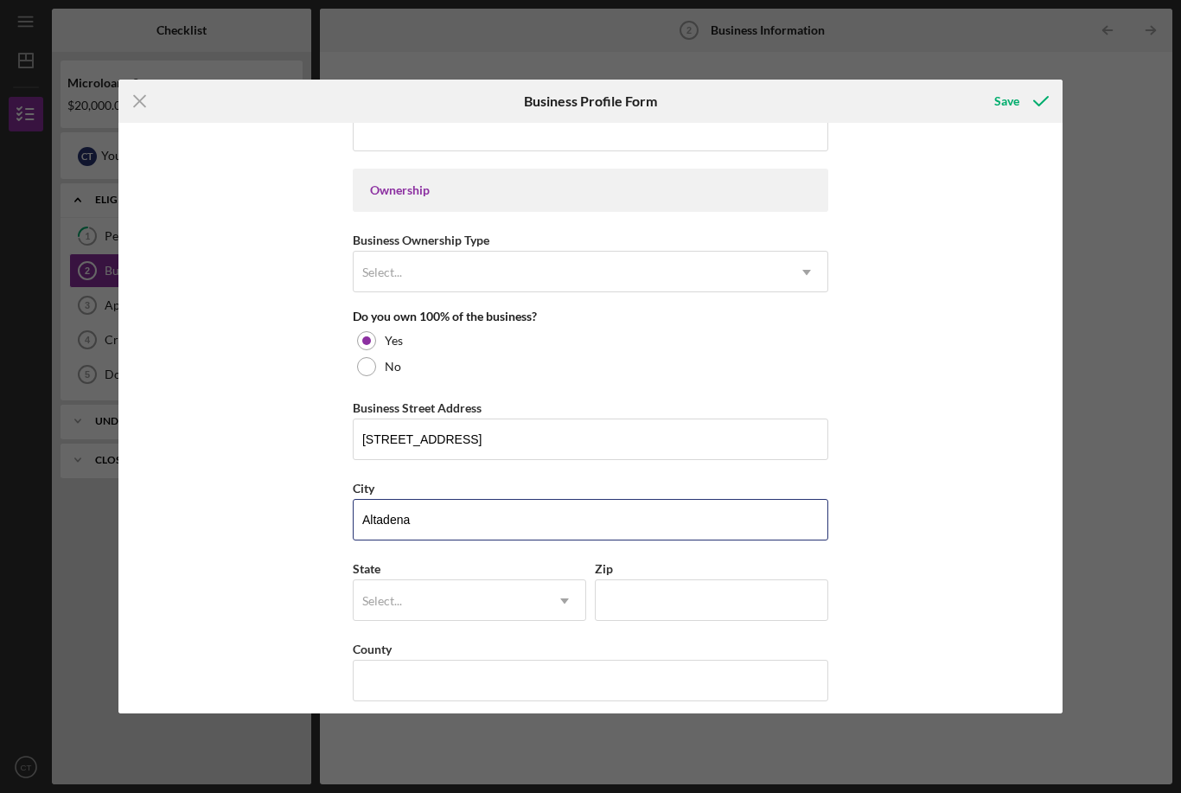
type input "Altadena"
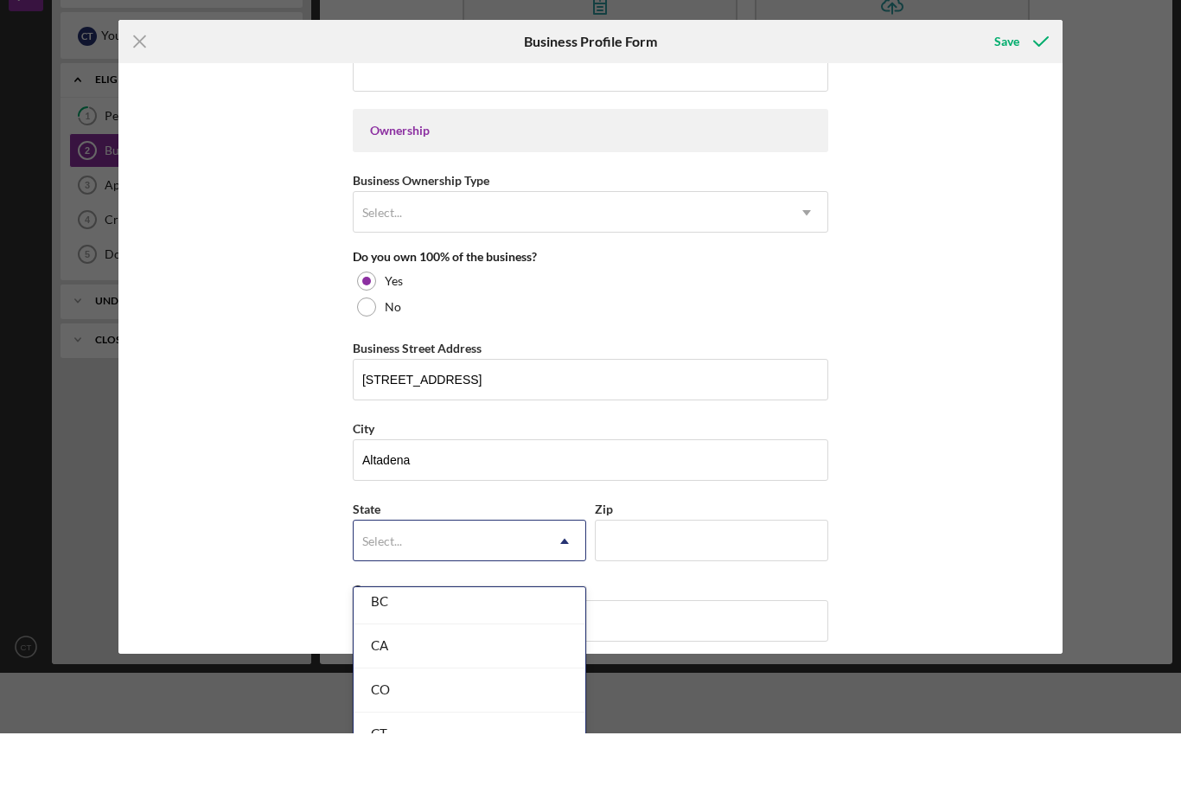
scroll to position [480, 0]
click at [512, 652] on div "CA" at bounding box center [470, 674] width 232 height 44
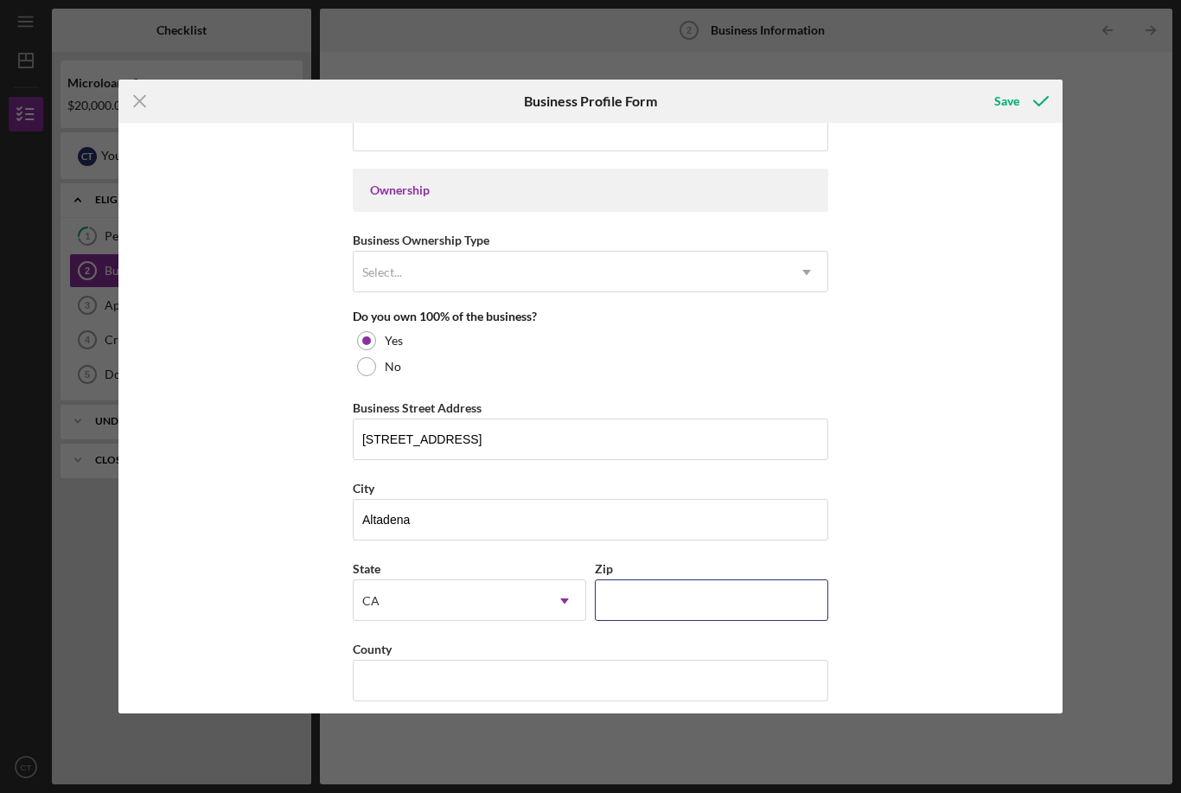
click at [697, 621] on input "Zip" at bounding box center [712, 600] width 234 height 42
type input "91001"
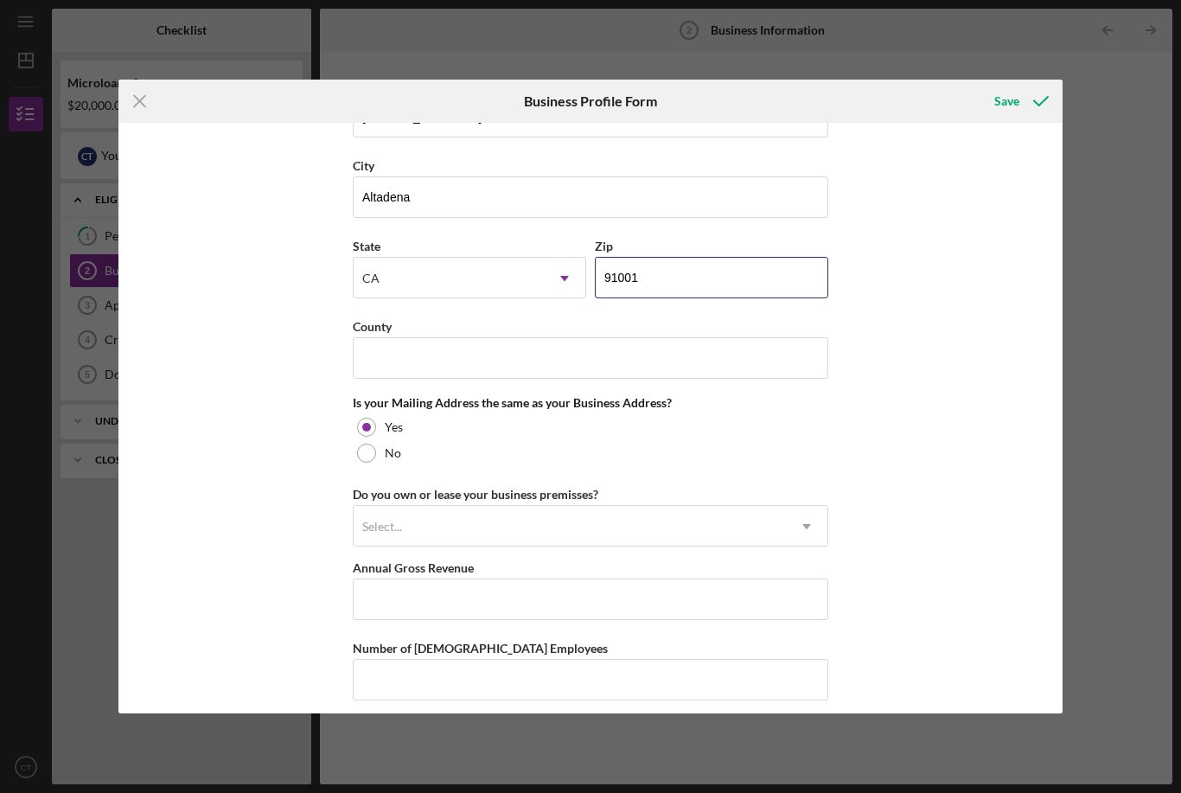
scroll to position [1086, 0]
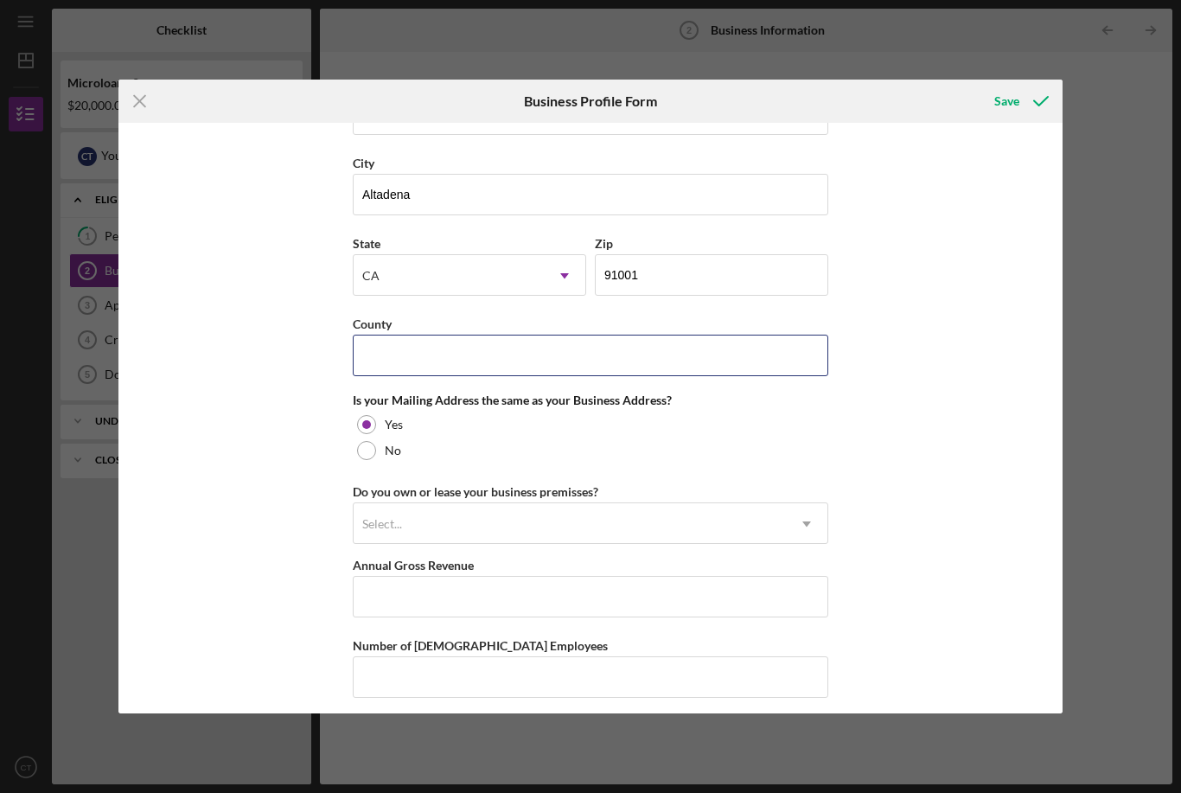
click at [474, 374] on input "County" at bounding box center [591, 356] width 476 height 42
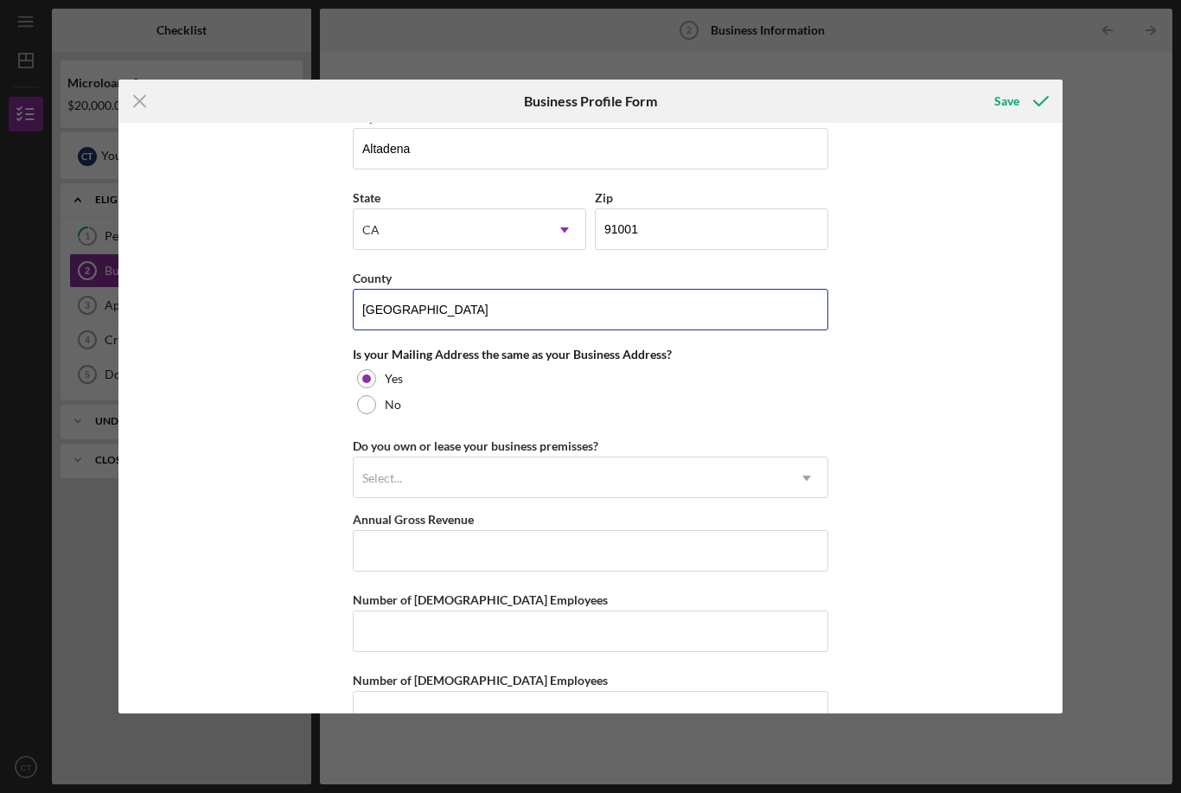
scroll to position [1133, 0]
type input "[GEOGRAPHIC_DATA]"
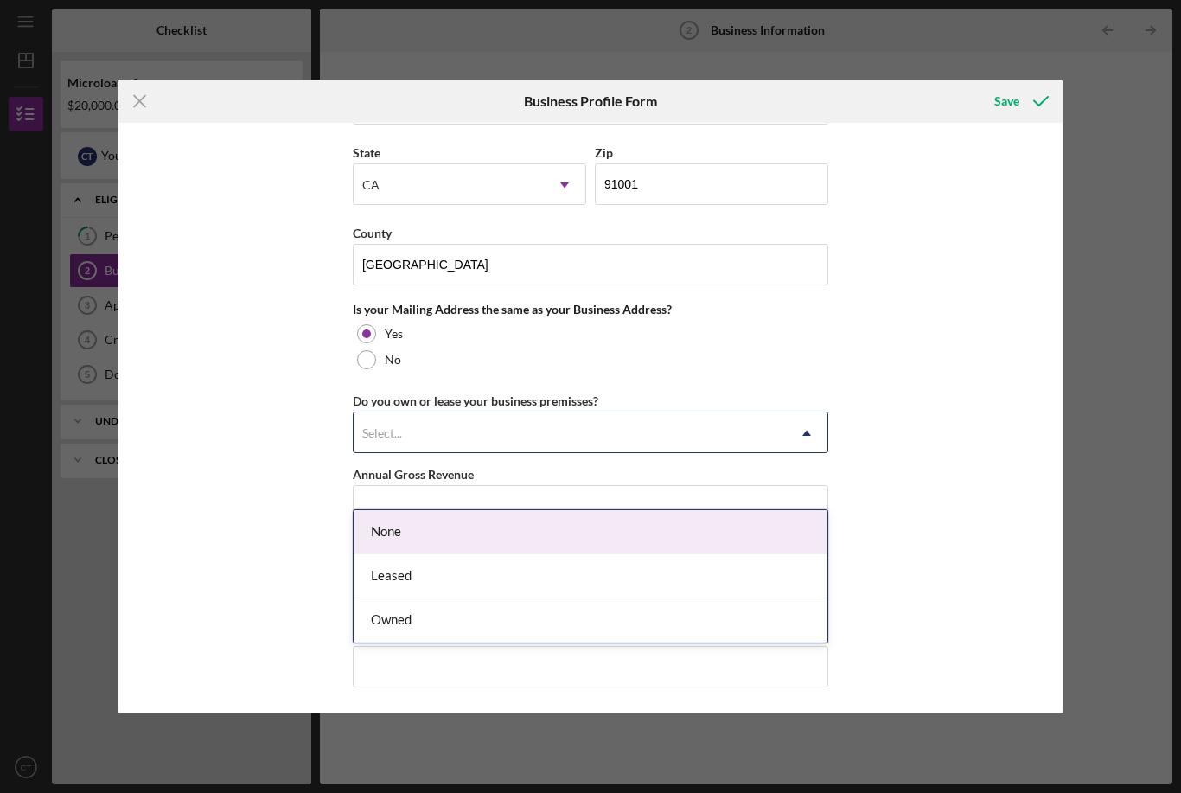
scroll to position [1203, 0]
click at [404, 600] on div "Owned" at bounding box center [591, 622] width 474 height 44
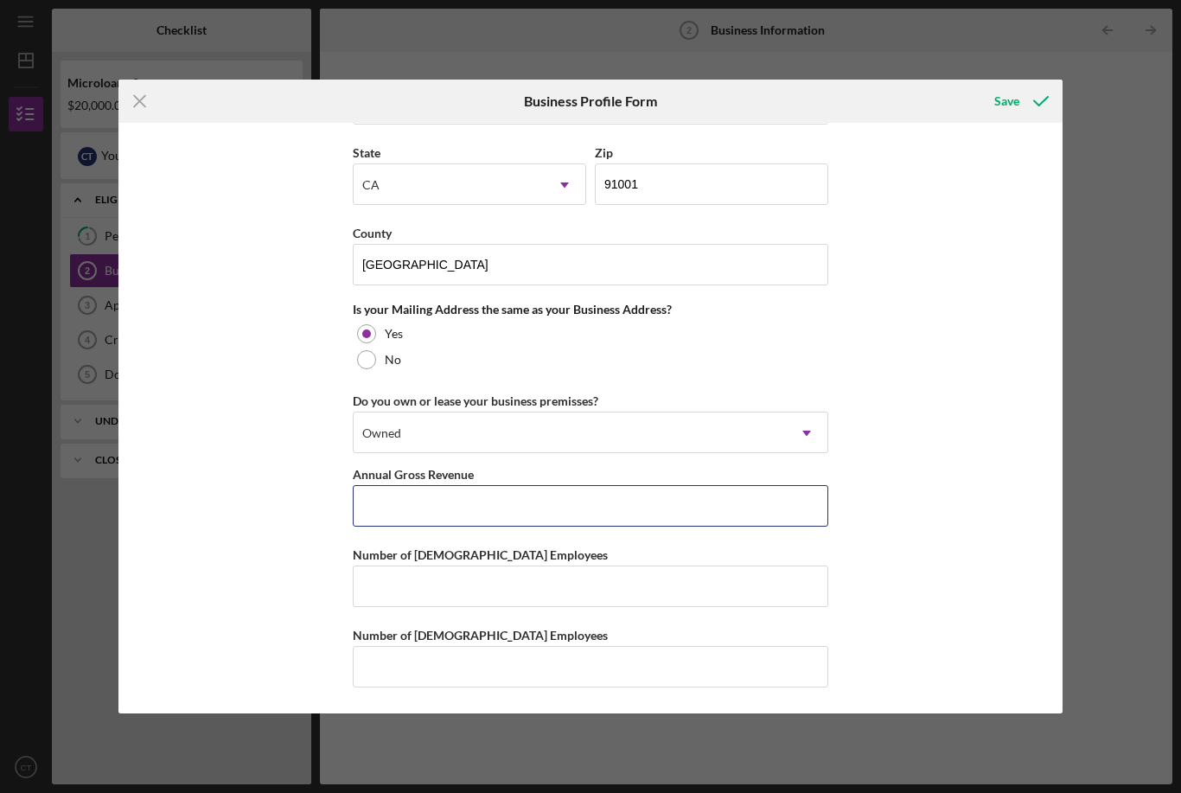
click at [413, 499] on input "Annual Gross Revenue" at bounding box center [591, 506] width 476 height 42
type input "$8"
type input "$56,000"
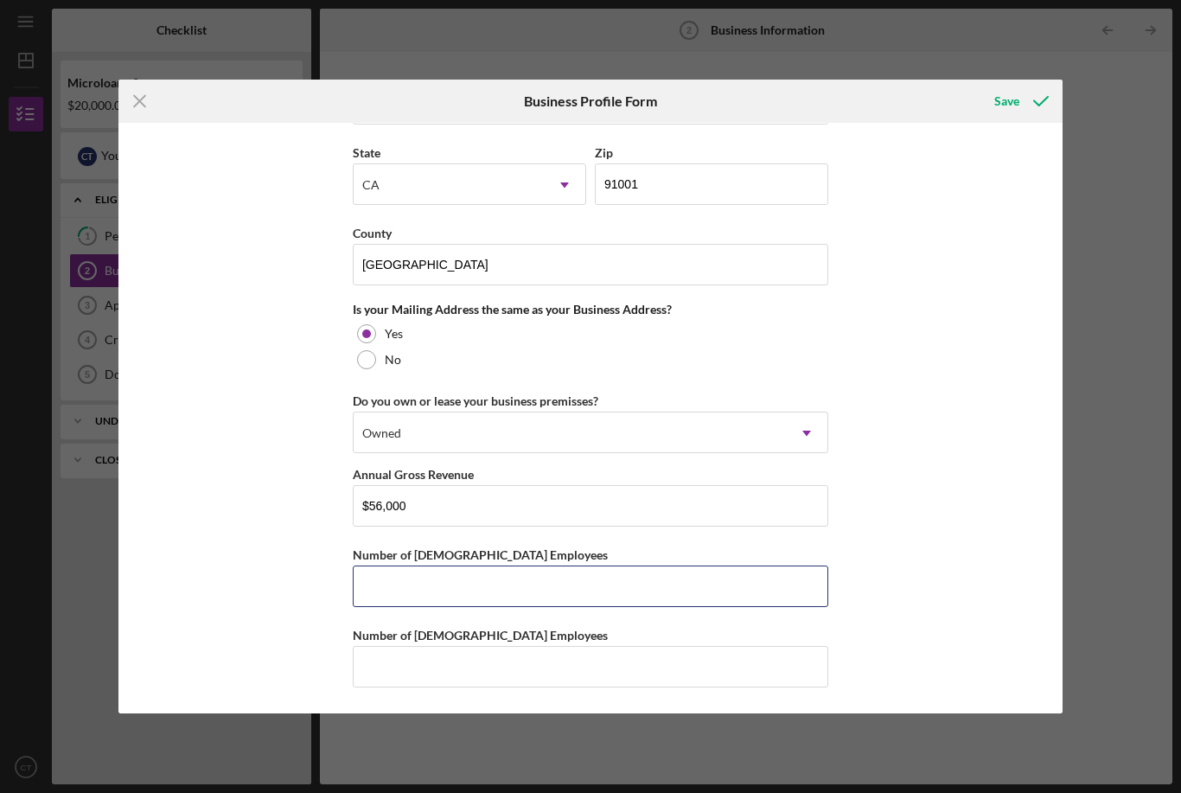
click at [543, 591] on input "Number of [DEMOGRAPHIC_DATA] Employees" at bounding box center [591, 587] width 476 height 42
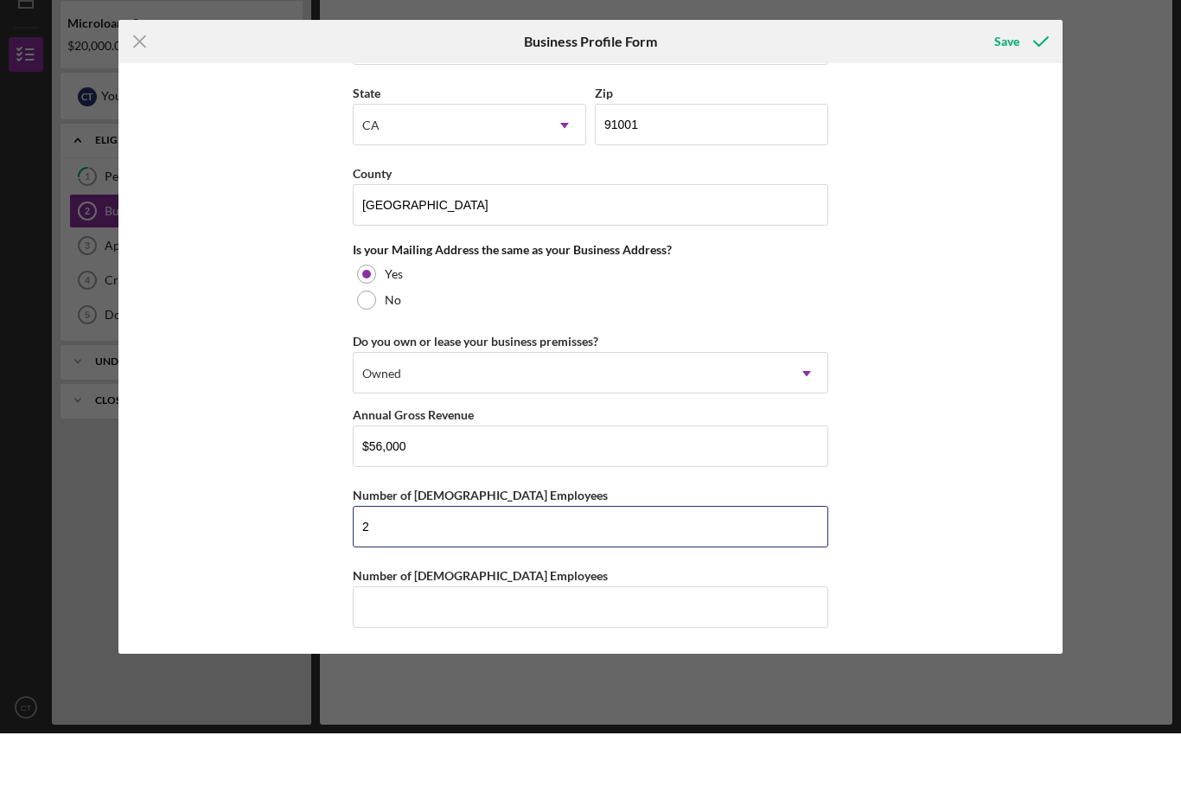
type input "2"
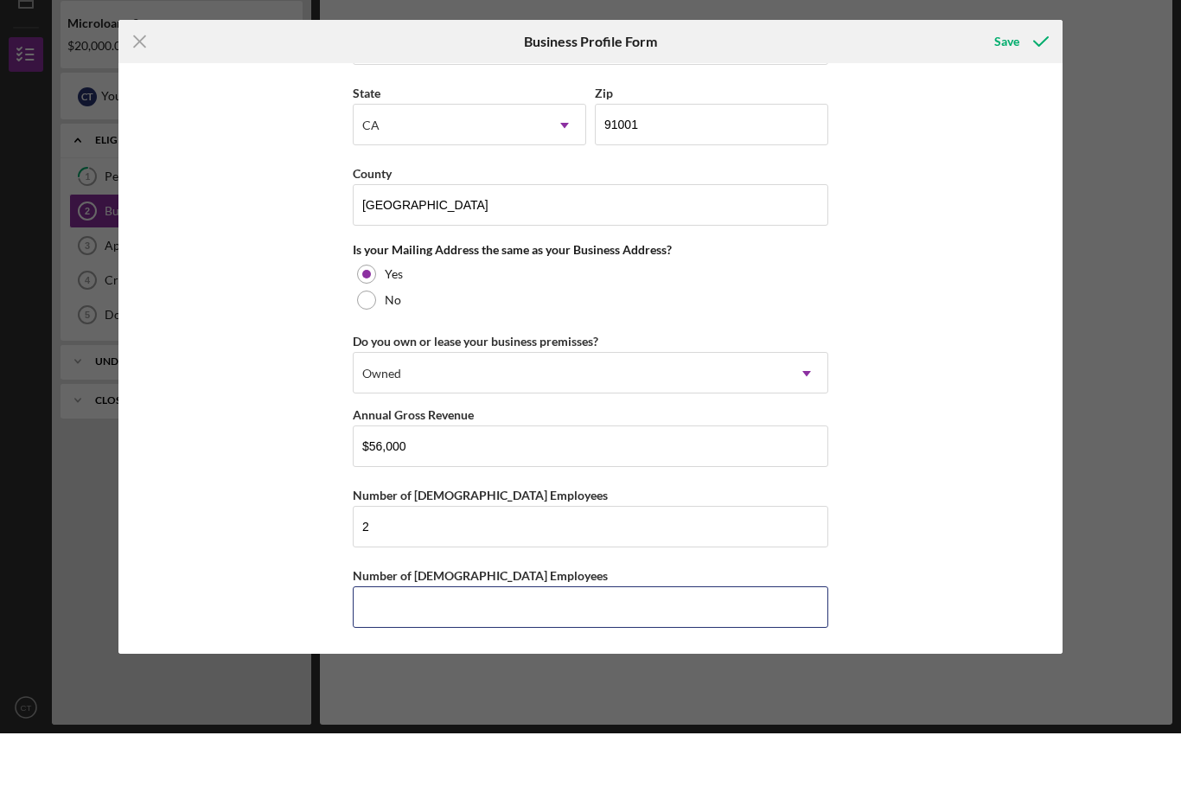
click at [537, 646] on input "Number of [DEMOGRAPHIC_DATA] Employees" at bounding box center [591, 667] width 476 height 42
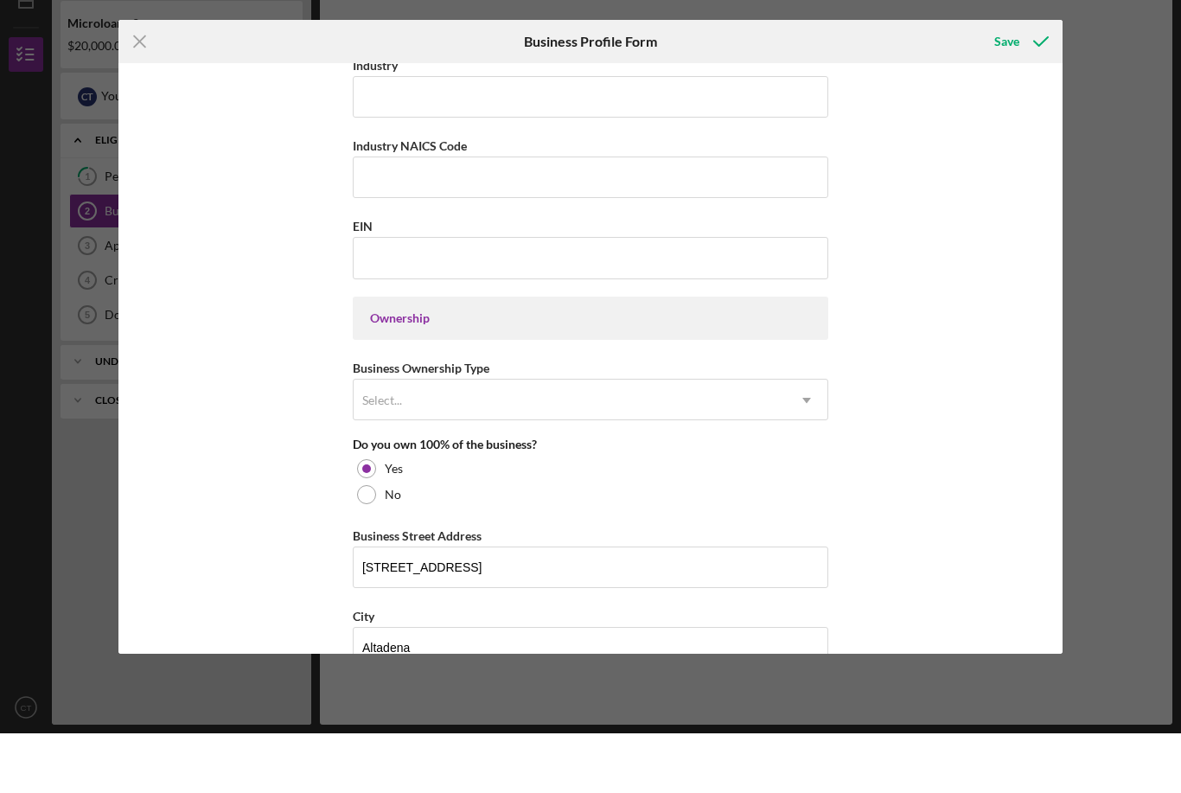
scroll to position [575, 0]
type input "0"
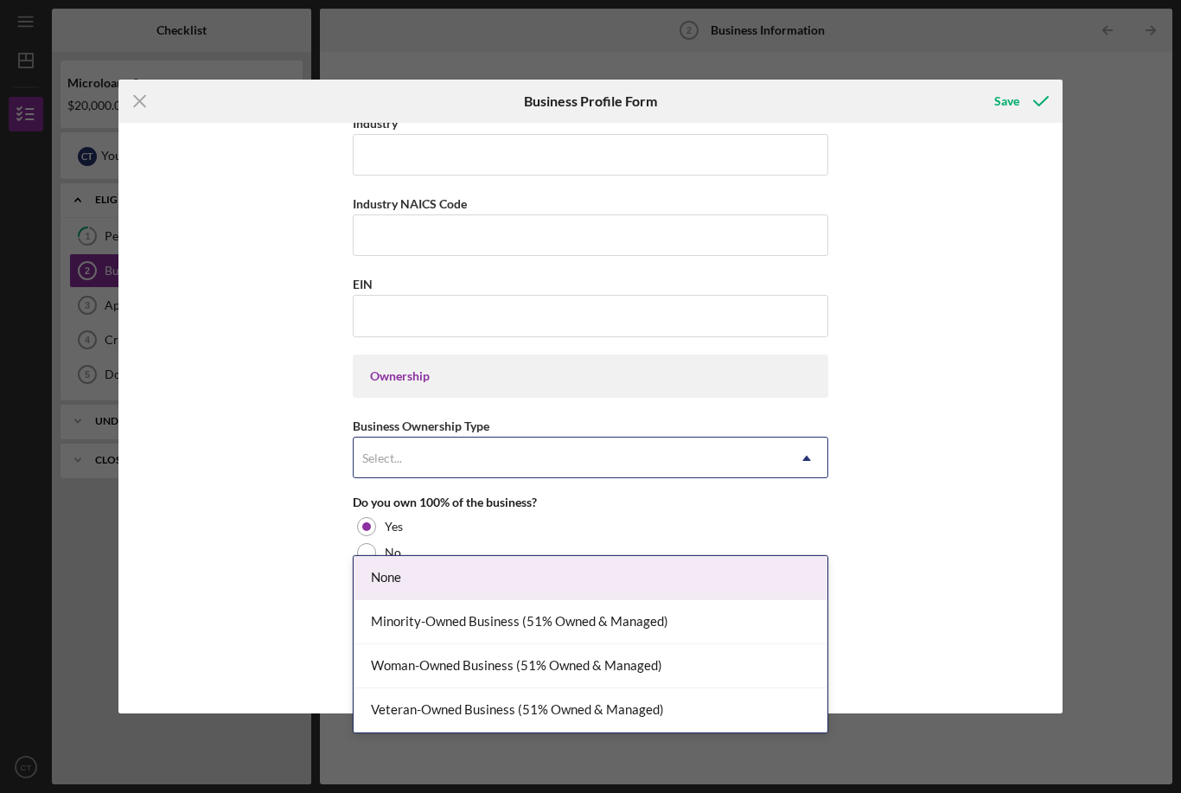
click at [784, 556] on div "None" at bounding box center [591, 578] width 474 height 44
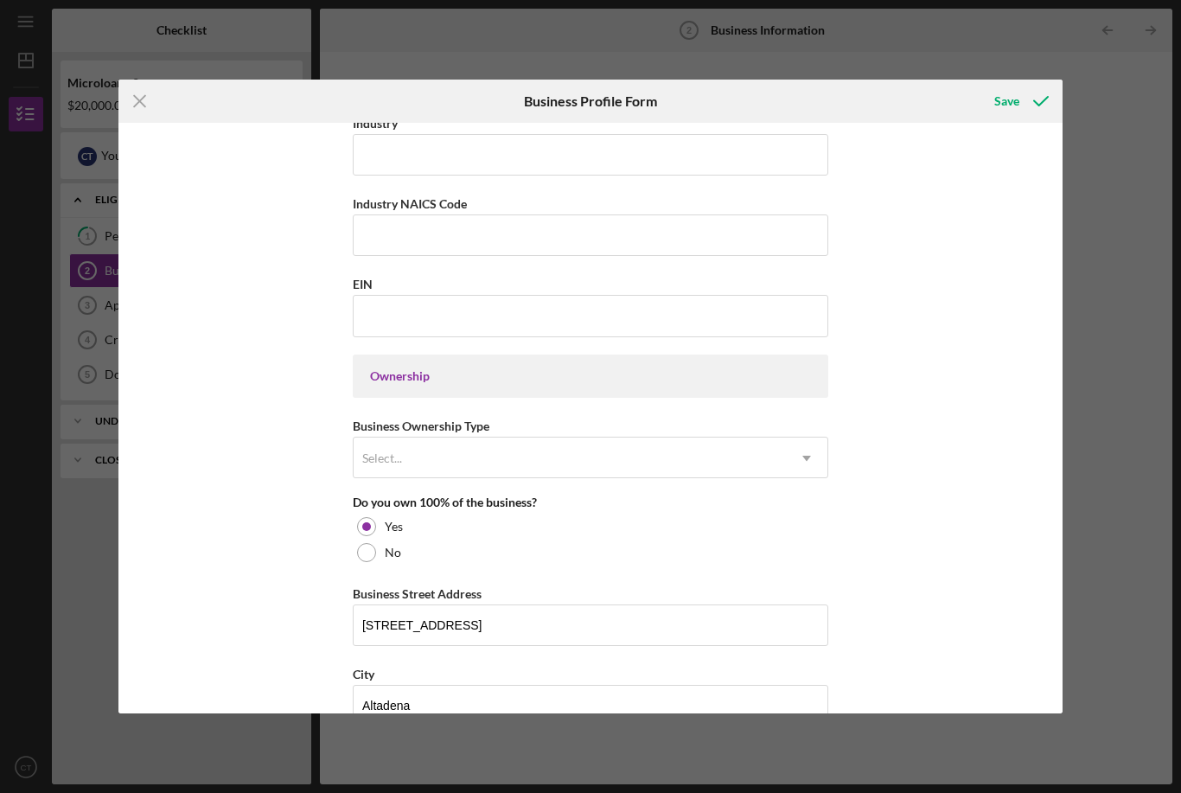
click at [784, 537] on div "Yes" at bounding box center [591, 527] width 476 height 26
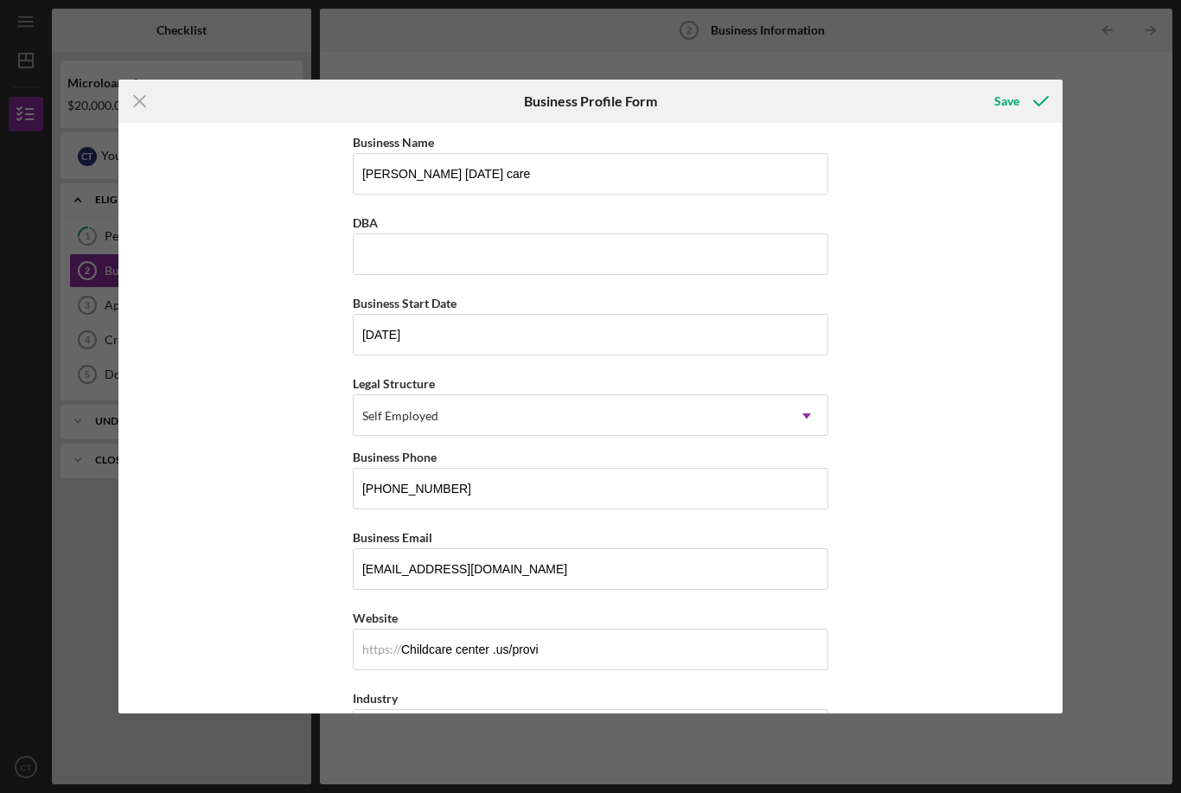
scroll to position [1, 0]
click at [1009, 101] on div "Save" at bounding box center [1007, 101] width 25 height 35
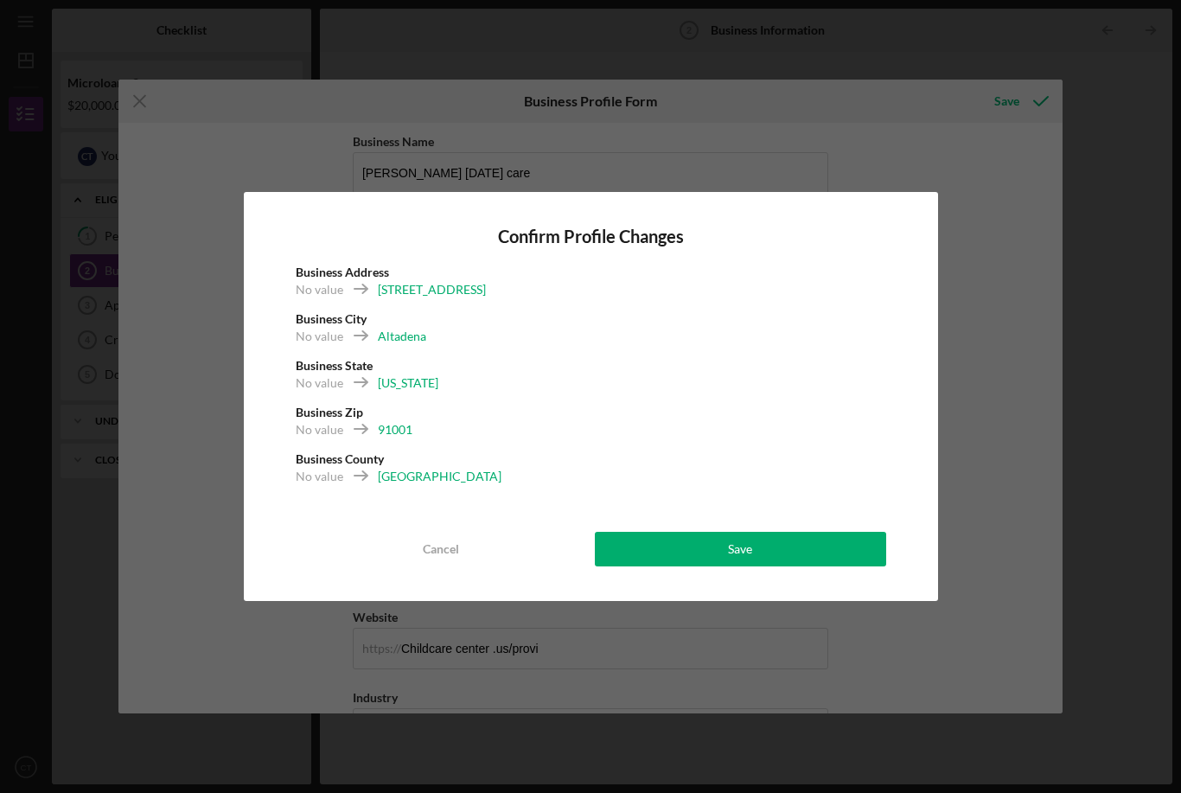
click at [765, 546] on button "Save" at bounding box center [740, 549] width 291 height 35
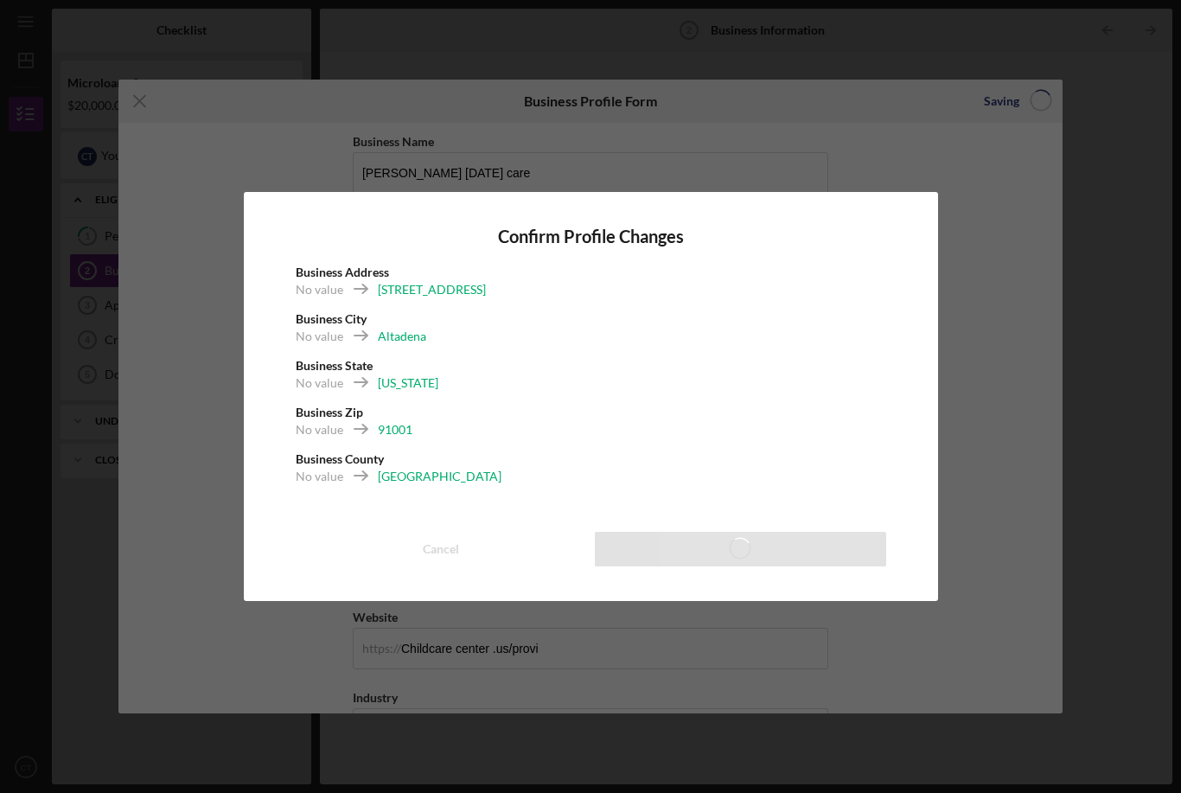
click at [138, 105] on div "Confirm Profile Changes Business Address No value [STREET_ADDRESS] No value Alt…" at bounding box center [590, 396] width 1181 height 793
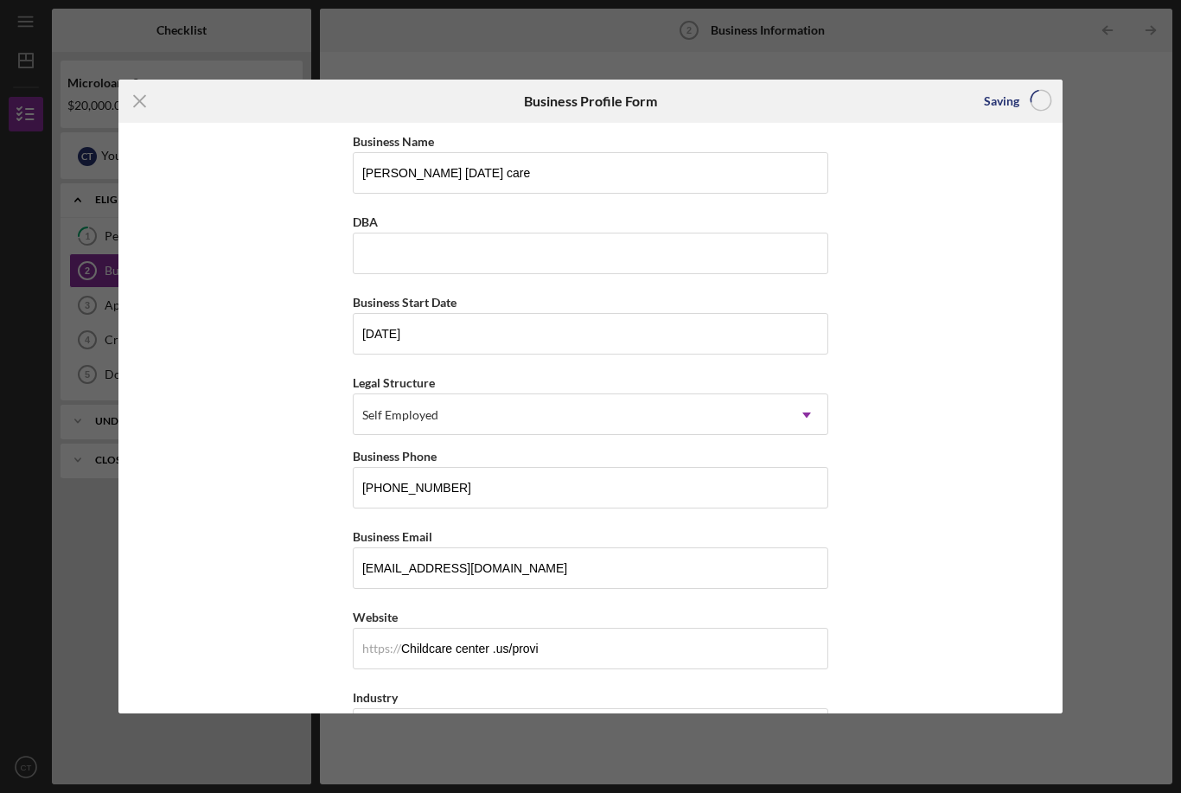
click at [150, 103] on icon "Icon/Menu Close" at bounding box center [139, 101] width 43 height 43
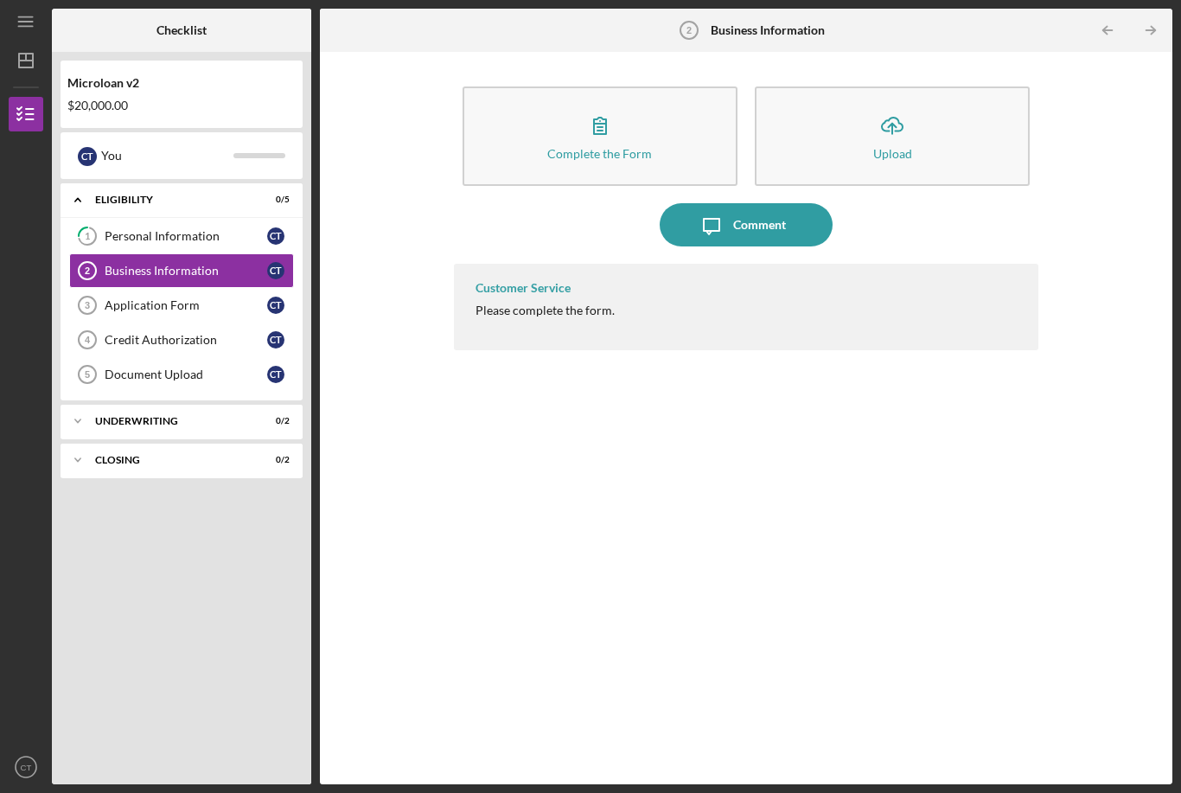
click at [118, 298] on div "Application Form" at bounding box center [186, 305] width 163 height 14
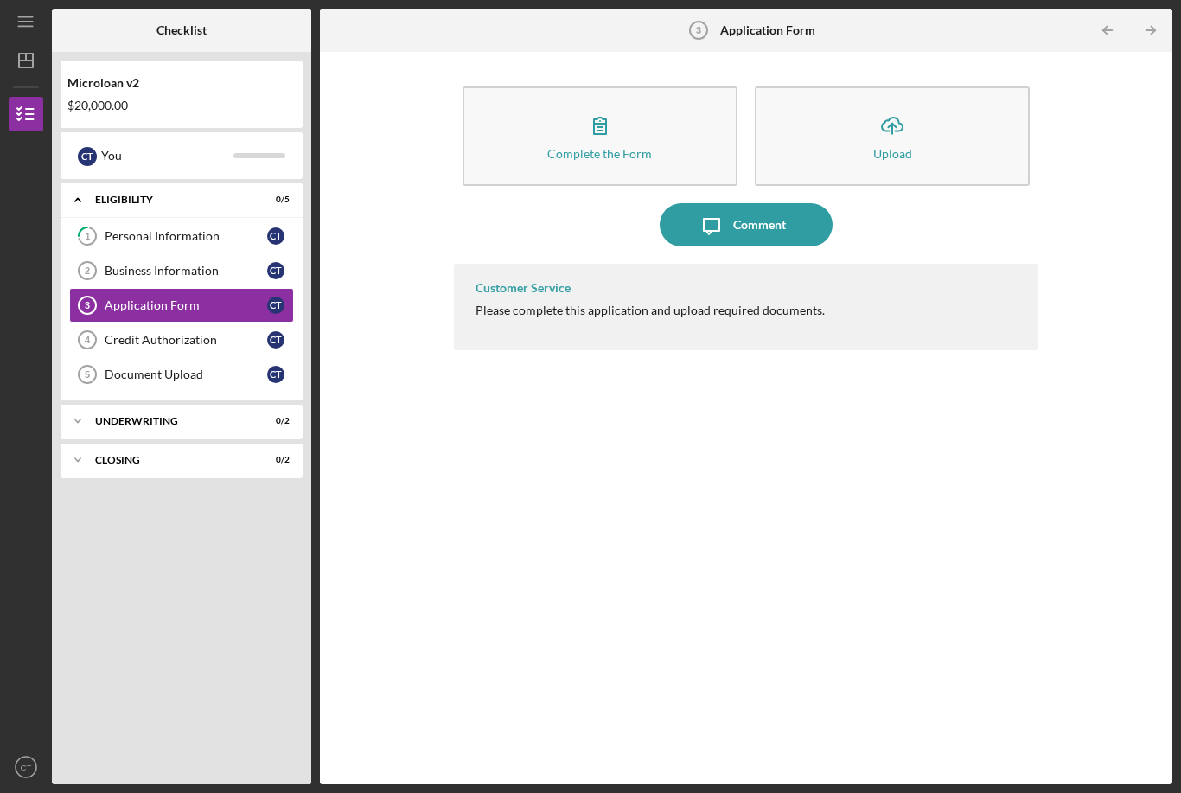
click at [638, 86] on button "Complete the Form Form" at bounding box center [600, 135] width 275 height 99
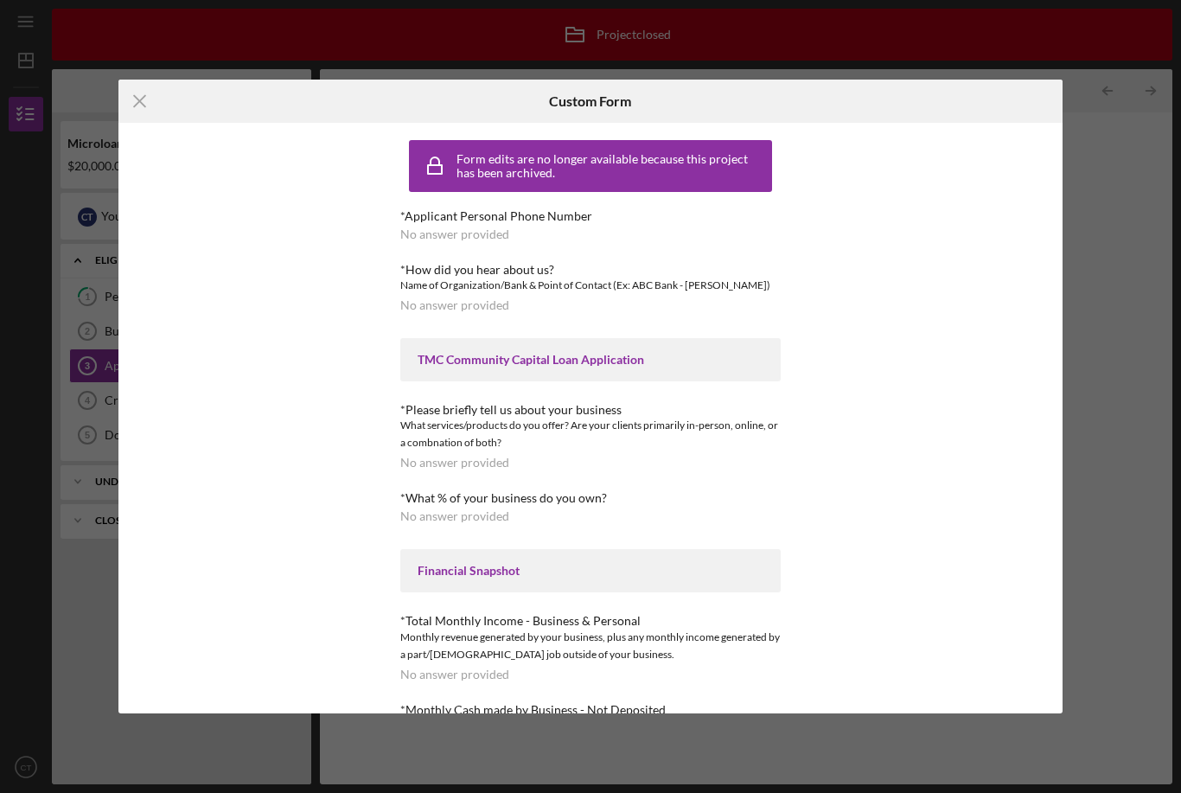
click at [136, 118] on icon "Icon/Menu Close" at bounding box center [139, 101] width 43 height 43
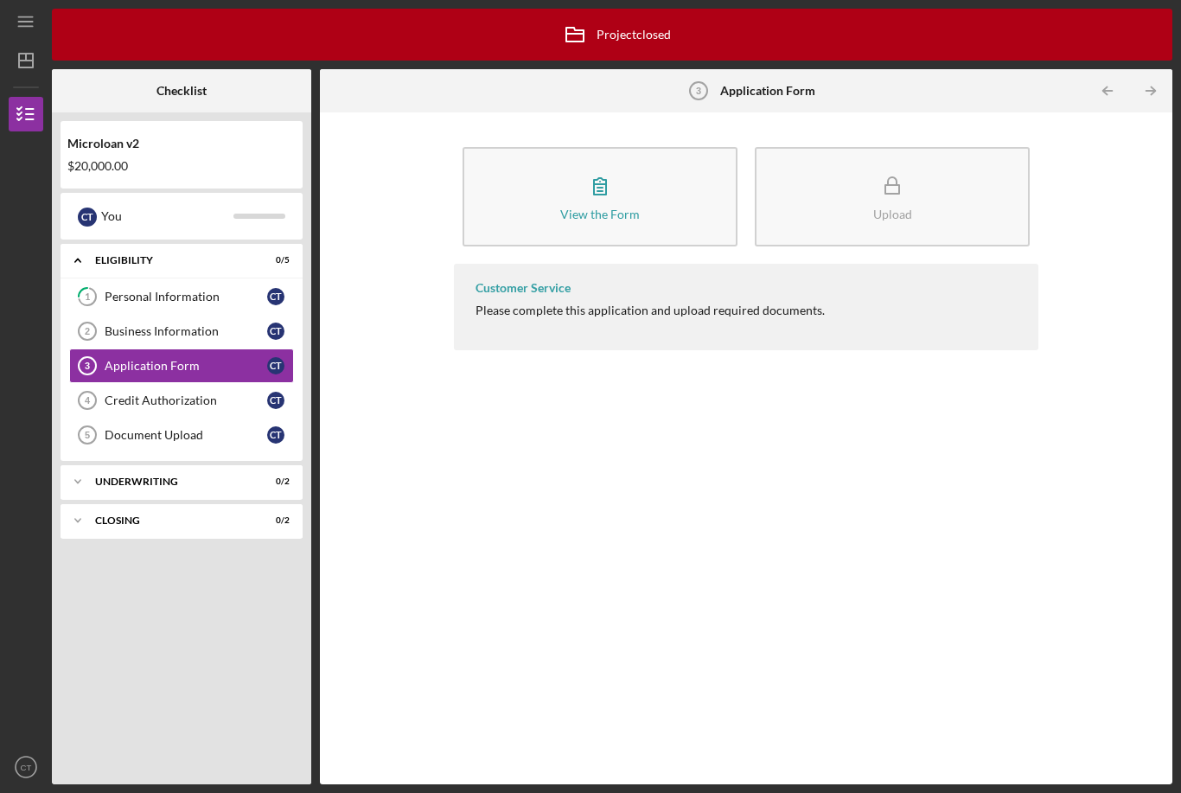
click at [955, 147] on button "Upload" at bounding box center [892, 196] width 275 height 99
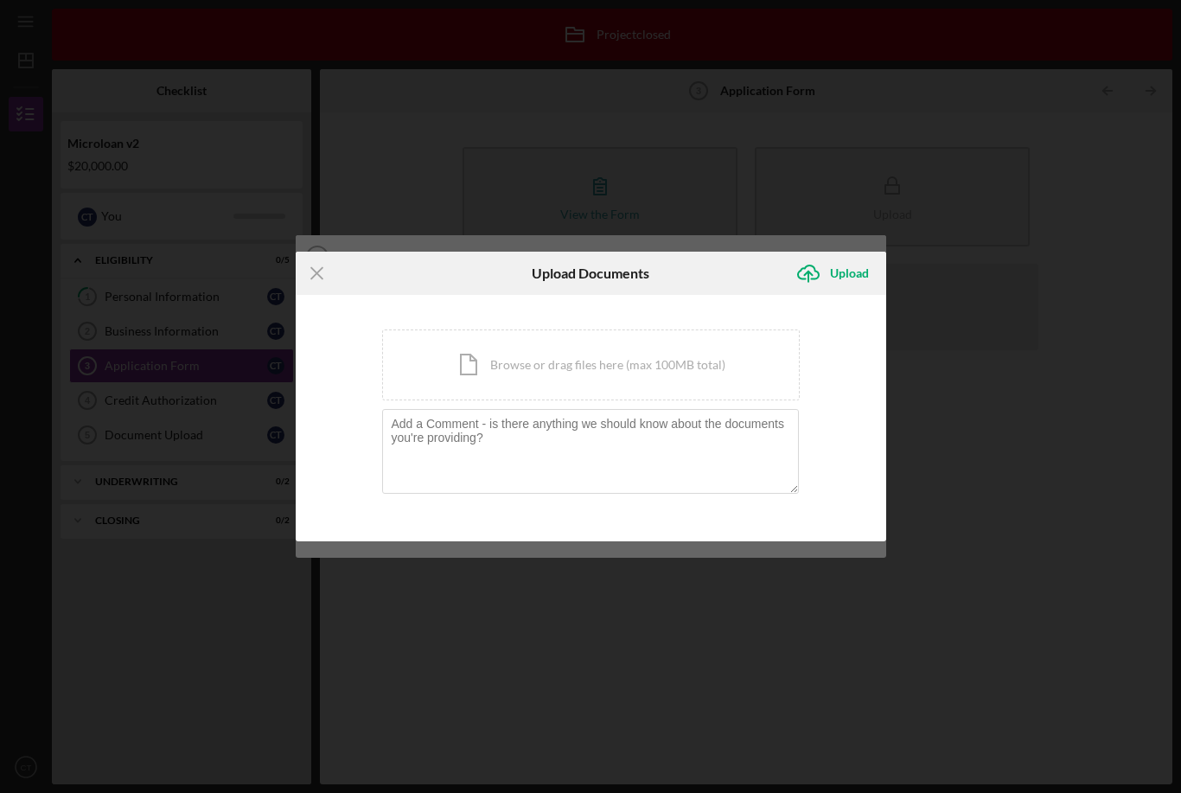
click at [311, 278] on line at bounding box center [316, 272] width 11 height 11
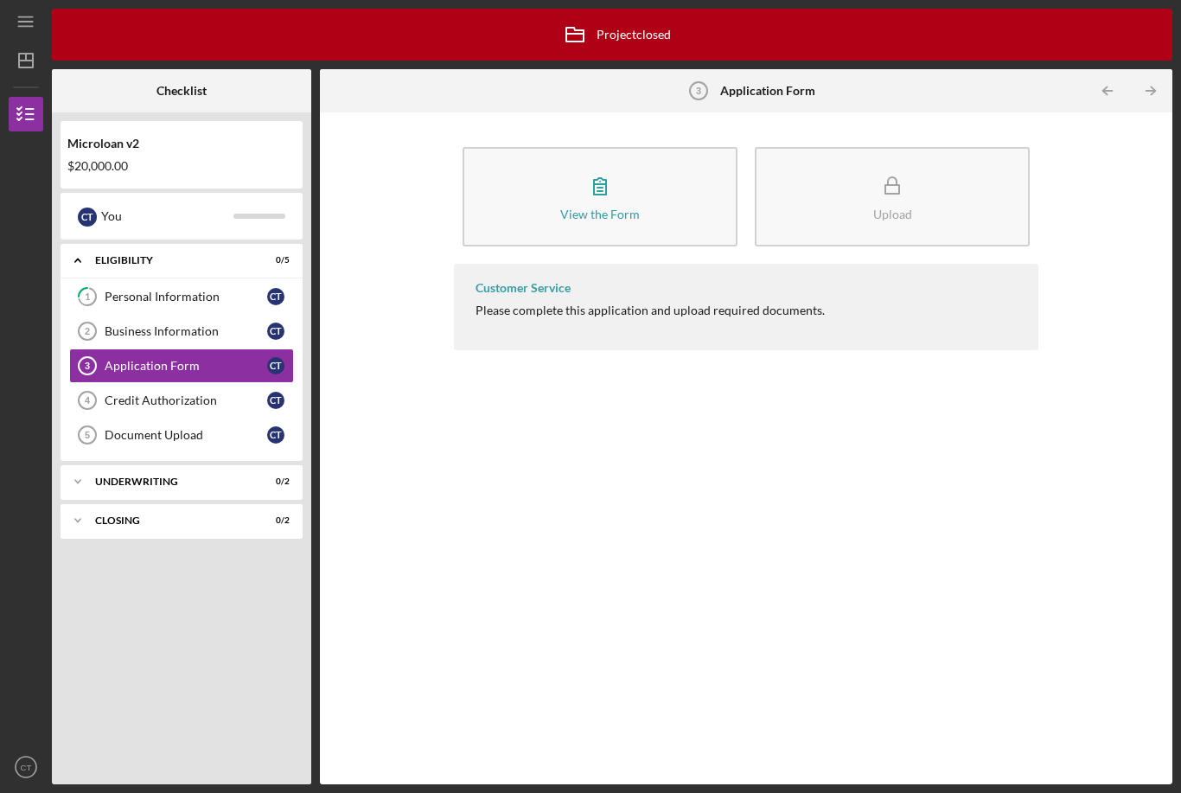
click at [669, 148] on button "View the Form Form" at bounding box center [600, 196] width 275 height 99
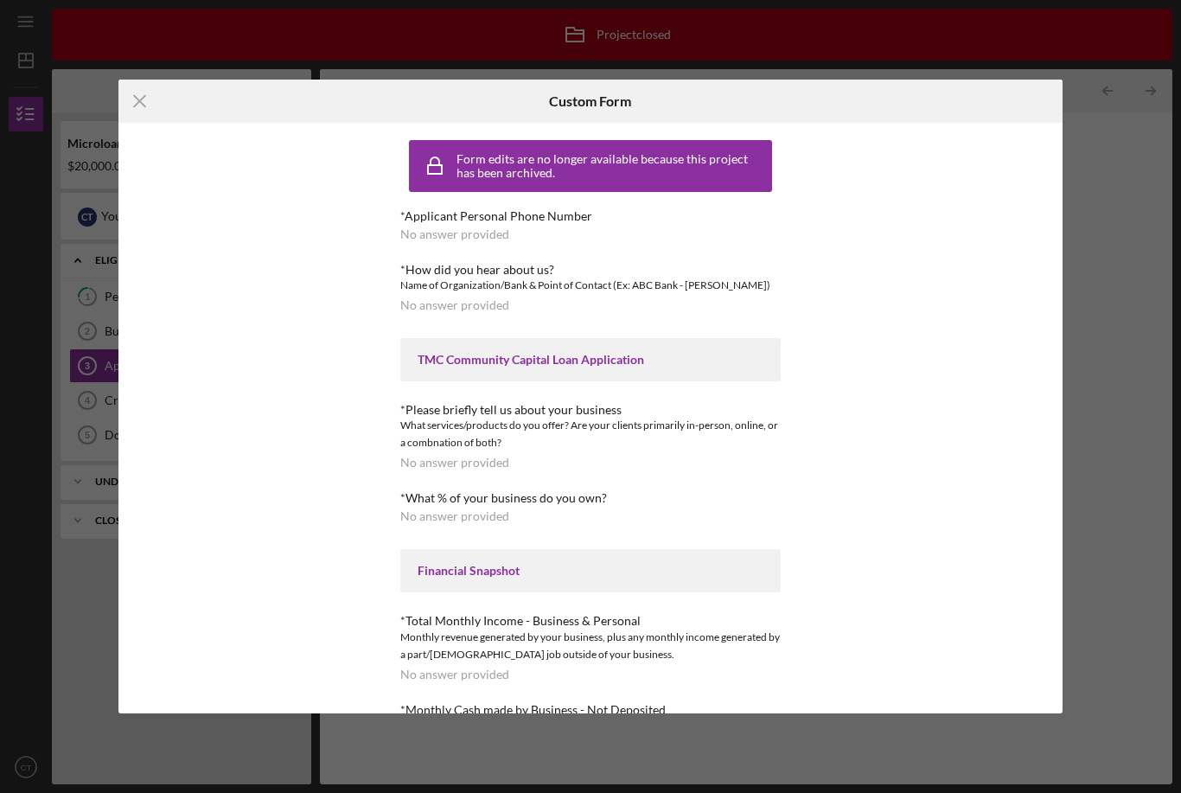
click at [504, 227] on div "No answer provided" at bounding box center [454, 234] width 109 height 14
click at [464, 221] on div "*Applicant Personal Phone Number" at bounding box center [590, 216] width 381 height 14
click at [740, 354] on div "TMC Community Capital Loan Application" at bounding box center [591, 360] width 346 height 14
click at [47, 300] on div "Icon/Menu Close Custom Form Form edits are no longer available because this pro…" at bounding box center [590, 396] width 1181 height 793
click at [983, 554] on div "Form edits are no longer available because this project has been archived. *App…" at bounding box center [590, 419] width 945 height 592
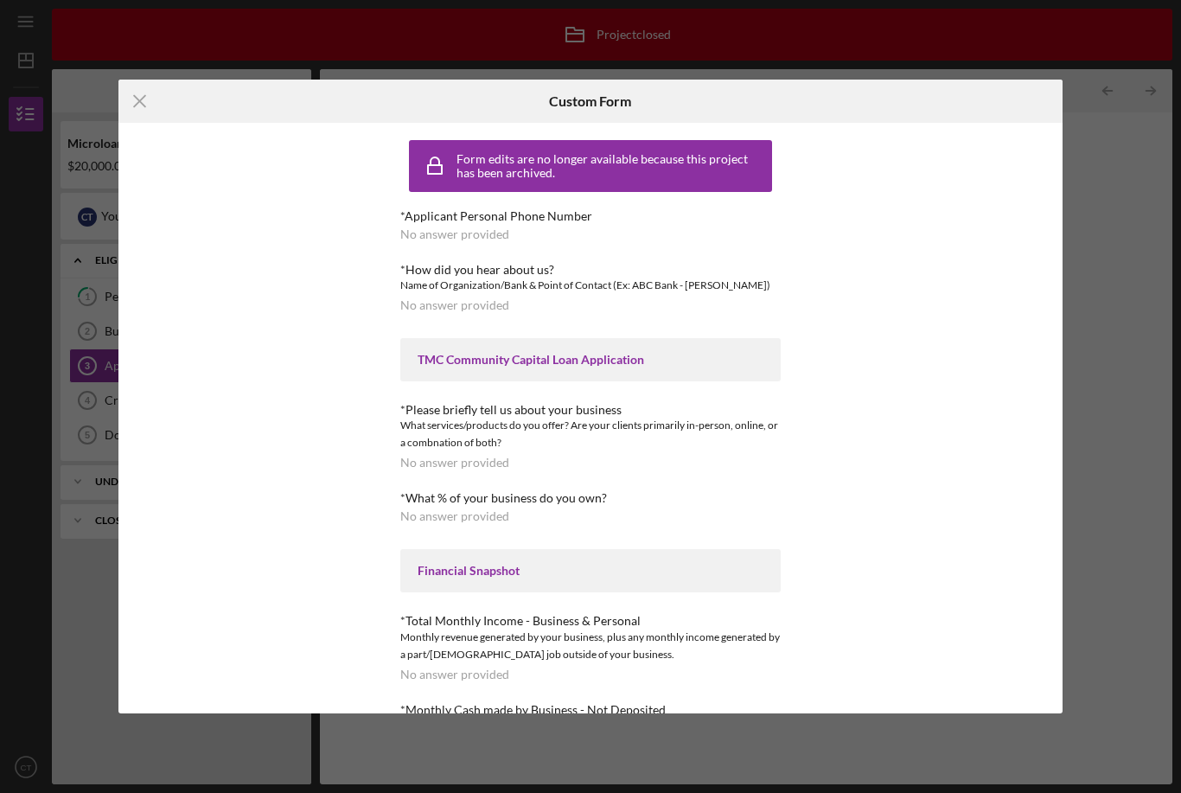
click at [138, 82] on icon "Icon/Menu Close" at bounding box center [139, 101] width 43 height 43
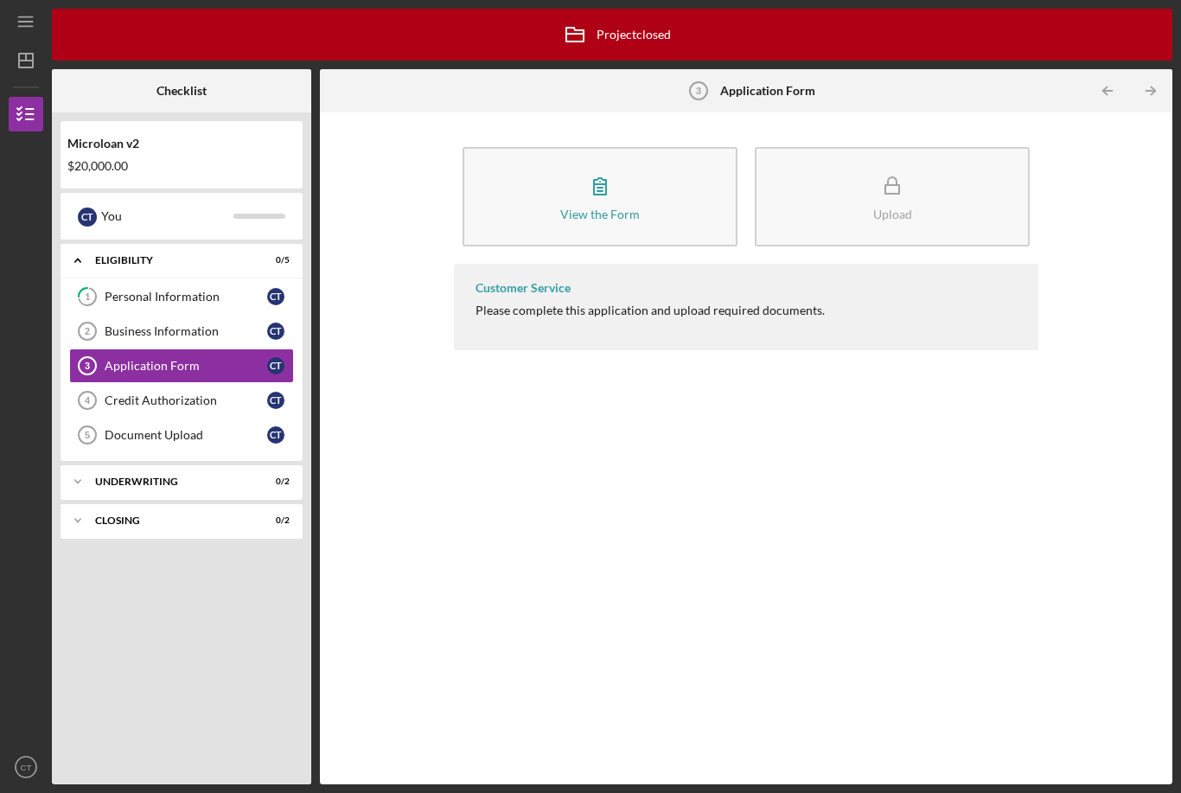
click at [132, 394] on div "Credit Authorization" at bounding box center [186, 401] width 163 height 14
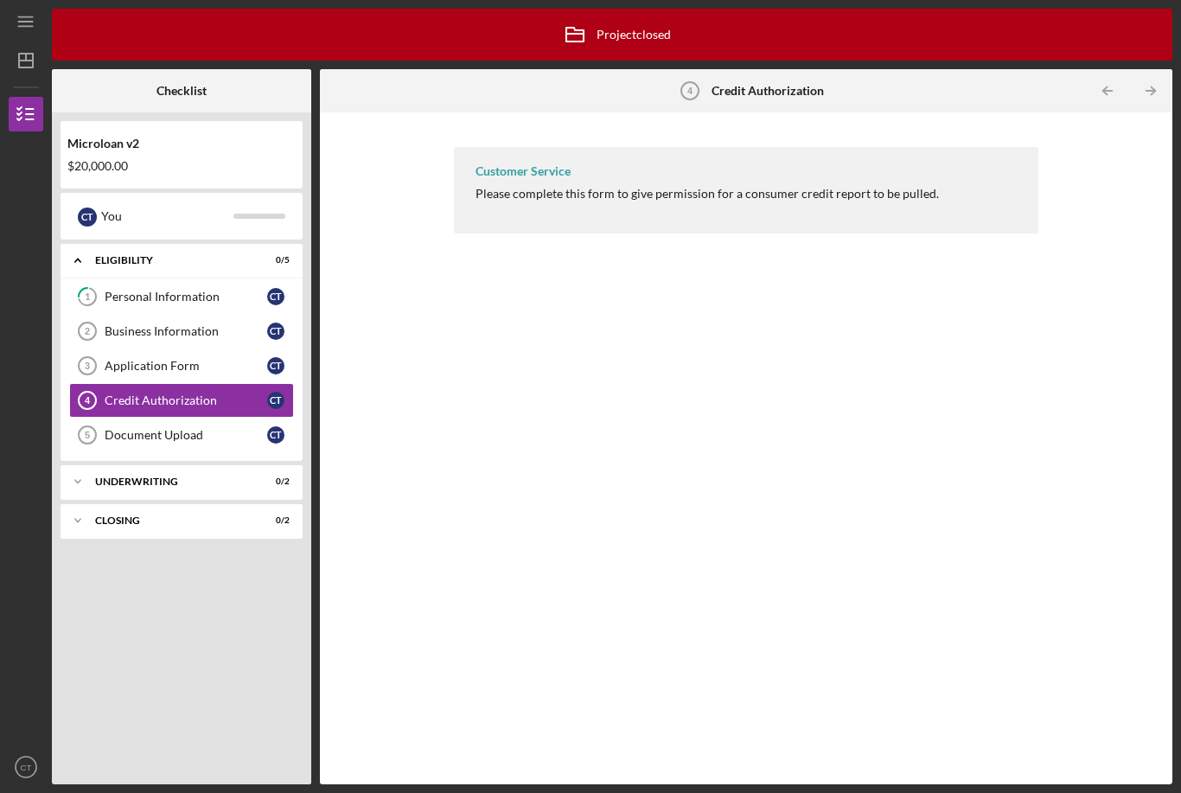
click at [925, 156] on div "Customer Service Please complete this form to give permission for a consumer cr…" at bounding box center [746, 190] width 585 height 86
click at [861, 187] on div "Please complete this form to give permission for a consumer credit report to be…" at bounding box center [708, 194] width 464 height 14
click at [97, 344] on icon "Application Form 3" at bounding box center [87, 365] width 43 height 43
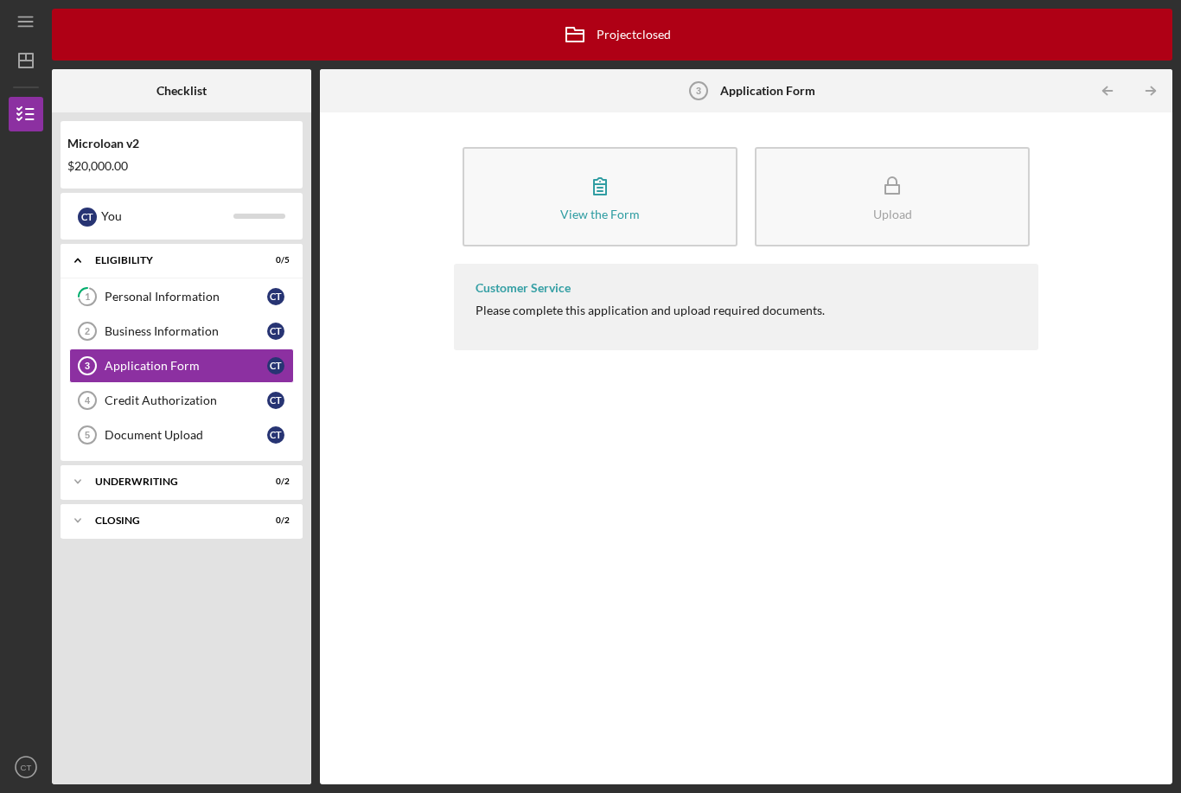
click at [665, 175] on button "View the Form Form" at bounding box center [600, 196] width 275 height 99
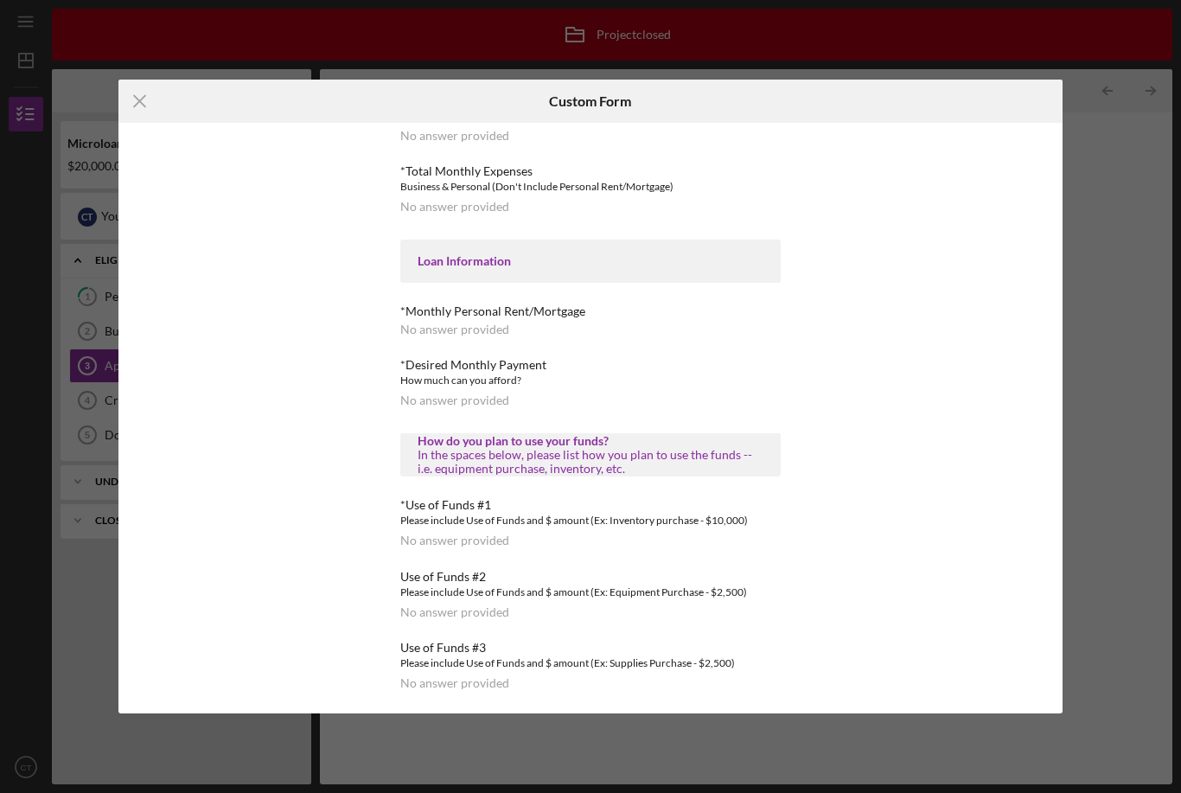
scroll to position [27, 0]
click at [978, 496] on div "Form edits are no longer available because this project has been archived. *App…" at bounding box center [590, 419] width 945 height 592
click at [912, 313] on div "Form edits are no longer available because this project has been archived. *App…" at bounding box center [590, 419] width 945 height 592
click at [527, 260] on div "Loan Information" at bounding box center [591, 261] width 346 height 14
click at [510, 236] on div "*Applicant Personal Phone Number No answer provided *How did you hear about us?…" at bounding box center [590, 127] width 381 height 1125
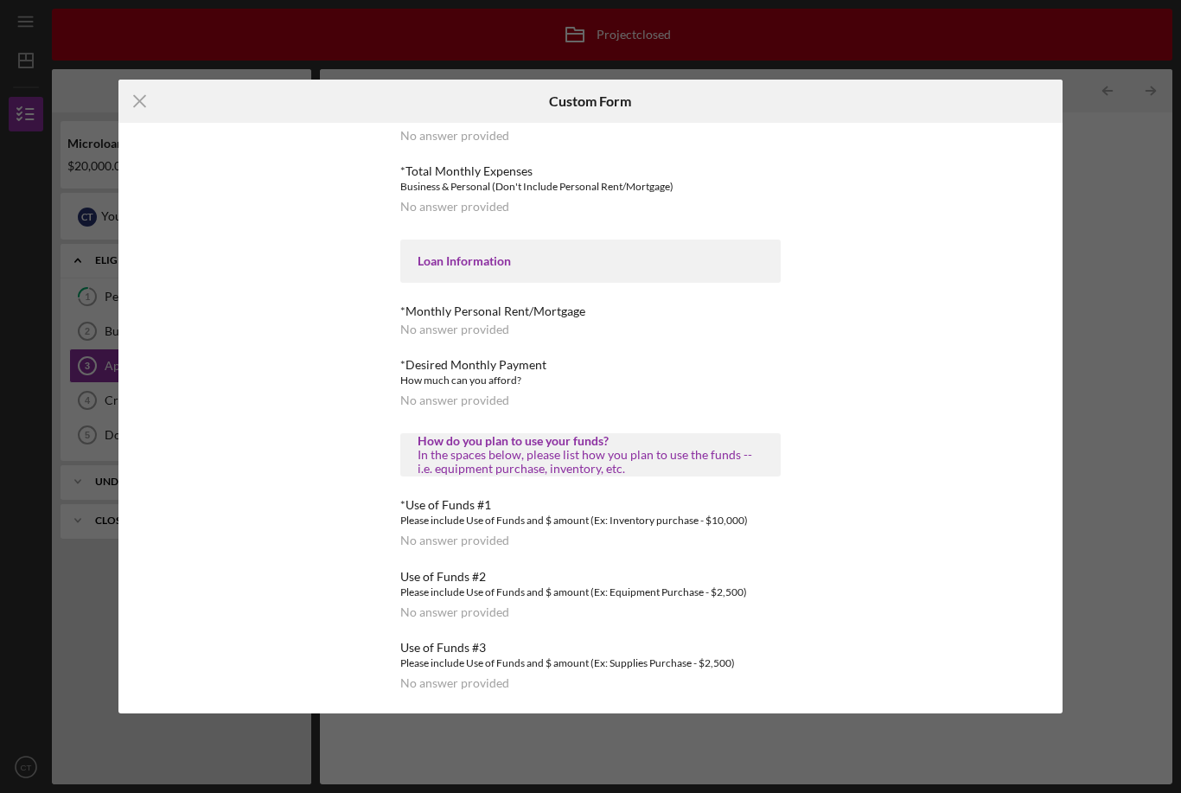
click at [494, 317] on div "*Monthly Personal Rent/Mortgage No answer provided" at bounding box center [590, 320] width 381 height 32
click at [522, 272] on div "Loan Information" at bounding box center [590, 261] width 381 height 43
click at [550, 229] on div "*Applicant Personal Phone Number No answer provided *How did you hear about us?…" at bounding box center [590, 127] width 381 height 1125
click at [851, 131] on div "Form edits are no longer available because this project has been archived. *App…" at bounding box center [590, 419] width 945 height 592
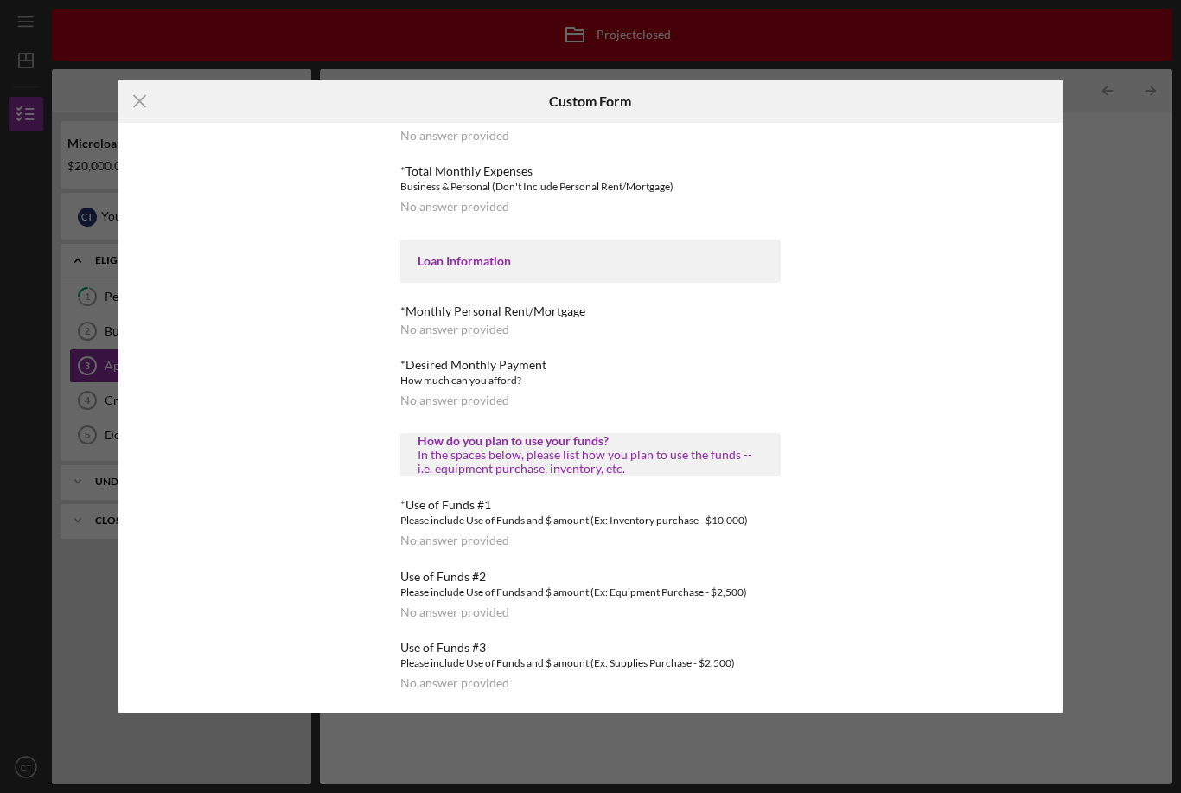
click at [146, 116] on icon "Icon/Menu Close" at bounding box center [139, 101] width 43 height 43
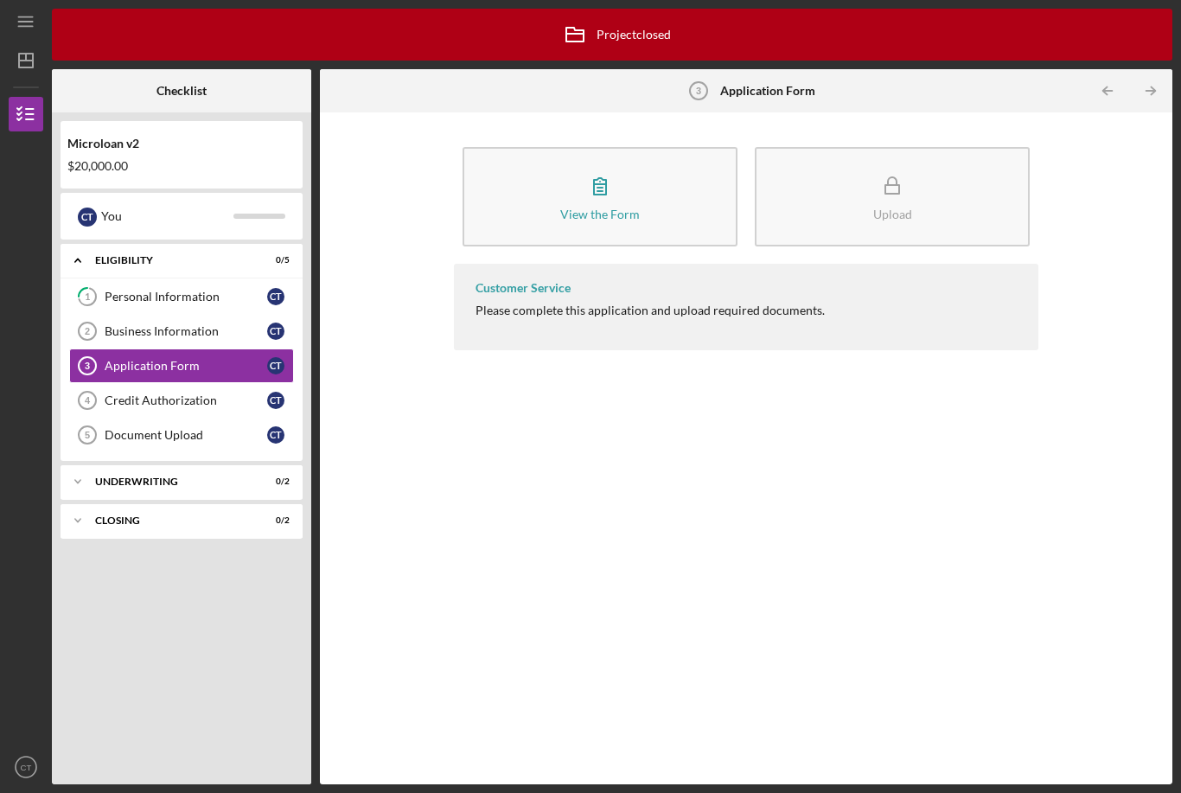
click at [796, 267] on div "Customer Service Please complete this application and upload required documents." at bounding box center [746, 307] width 585 height 86
click at [749, 264] on div "Customer Service Please complete this application and upload required documents." at bounding box center [746, 307] width 585 height 86
click at [685, 152] on button "View the Form Form" at bounding box center [600, 196] width 275 height 99
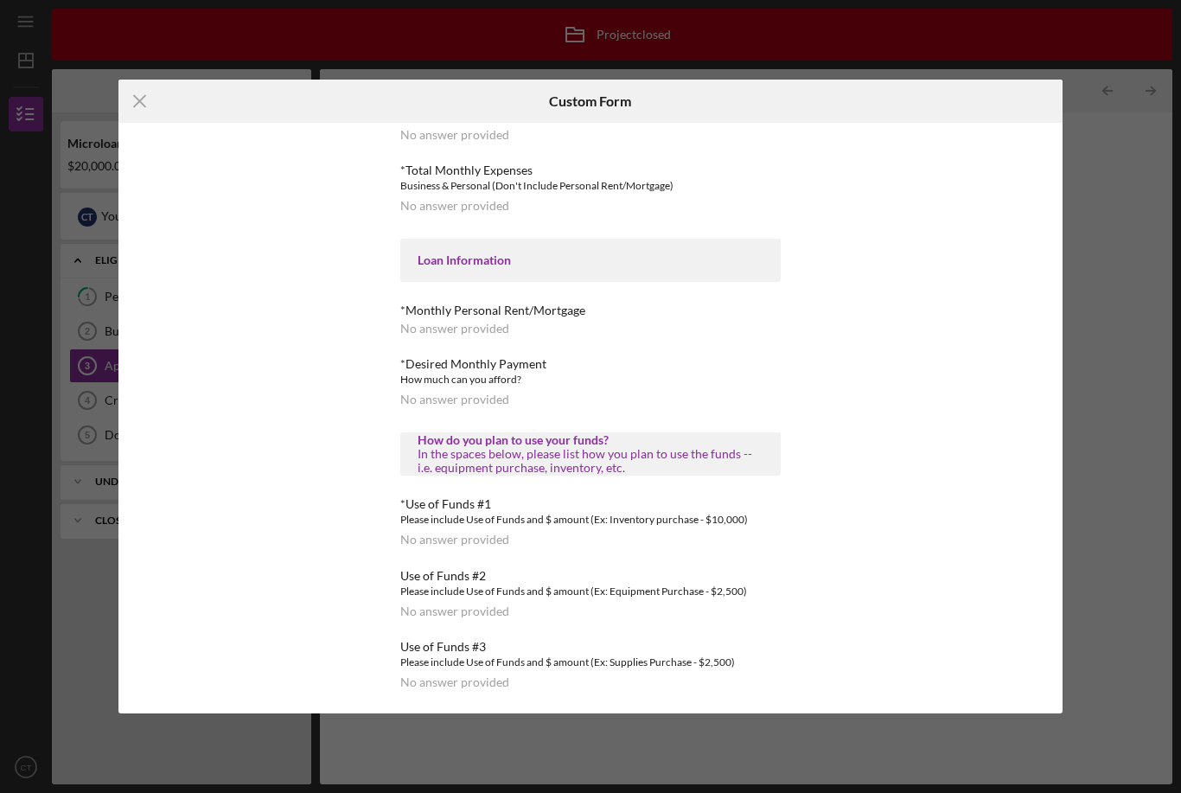
scroll to position [644, 0]
click at [482, 259] on div "Loan Information" at bounding box center [591, 261] width 346 height 14
click at [481, 259] on div "Loan Information" at bounding box center [591, 261] width 346 height 14
click at [477, 324] on div "No answer provided" at bounding box center [454, 330] width 109 height 14
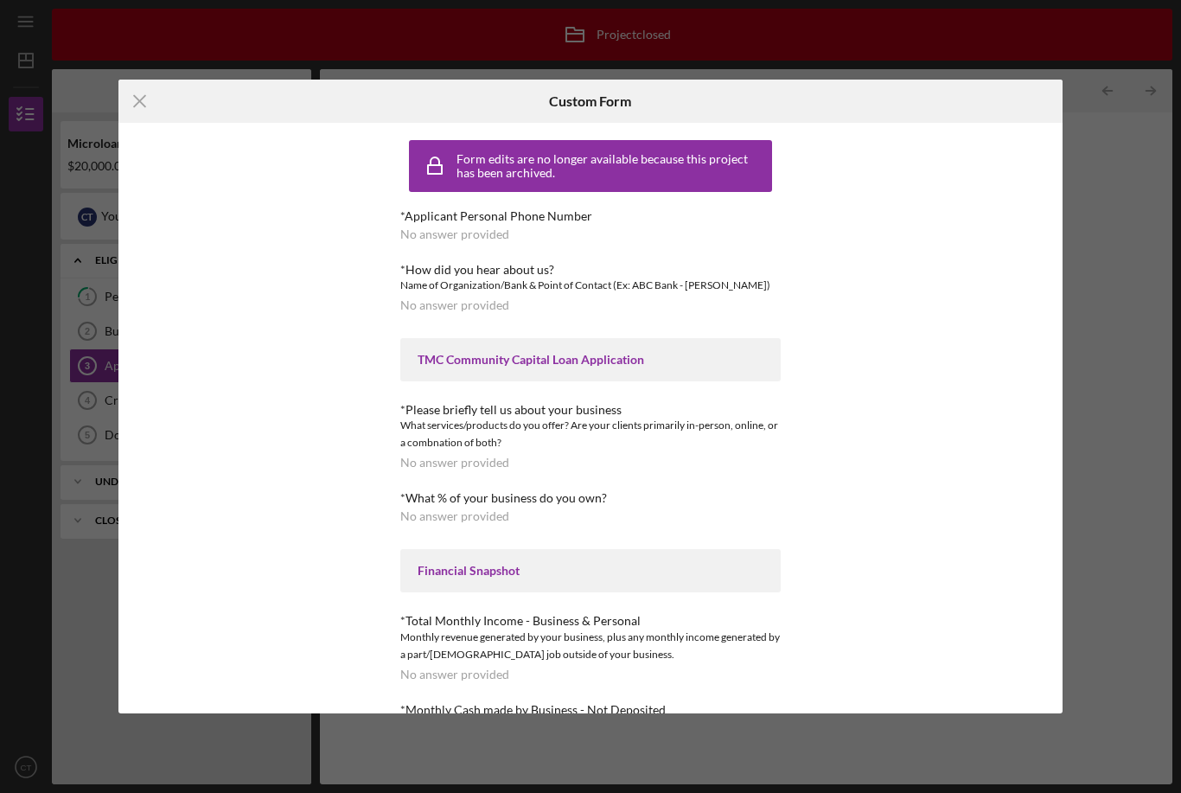
scroll to position [0, 0]
click at [627, 154] on div "Form edits are no longer available because this project has been archived." at bounding box center [612, 166] width 311 height 28
click at [387, 554] on div "Form edits are no longer available because this project has been archived. *App…" at bounding box center [591, 419] width 476 height 592
click at [450, 579] on div "Financial Snapshot" at bounding box center [590, 570] width 381 height 43
click at [460, 620] on div "*Total Monthly Income - Business & Personal" at bounding box center [590, 621] width 381 height 14
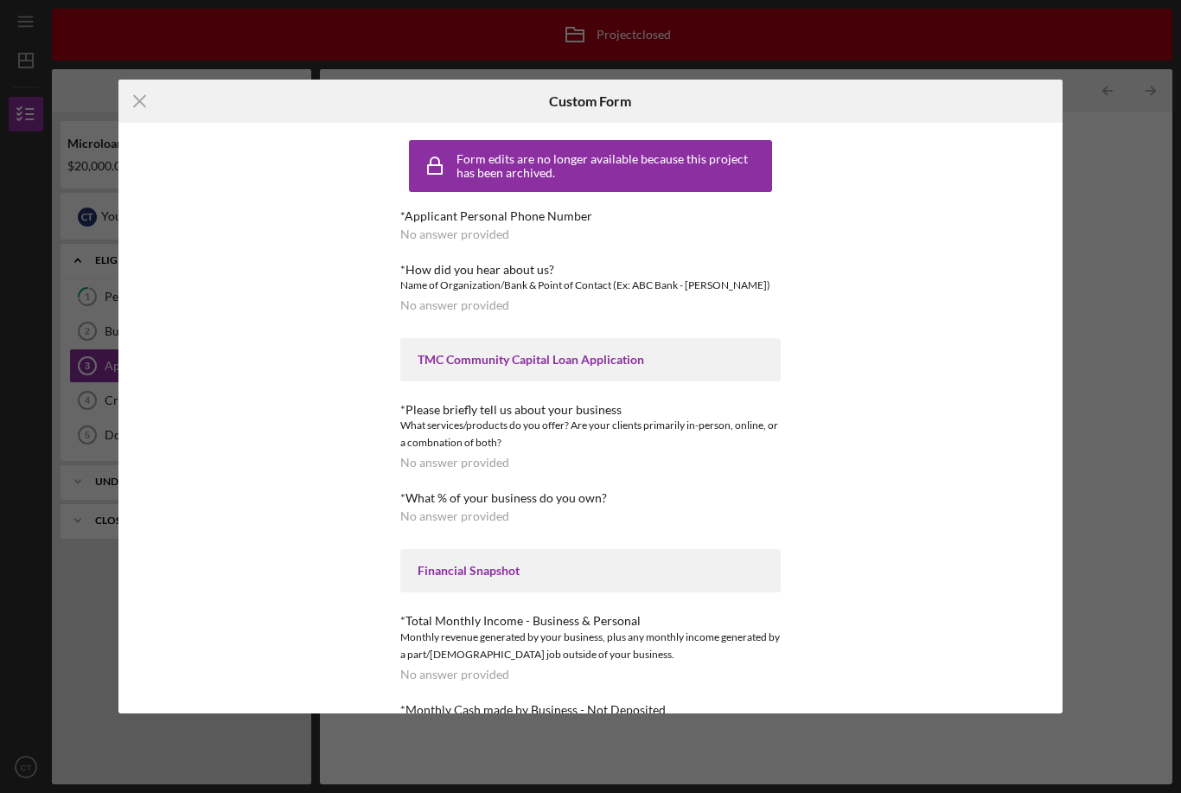
click at [149, 101] on icon "Icon/Menu Close" at bounding box center [139, 101] width 43 height 43
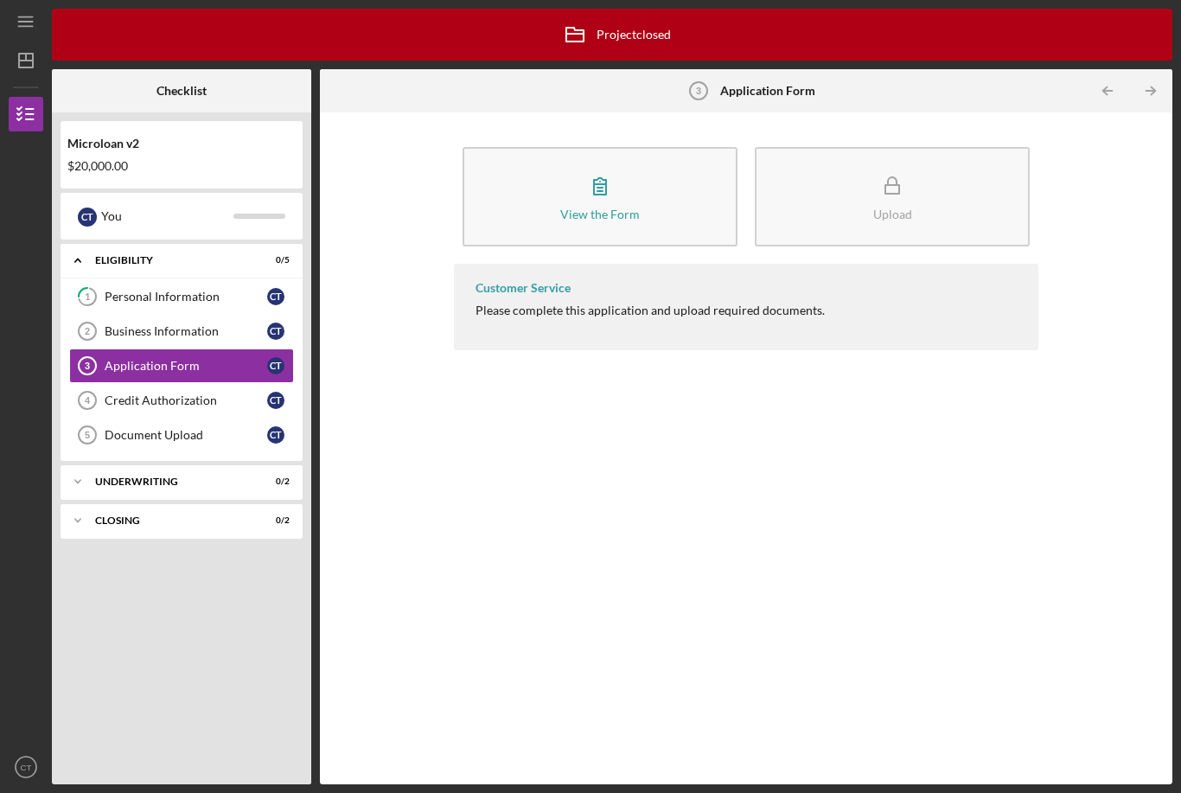
click at [84, 323] on circle at bounding box center [87, 331] width 17 height 17
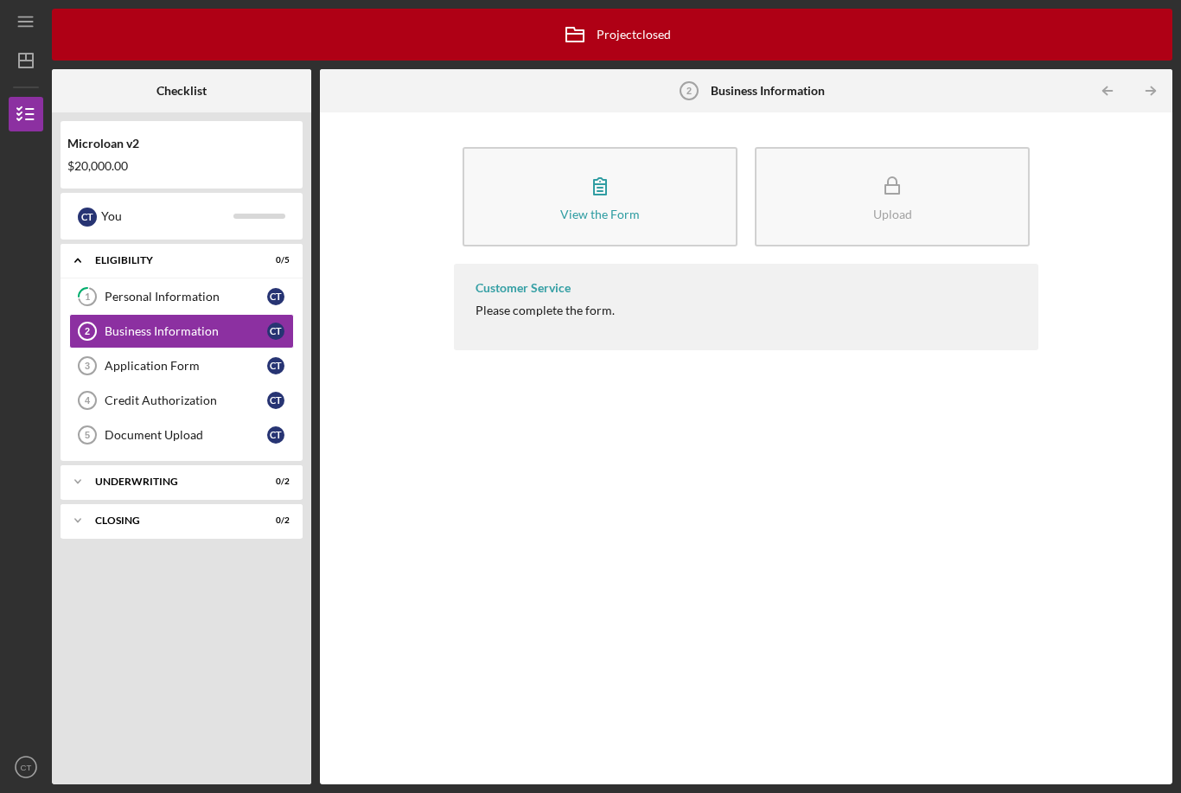
click at [528, 160] on button "View the Form Form" at bounding box center [600, 196] width 275 height 99
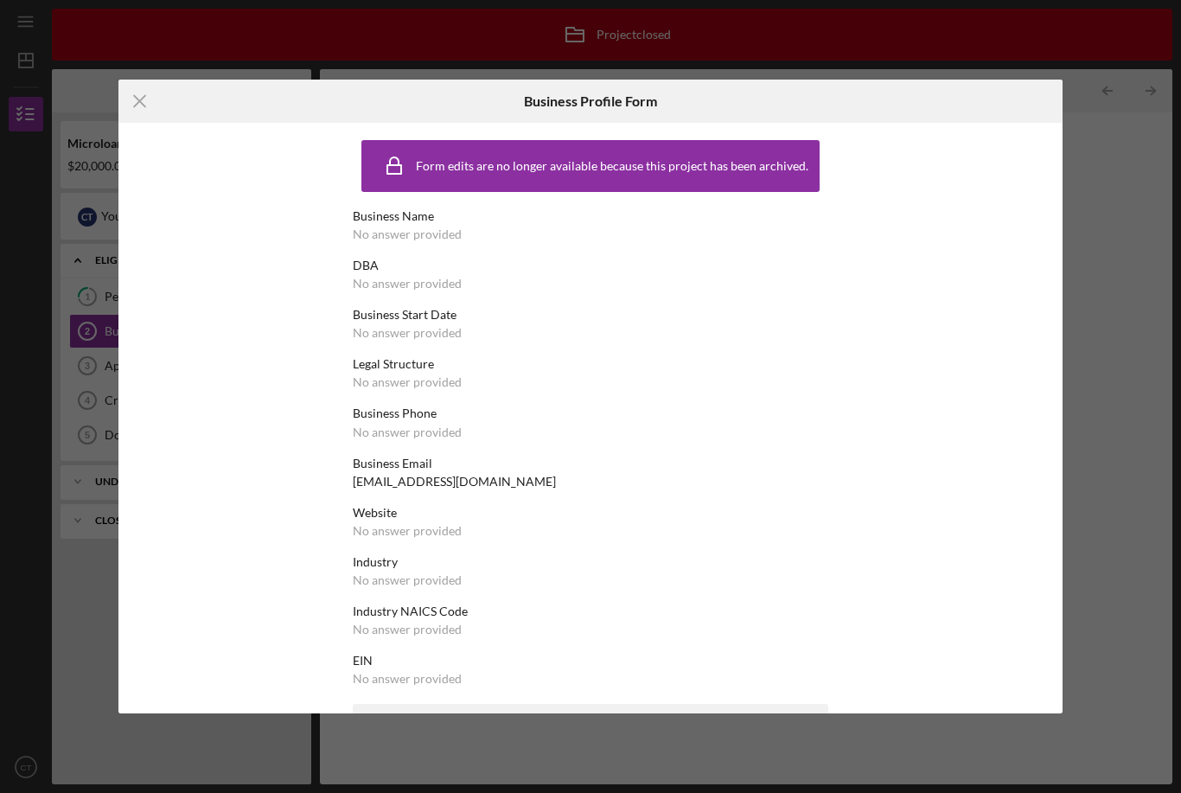
click at [129, 99] on icon "Icon/Menu Close" at bounding box center [139, 101] width 43 height 43
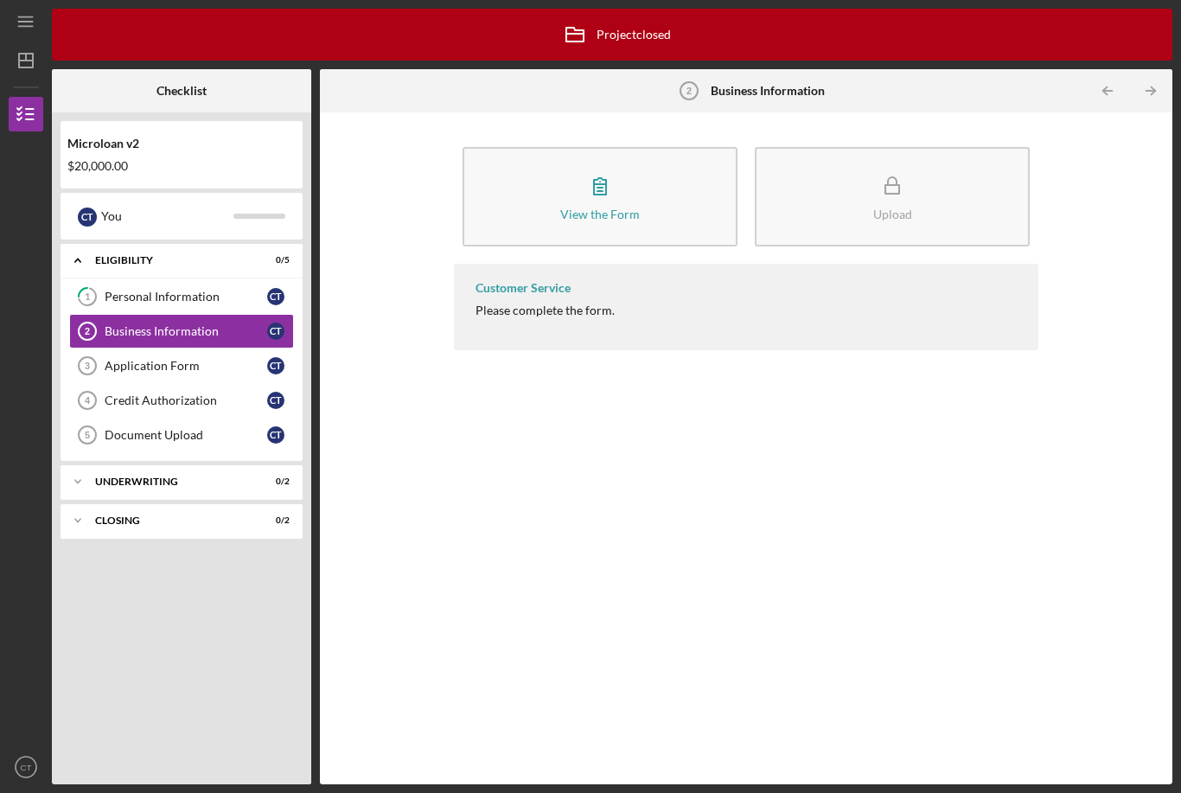
click at [560, 304] on div "Please complete the form." at bounding box center [545, 311] width 139 height 14
click at [640, 152] on button "View the Form Form" at bounding box center [600, 196] width 275 height 99
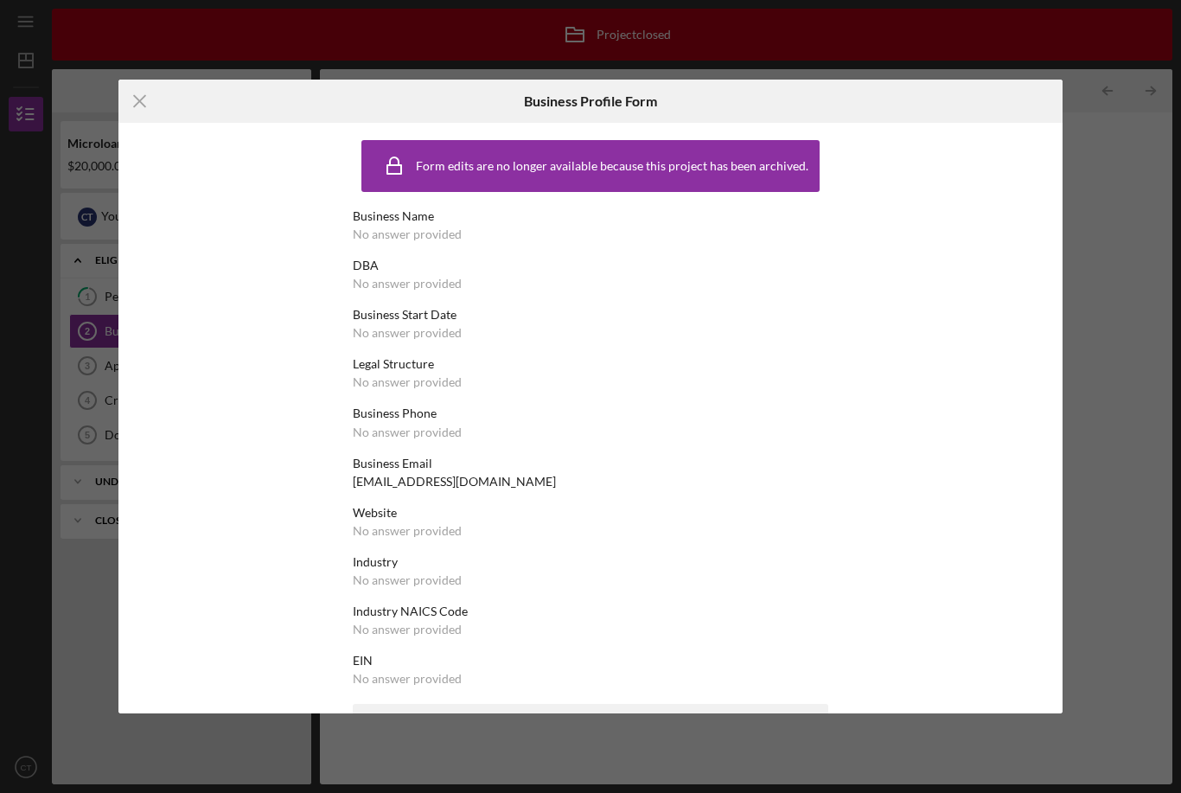
click at [132, 97] on icon "Icon/Menu Close" at bounding box center [139, 101] width 43 height 43
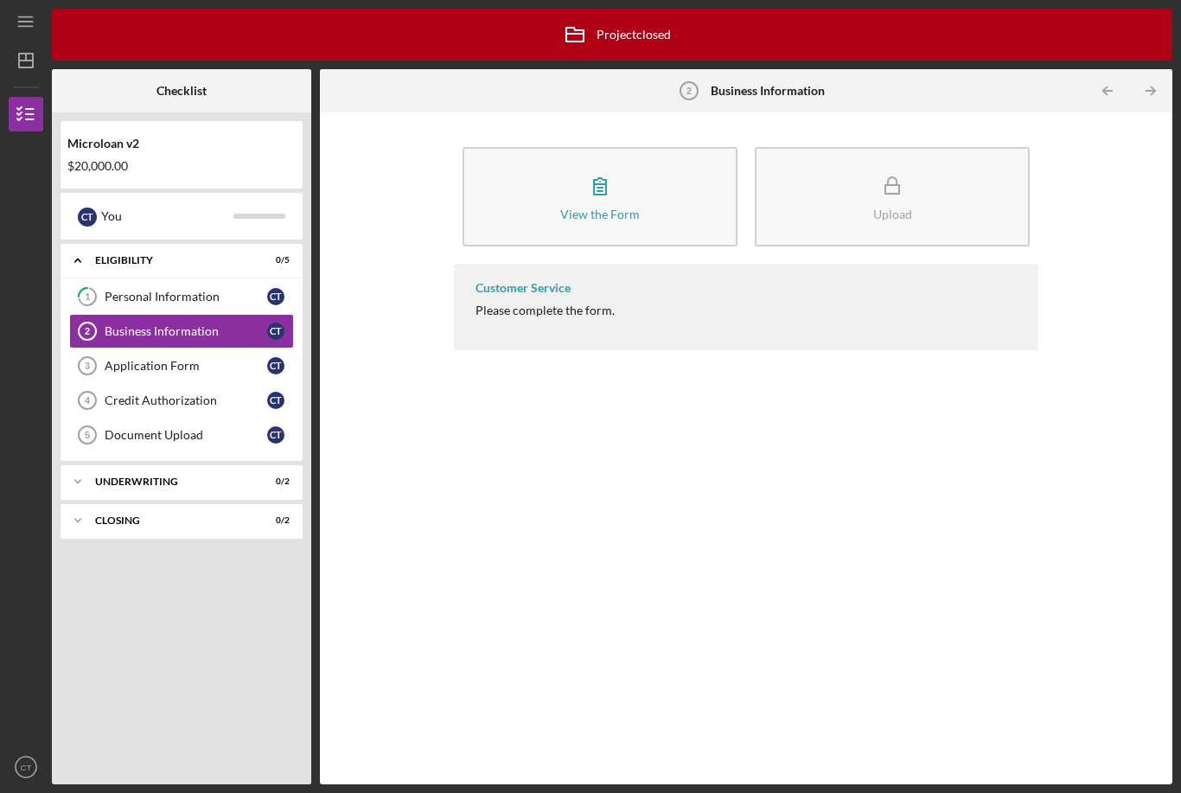
click at [531, 298] on div "Customer Service Please complete the form." at bounding box center [746, 511] width 585 height 495
click at [592, 272] on div "Customer Service Please complete the form." at bounding box center [746, 307] width 585 height 86
click at [637, 267] on div "Customer Service Please complete the form." at bounding box center [746, 307] width 585 height 86
click at [729, 264] on div "Customer Service Please complete the form." at bounding box center [746, 307] width 585 height 86
click at [799, 264] on div "Customer Service Please complete the form." at bounding box center [746, 307] width 585 height 86
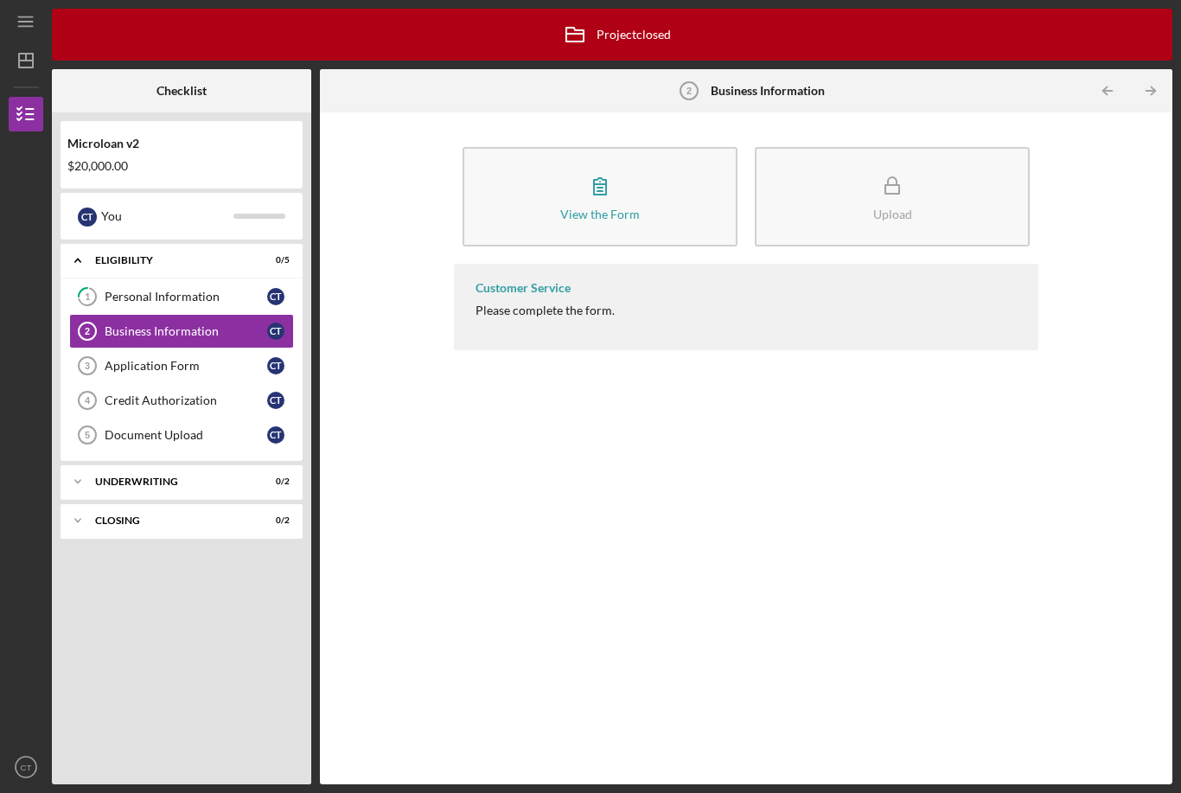
click at [596, 178] on icon "button" at bounding box center [600, 186] width 12 height 16
